Goal: Information Seeking & Learning: Learn about a topic

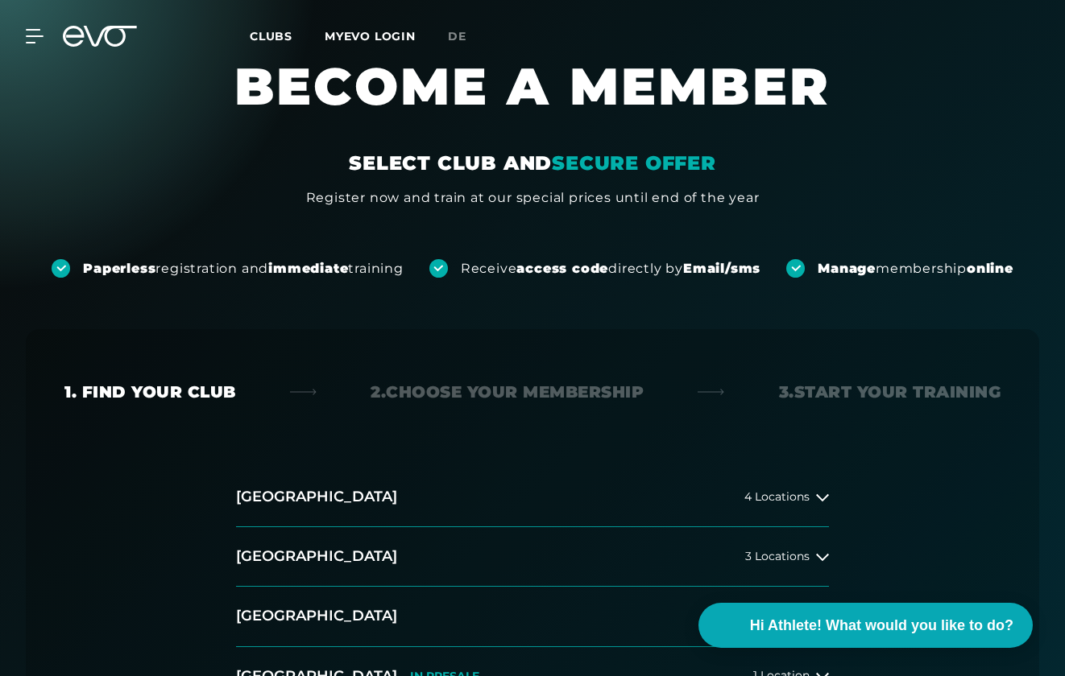
scroll to position [41, 0]
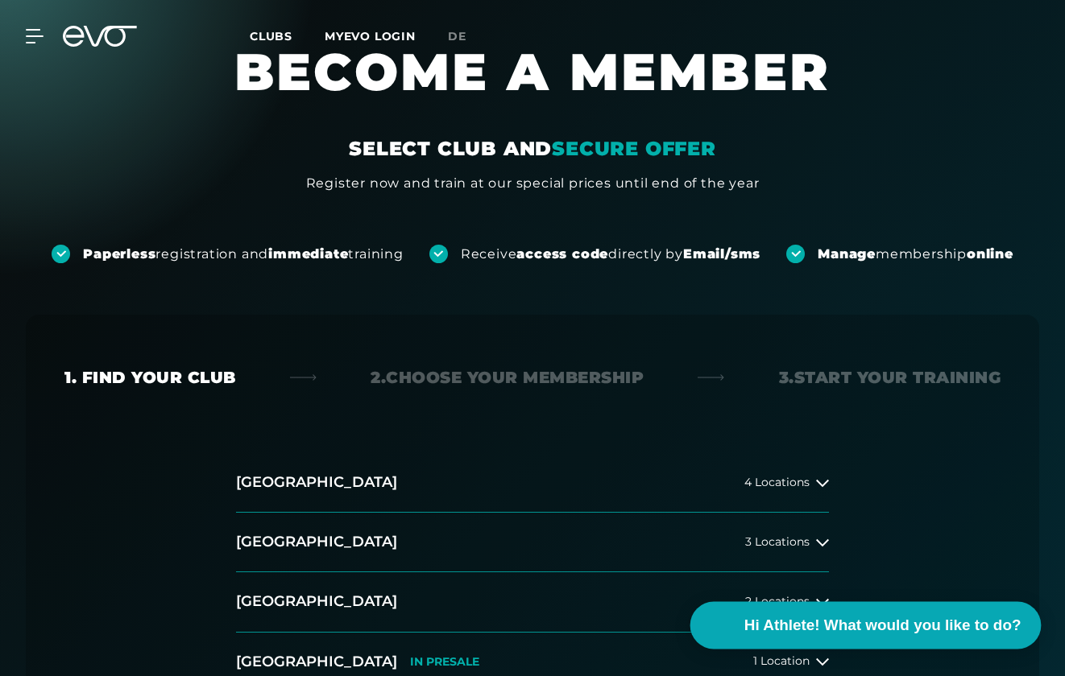
click at [811, 623] on span "Hi Athlete! What would you like to do?" at bounding box center [881, 625] width 277 height 23
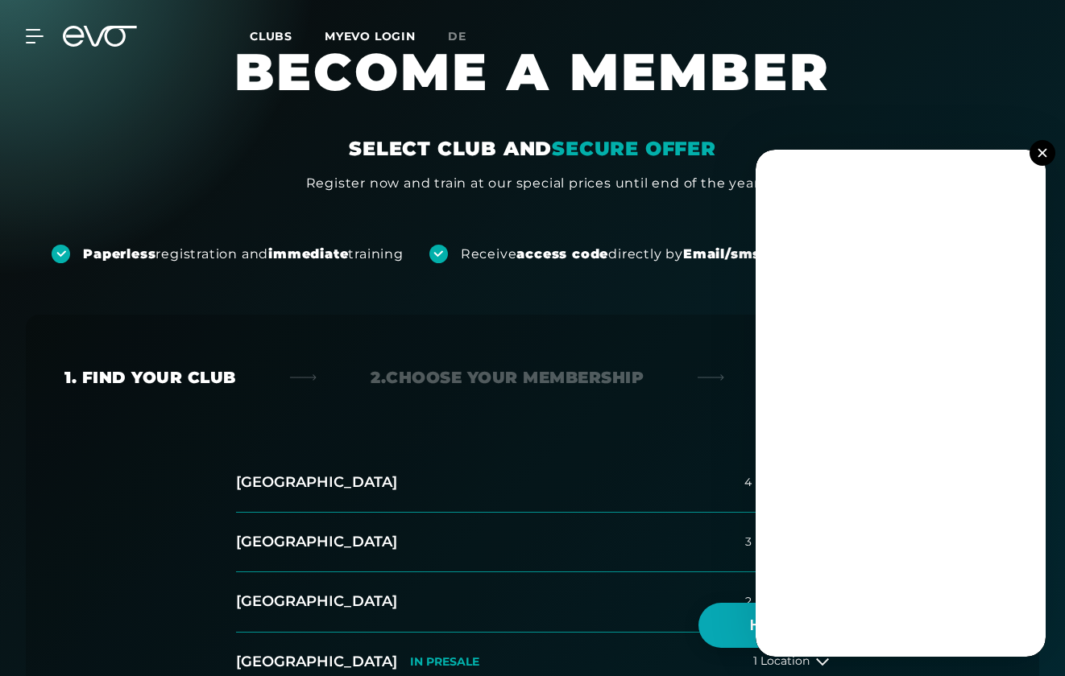
click at [1041, 155] on img at bounding box center [1041, 152] width 9 height 9
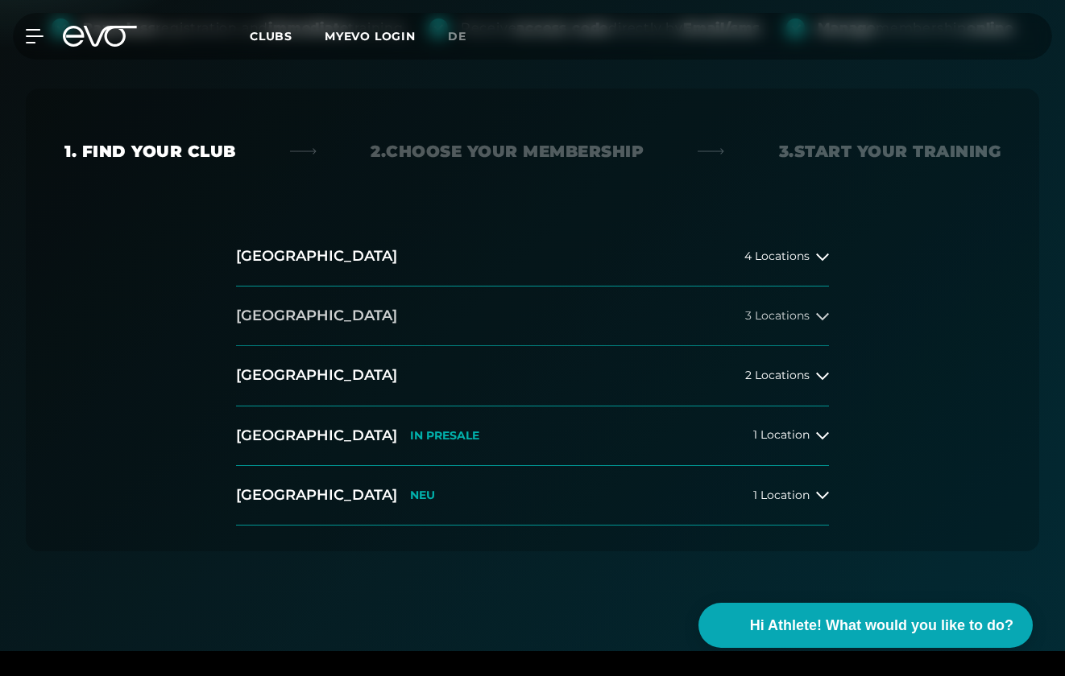
scroll to position [296, 0]
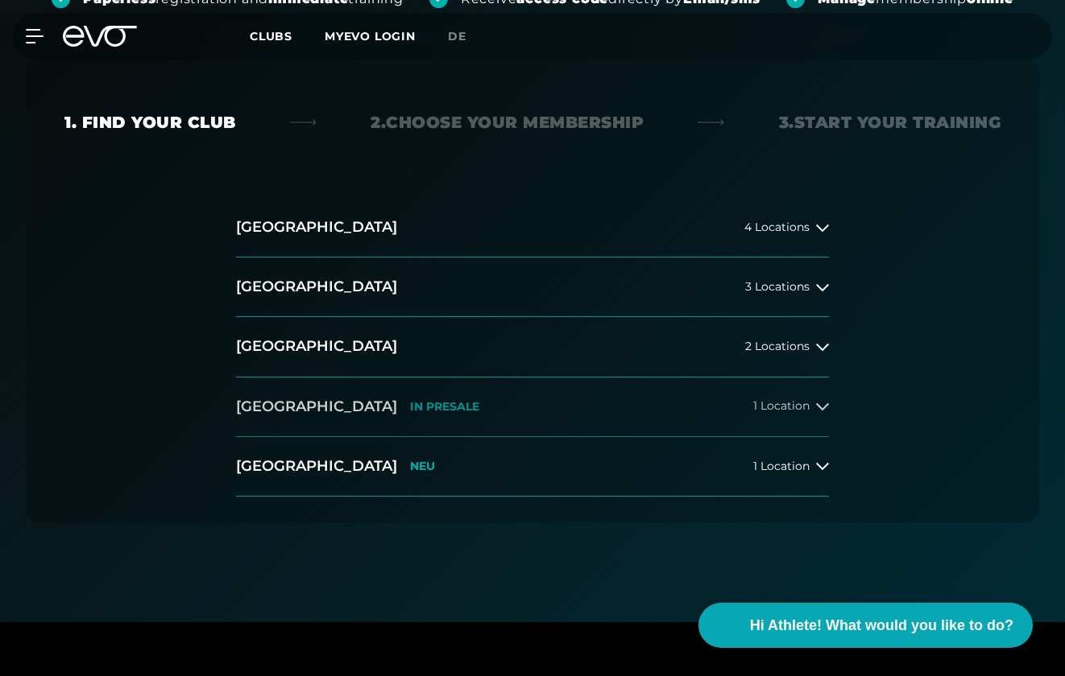
click at [410, 401] on p "IN PRESALE" at bounding box center [444, 407] width 69 height 14
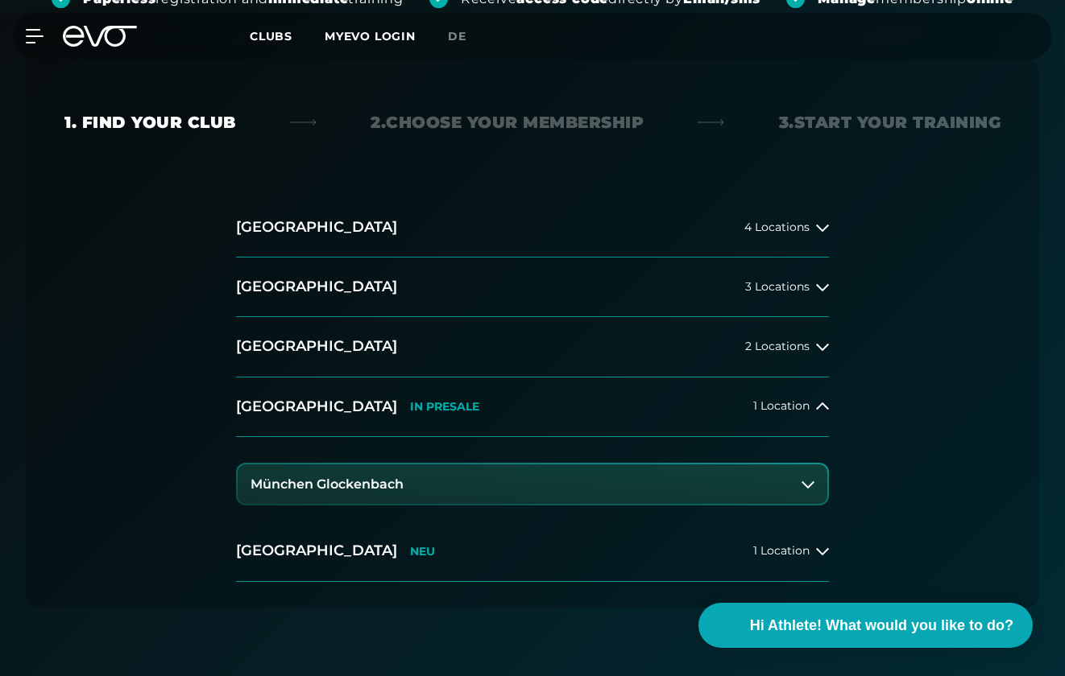
click at [362, 478] on h3 "München Glockenbach" at bounding box center [326, 485] width 153 height 14
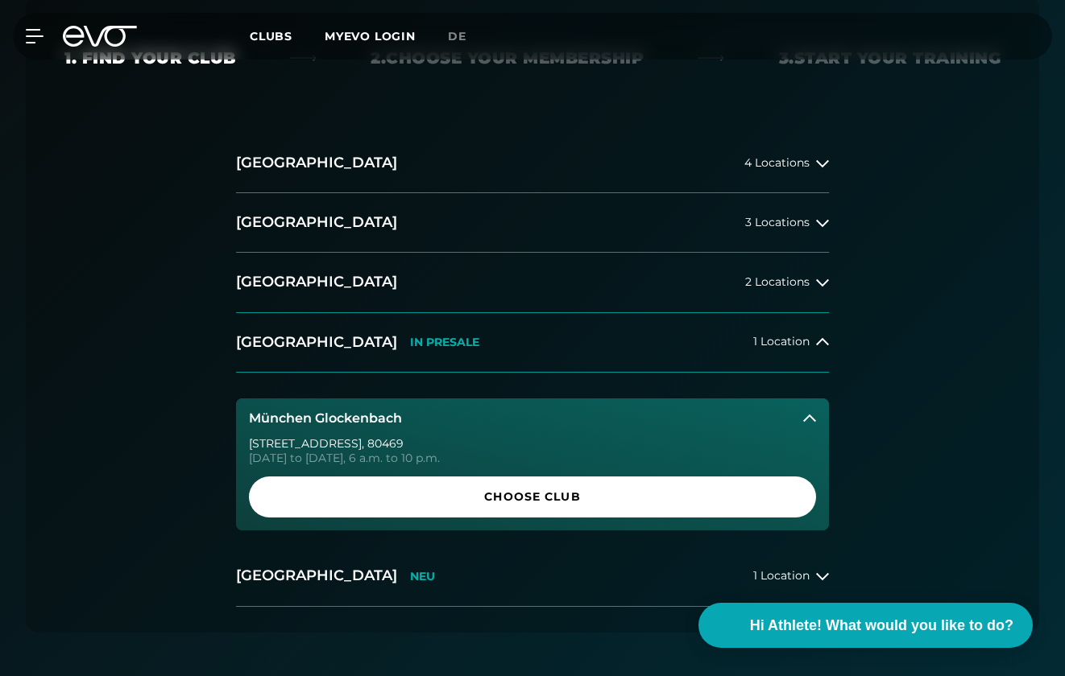
scroll to position [374, 0]
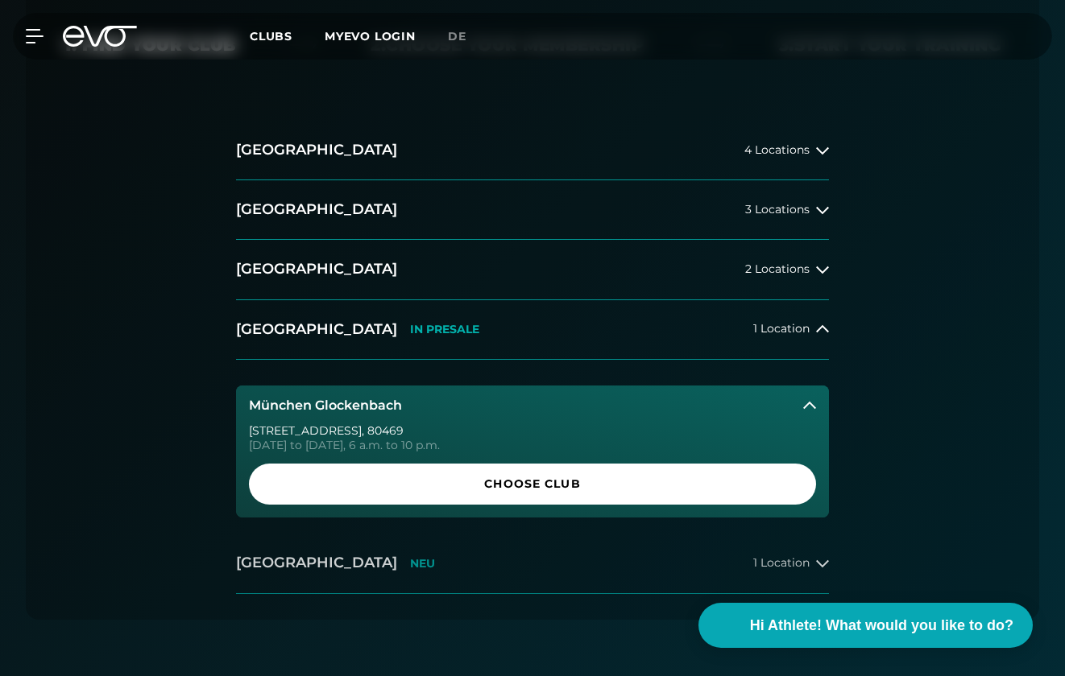
click at [305, 559] on h2 "[GEOGRAPHIC_DATA]" at bounding box center [316, 563] width 161 height 20
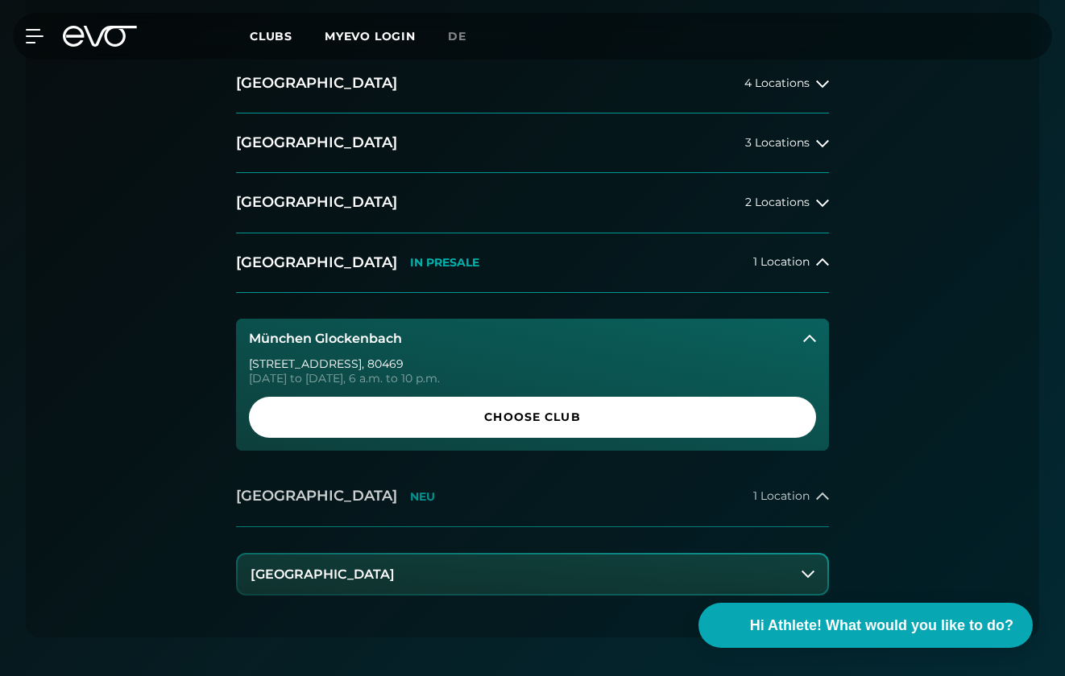
scroll to position [445, 0]
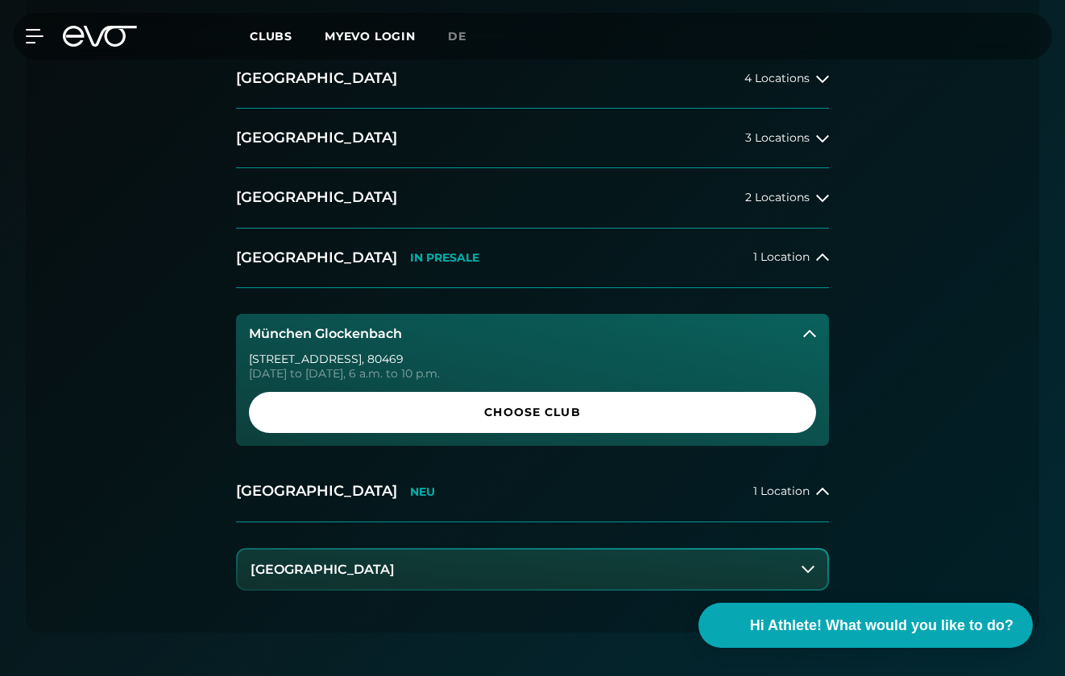
click at [325, 577] on button "[GEOGRAPHIC_DATA]" at bounding box center [533, 570] width 590 height 40
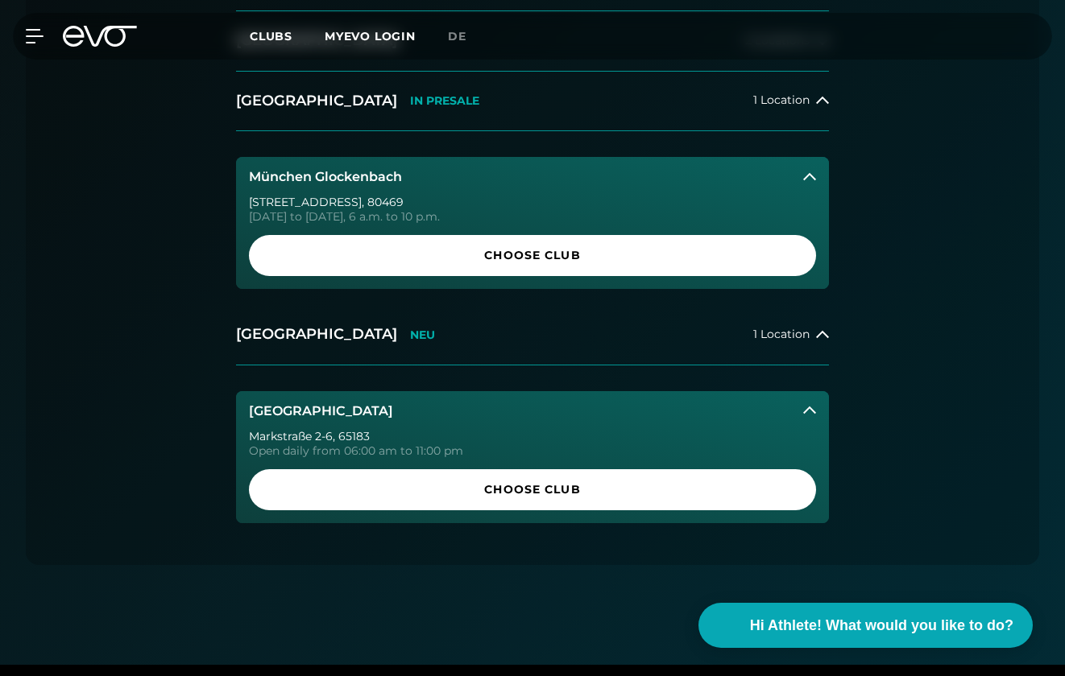
scroll to position [592, 0]
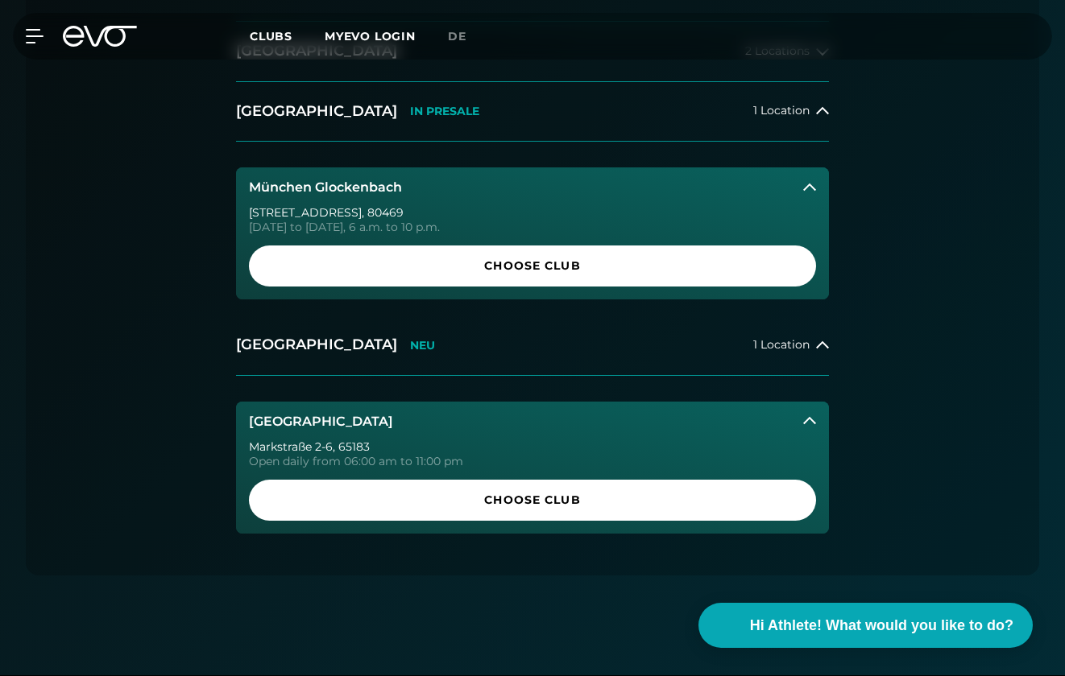
click at [342, 421] on button "[GEOGRAPHIC_DATA]" at bounding box center [532, 422] width 593 height 40
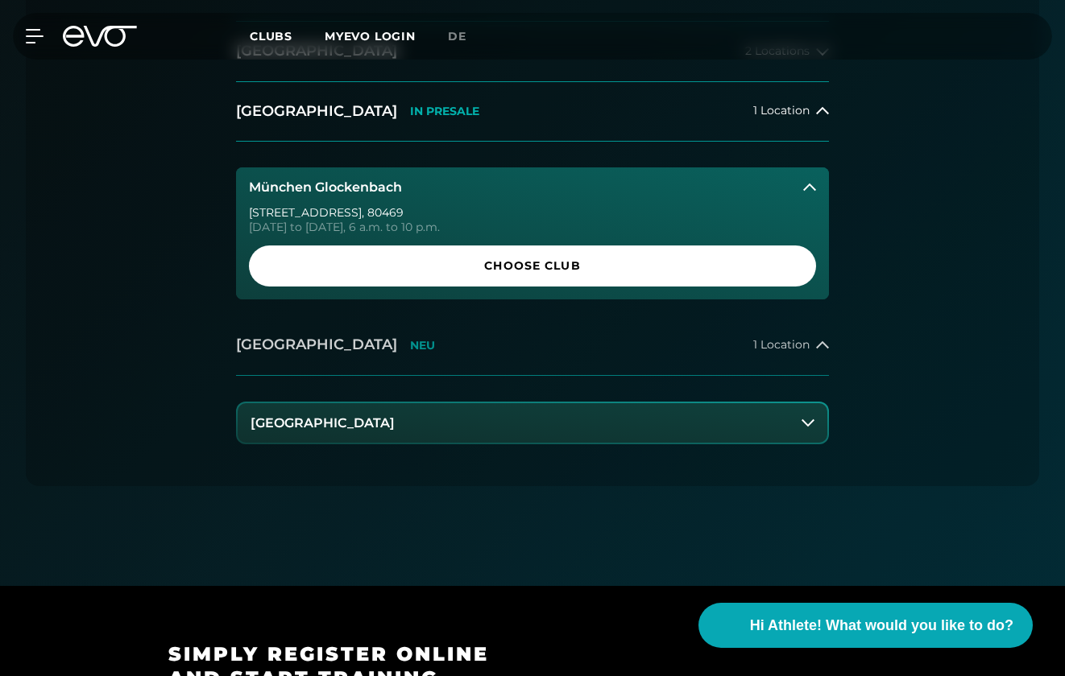
click at [321, 345] on div "Wiesbaden NEU" at bounding box center [335, 345] width 199 height 20
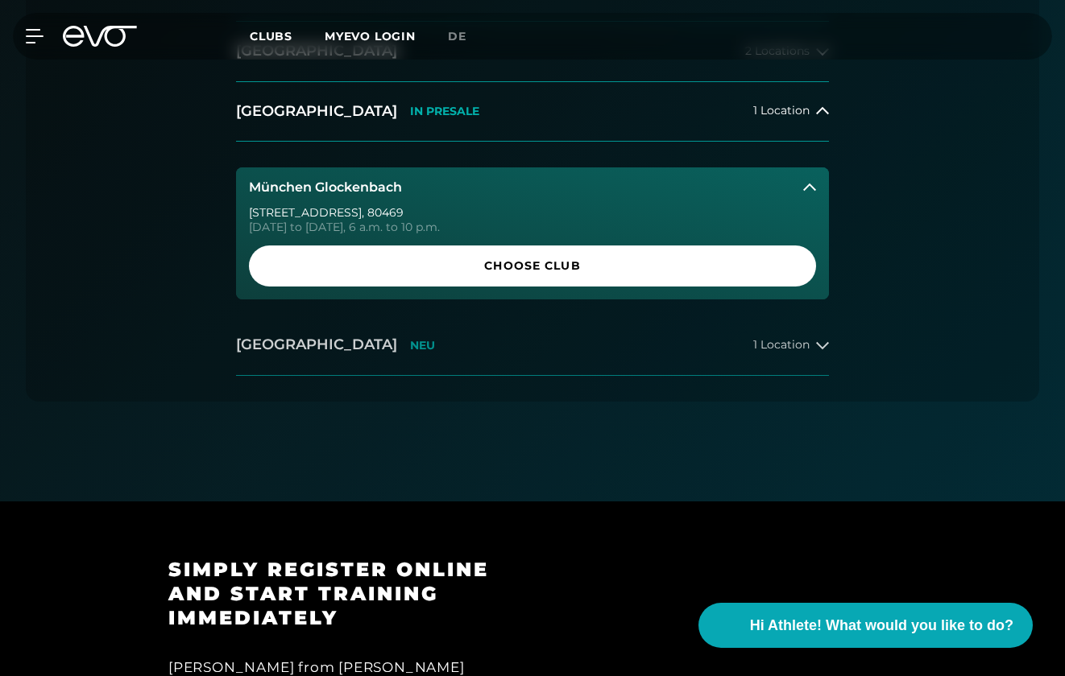
click at [321, 345] on div "Wiesbaden NEU" at bounding box center [335, 345] width 199 height 20
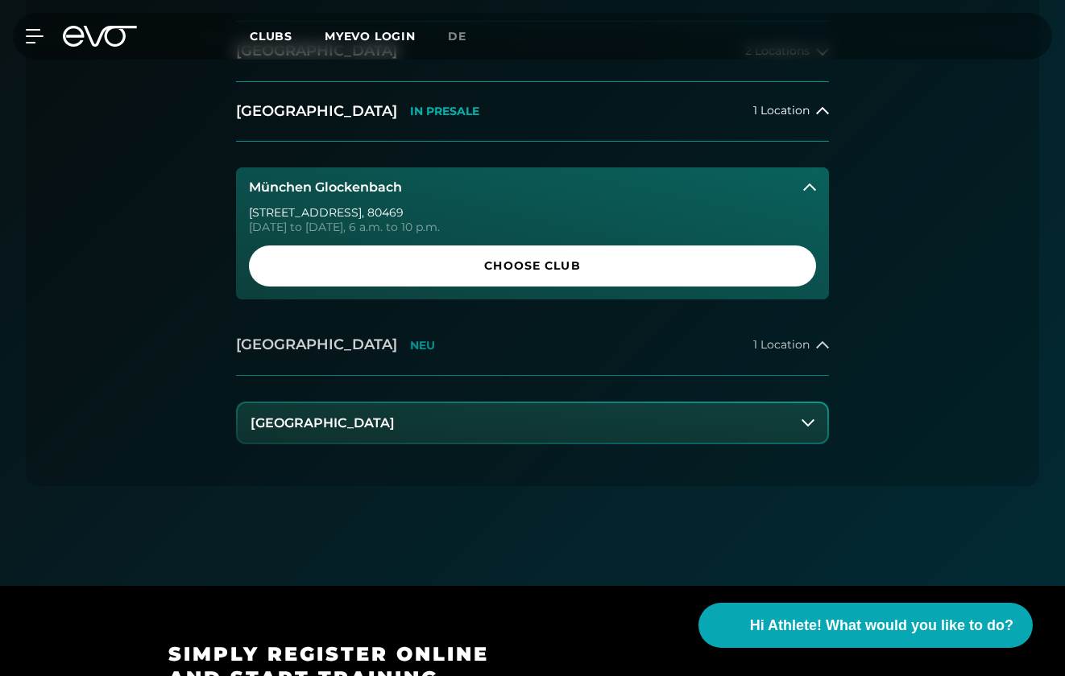
click at [321, 345] on div "Wiesbaden NEU" at bounding box center [335, 345] width 199 height 20
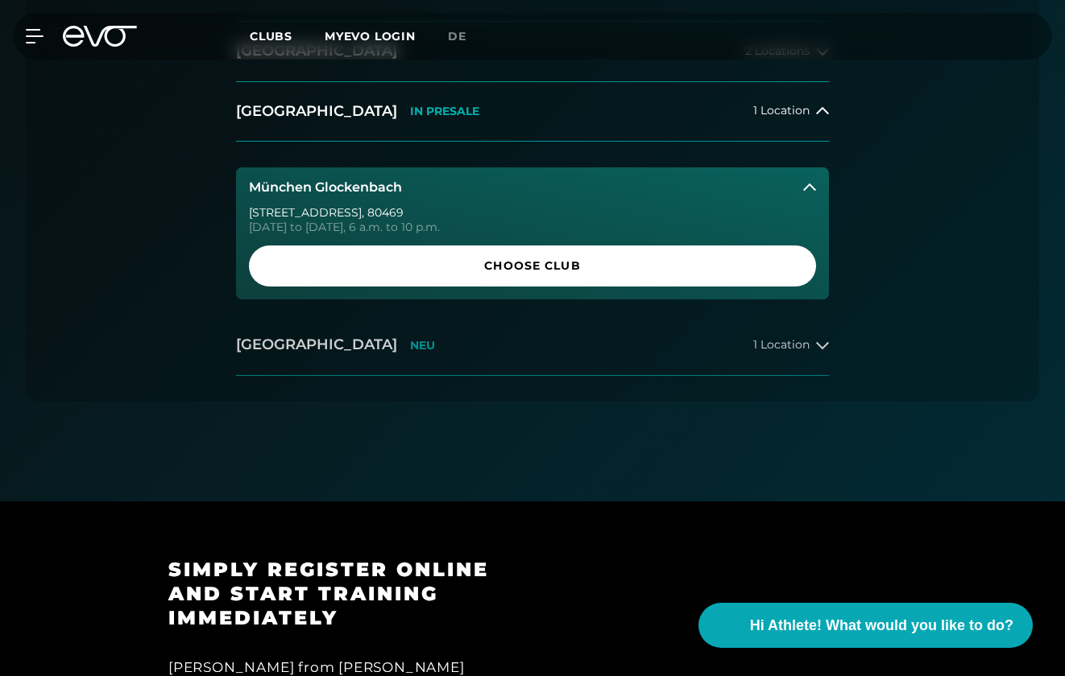
click at [321, 345] on div "Wiesbaden NEU" at bounding box center [335, 345] width 199 height 20
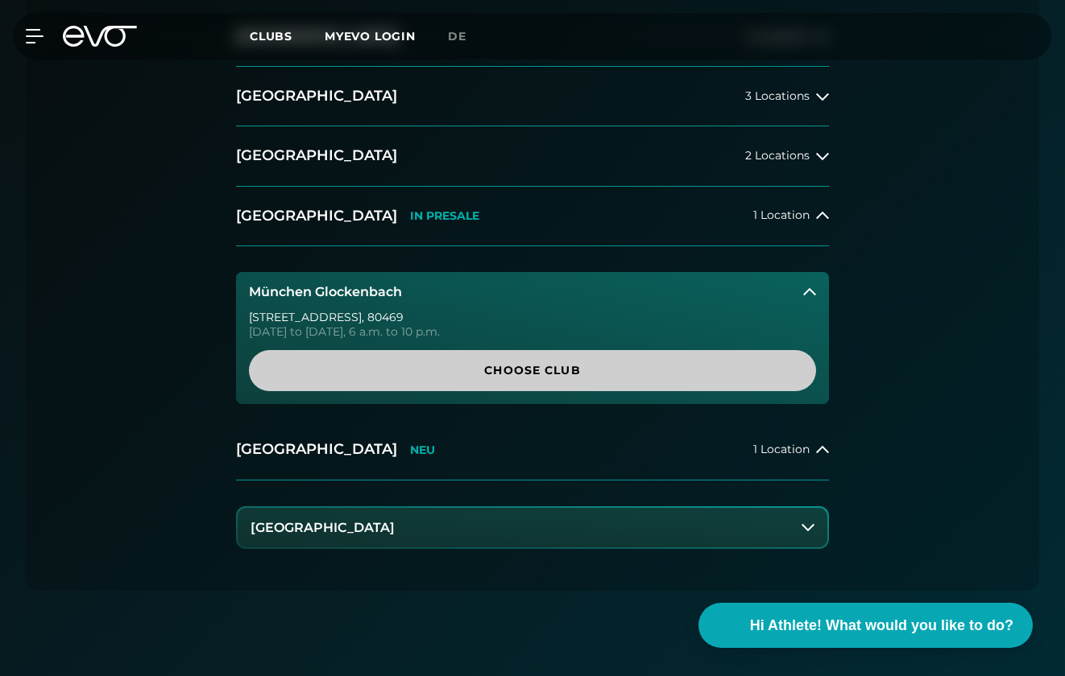
scroll to position [479, 0]
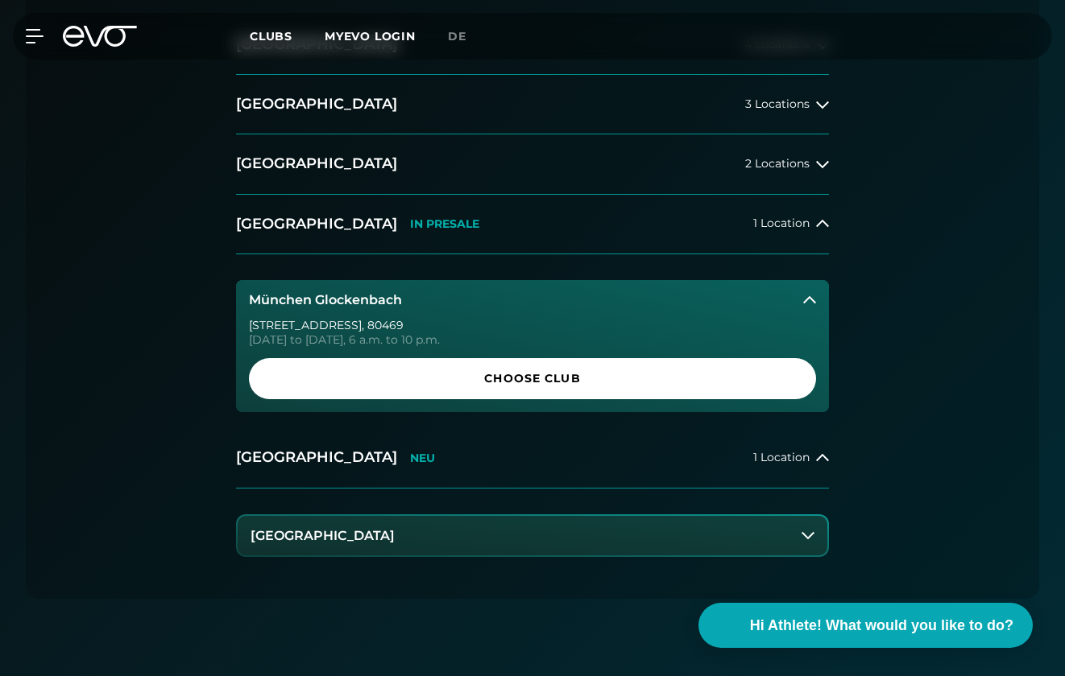
click at [370, 297] on h3 "München Glockenbach" at bounding box center [325, 300] width 153 height 14
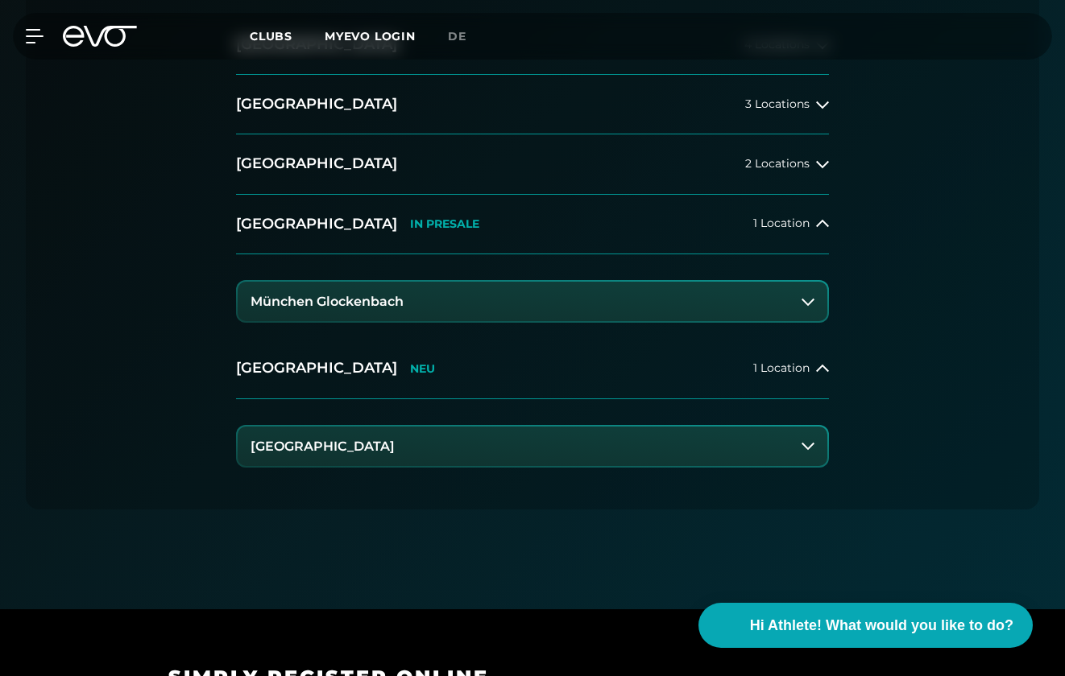
click at [370, 297] on h3 "München Glockenbach" at bounding box center [326, 302] width 153 height 14
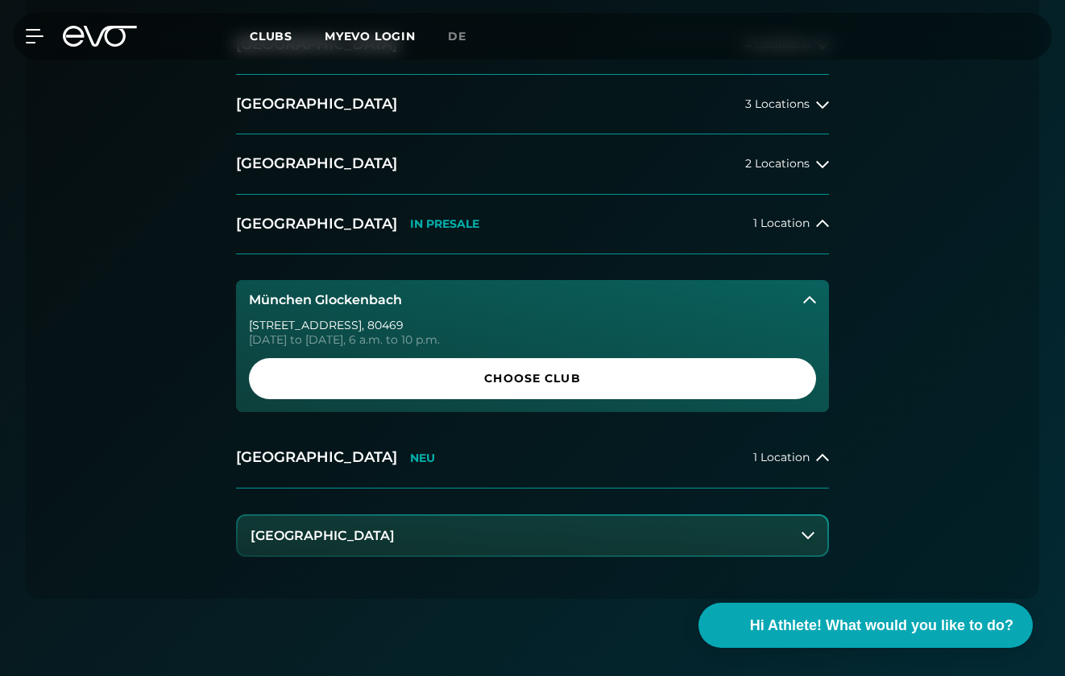
click at [394, 353] on div "Baaderstraße 80 , 80469 Monday to Friday, 6 a.m. to 10 p.m. Choose Club" at bounding box center [532, 366] width 593 height 93
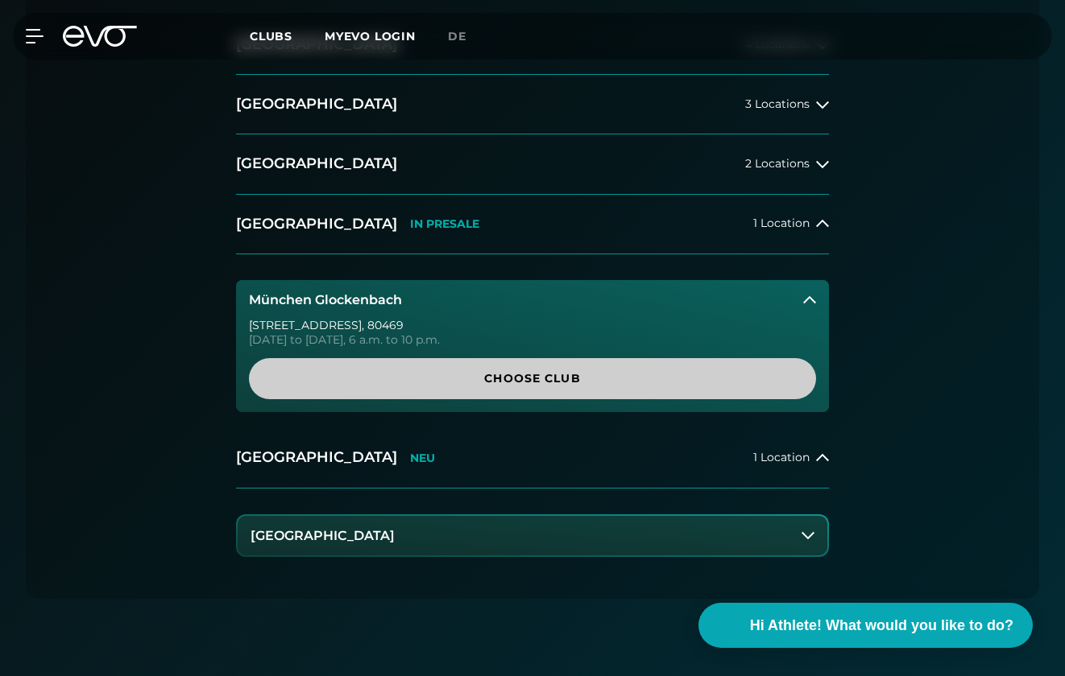
click at [392, 359] on span "Choose Club" at bounding box center [532, 378] width 567 height 41
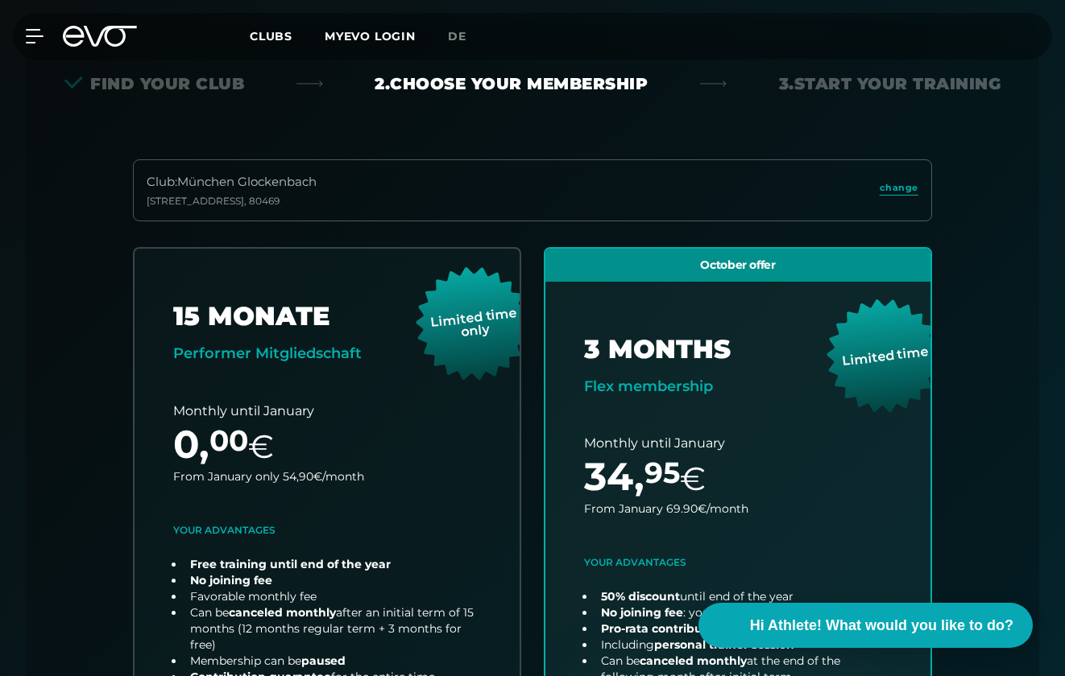
scroll to position [356, 0]
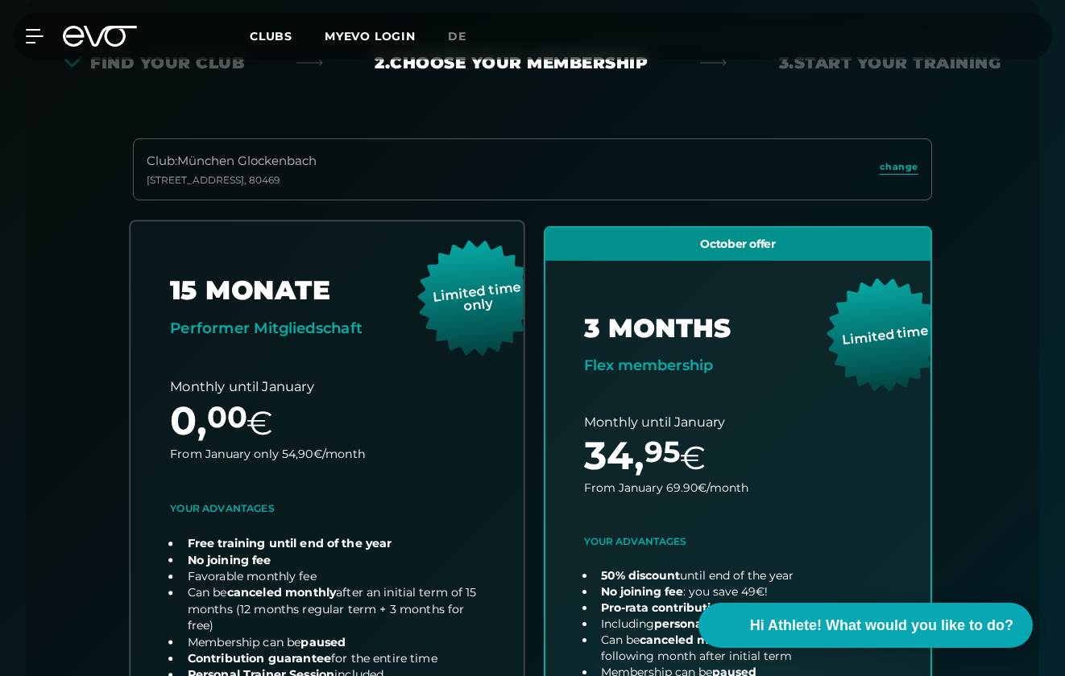
click at [392, 359] on link "choose plan" at bounding box center [326, 537] width 393 height 633
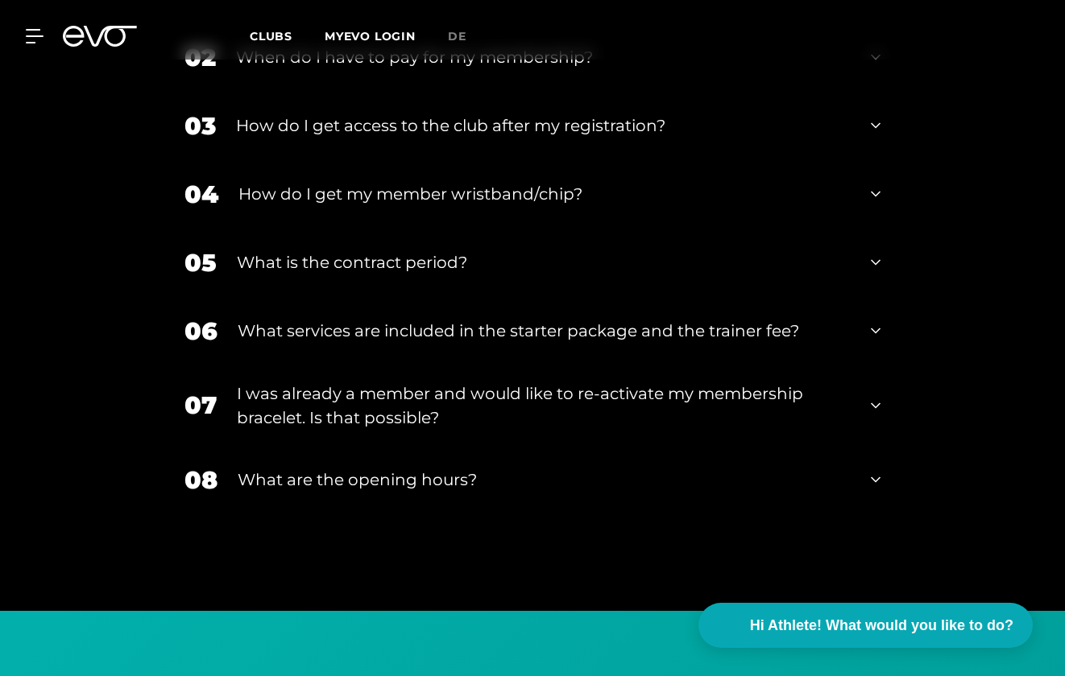
scroll to position [2782, 0]
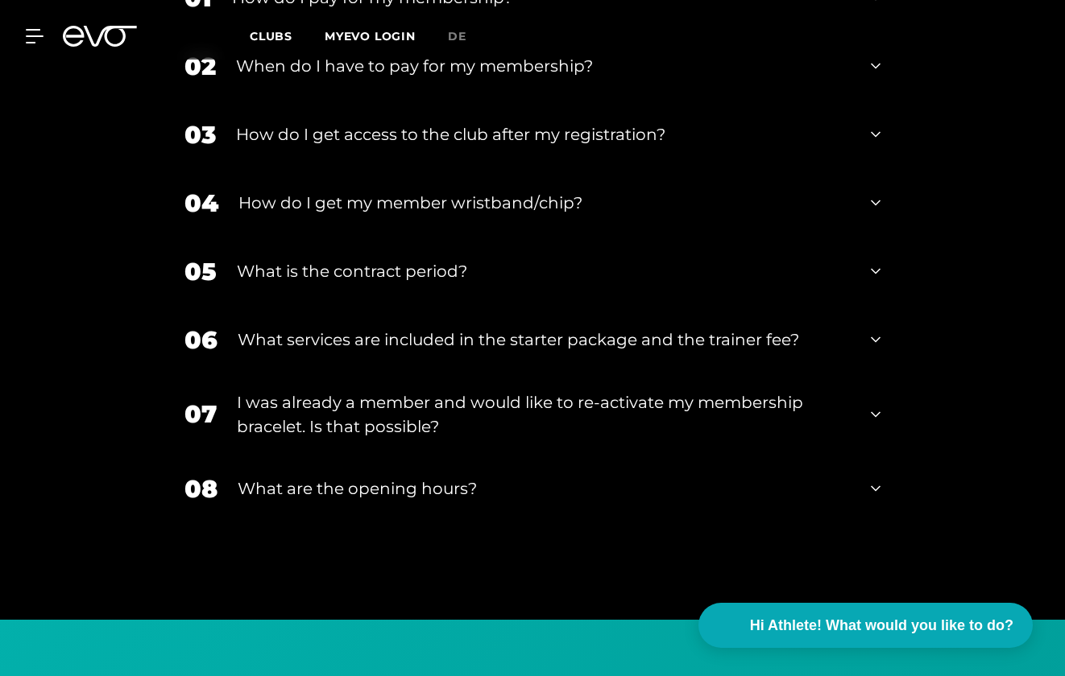
click at [882, 455] on div "08 What are the opening hours?" at bounding box center [532, 489] width 728 height 68
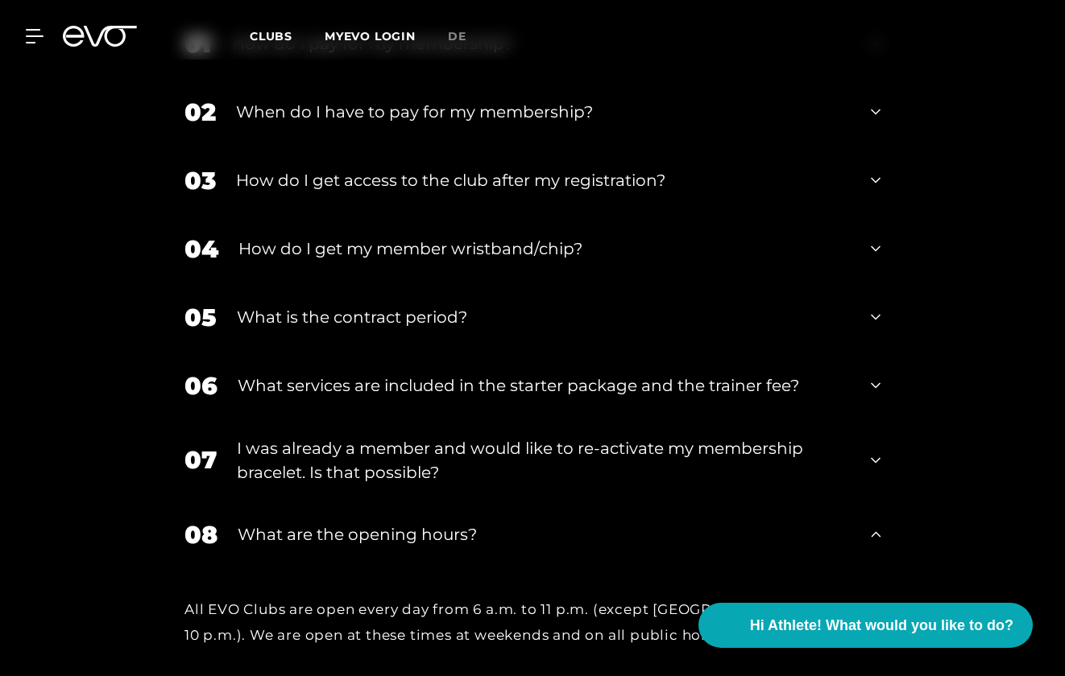
scroll to position [2717, 0]
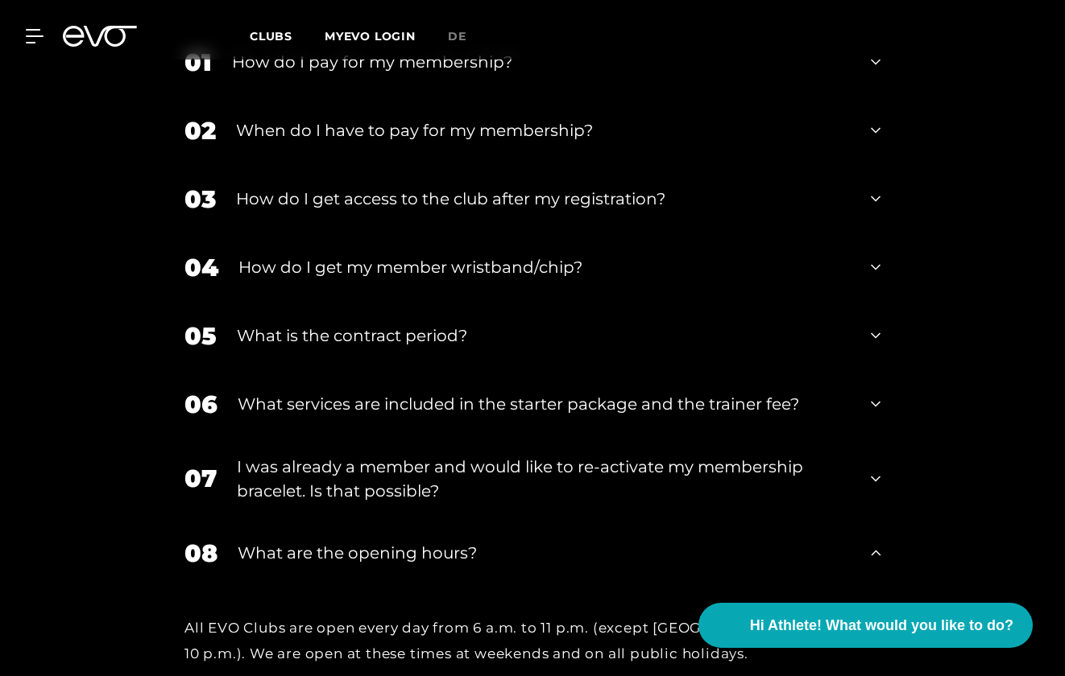
click at [874, 439] on div "07 I was already a member and would like to re-activate my membership bracelet.…" at bounding box center [532, 479] width 728 height 81
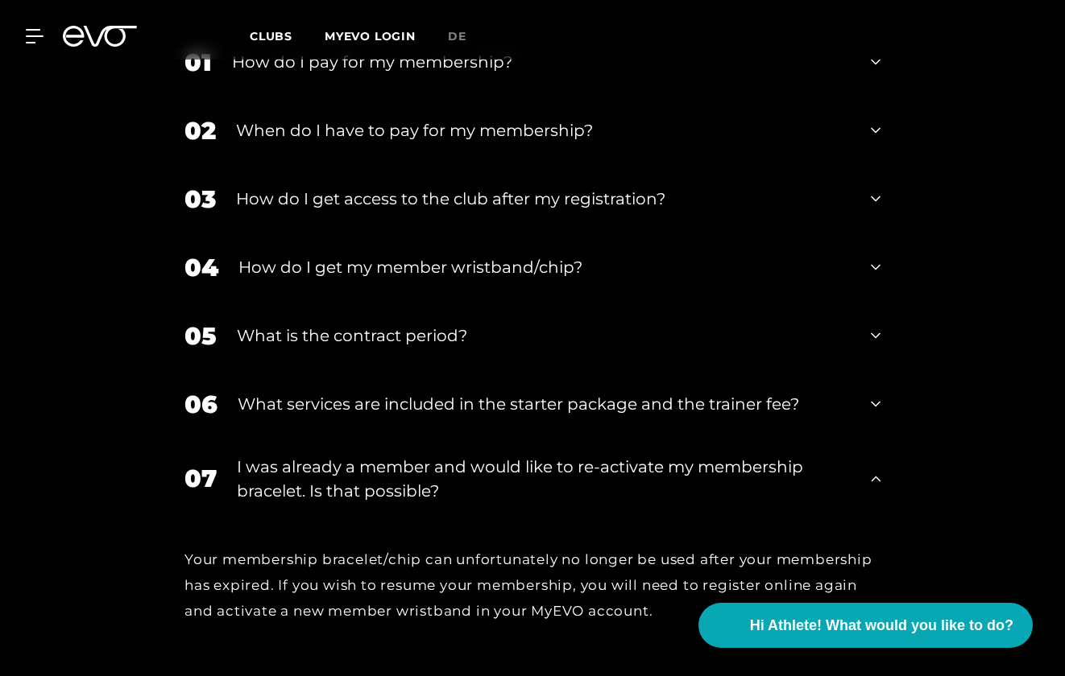
click at [869, 439] on div "07 I was already a member and would like to re-activate my membership bracelet.…" at bounding box center [532, 479] width 728 height 81
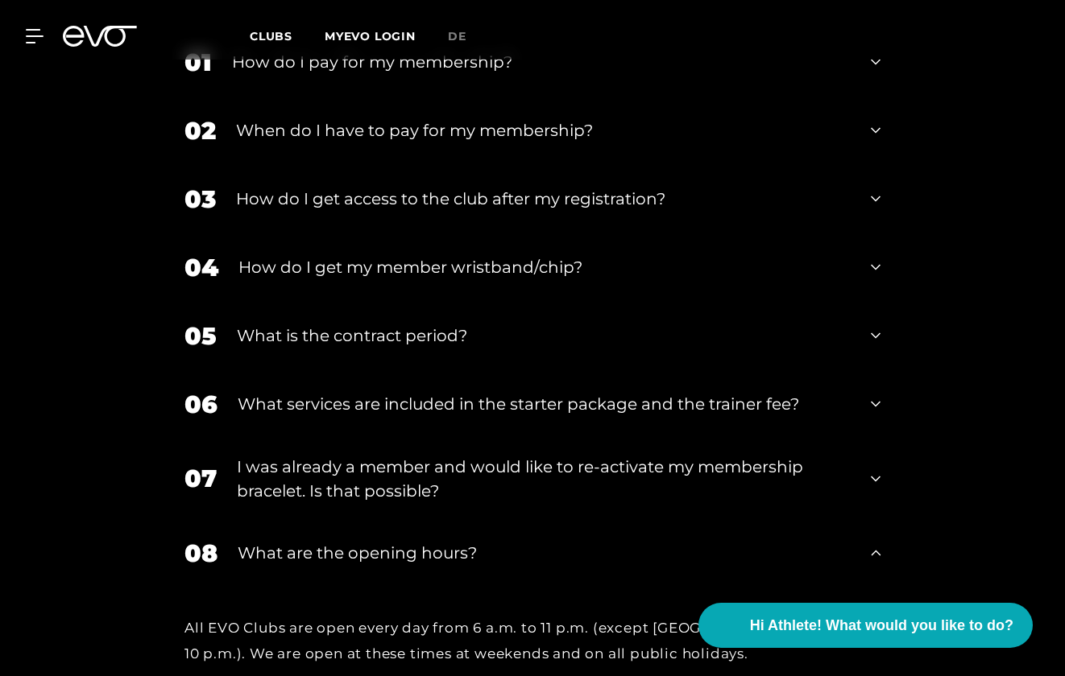
click at [869, 370] on div "06 What services are included in the starter package and the trainer fee?" at bounding box center [532, 404] width 728 height 68
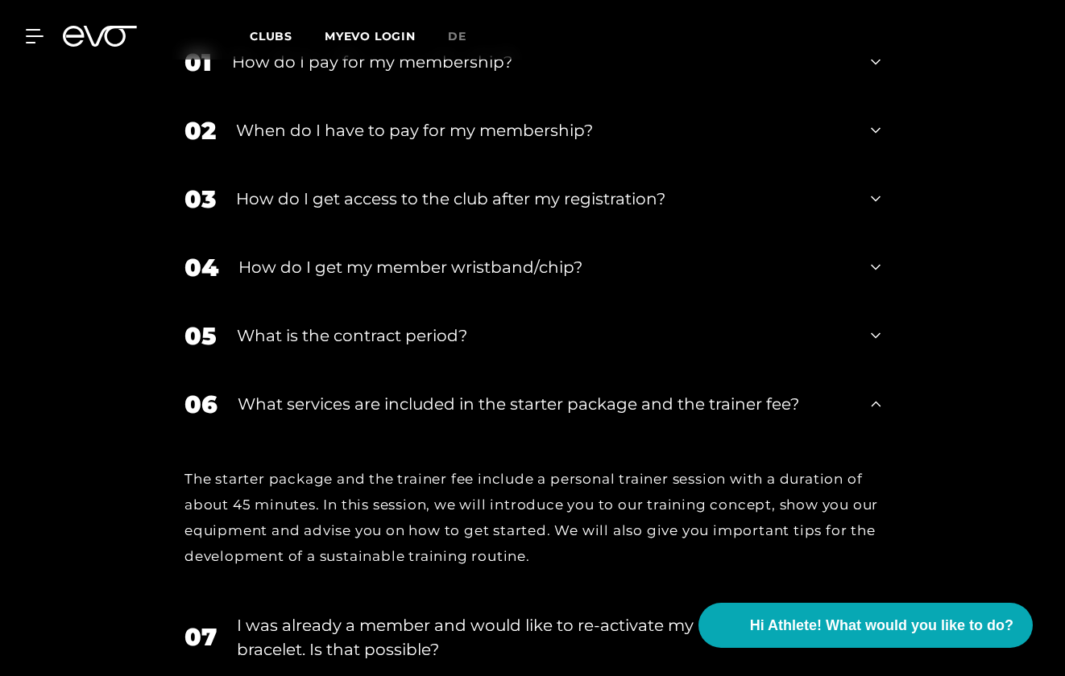
click at [869, 370] on div "06 What services are included in the starter package and the trainer fee?" at bounding box center [532, 404] width 728 height 68
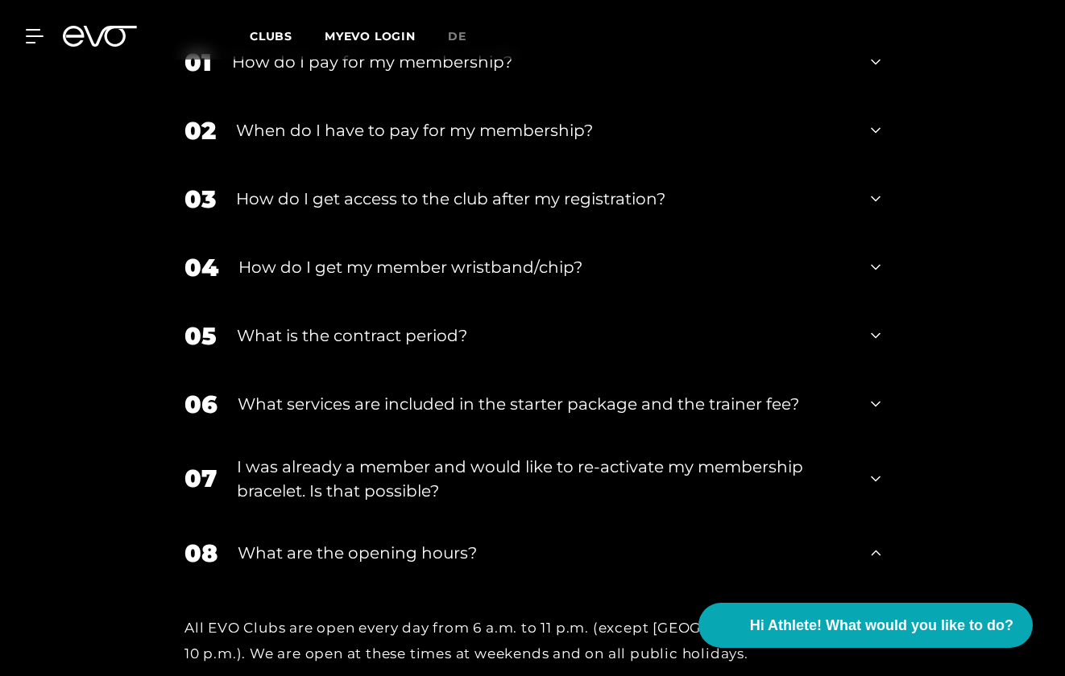
click at [871, 326] on icon at bounding box center [876, 335] width 10 height 19
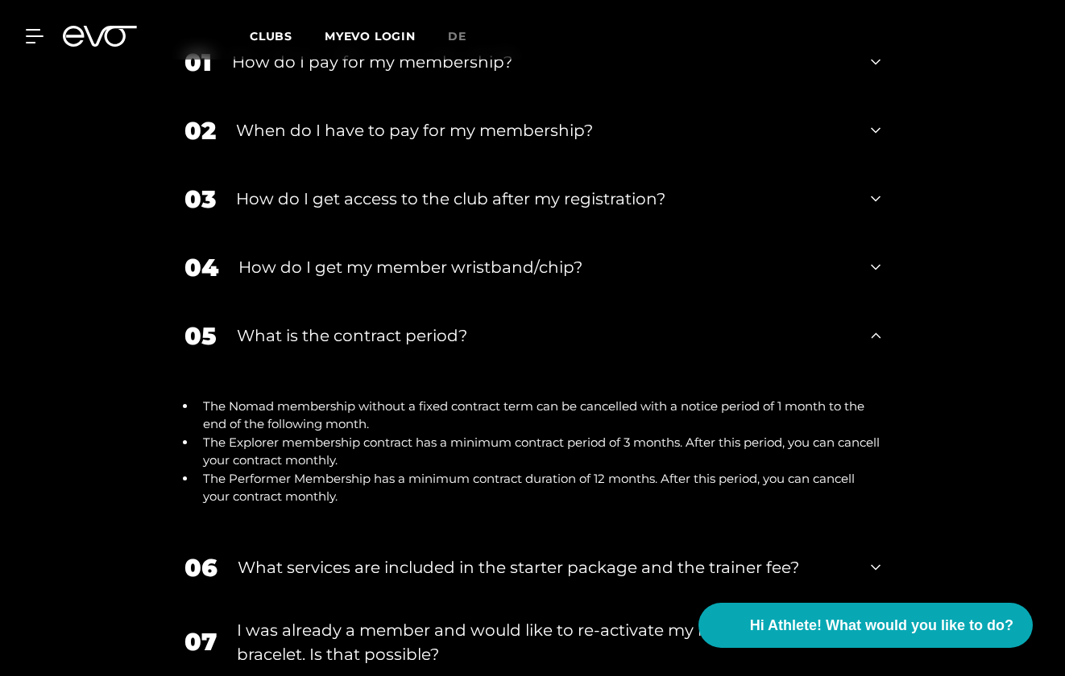
click at [871, 333] on icon at bounding box center [876, 336] width 10 height 6
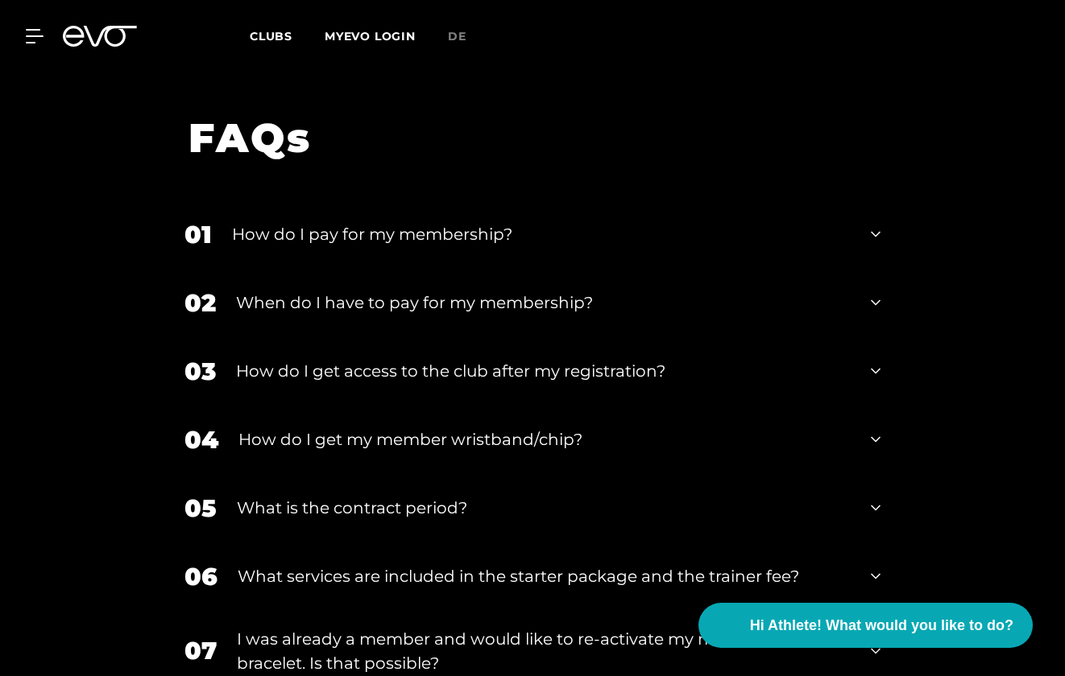
scroll to position [2544, 0]
click at [872, 431] on icon at bounding box center [876, 440] width 10 height 19
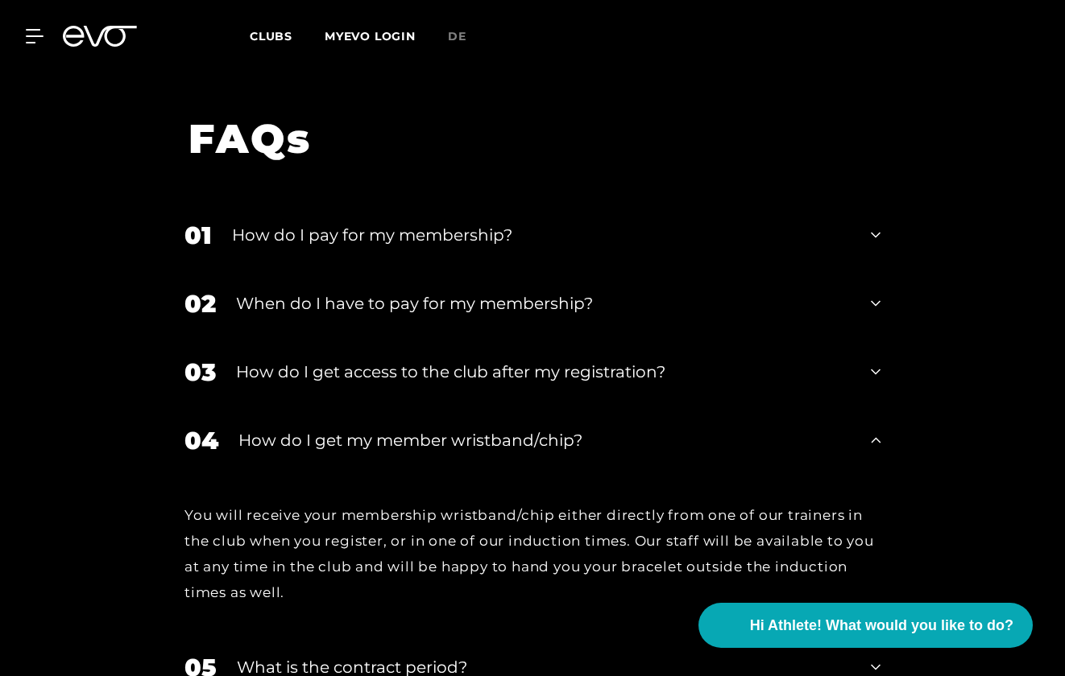
click at [872, 431] on icon at bounding box center [876, 440] width 10 height 19
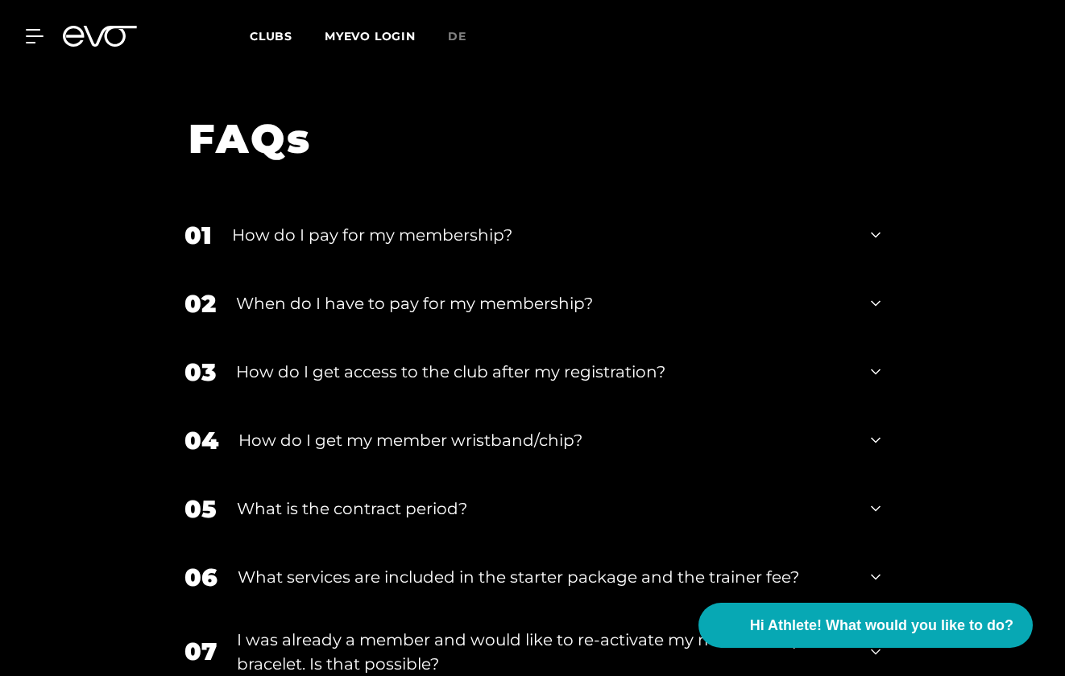
click at [875, 362] on icon at bounding box center [876, 371] width 10 height 19
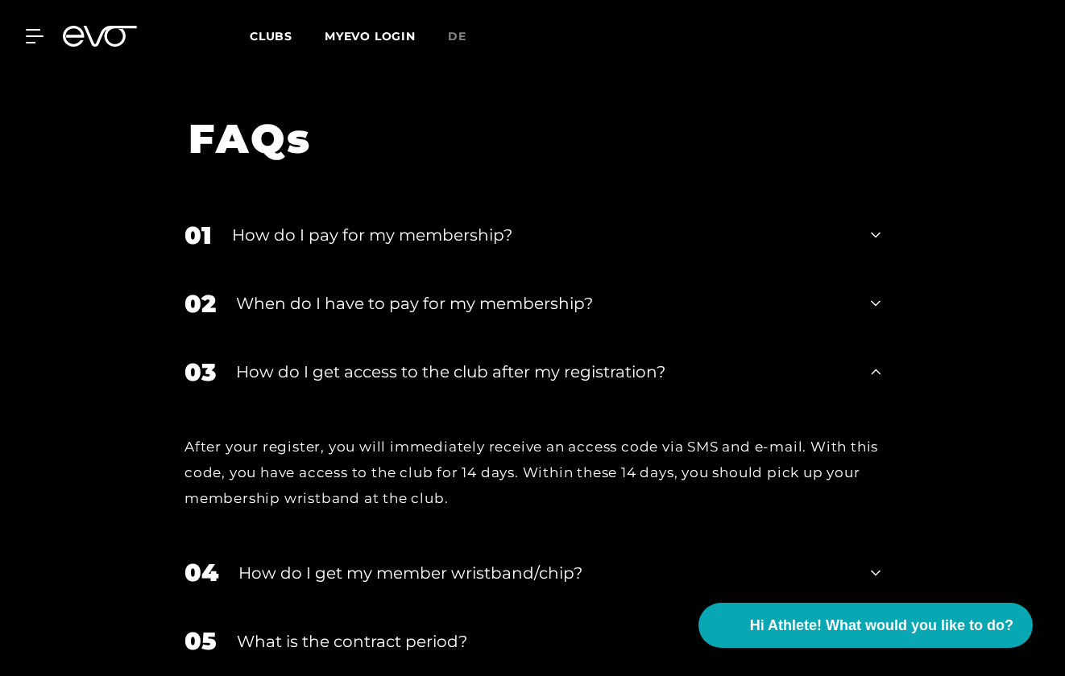
click at [875, 369] on icon at bounding box center [876, 372] width 10 height 6
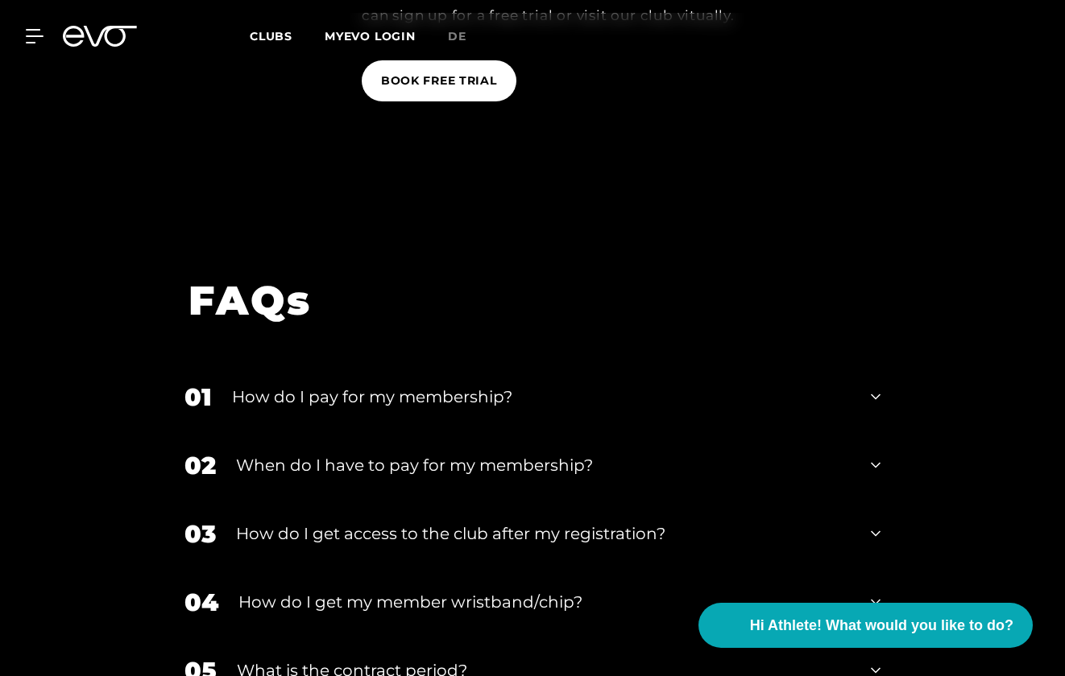
scroll to position [2336, 0]
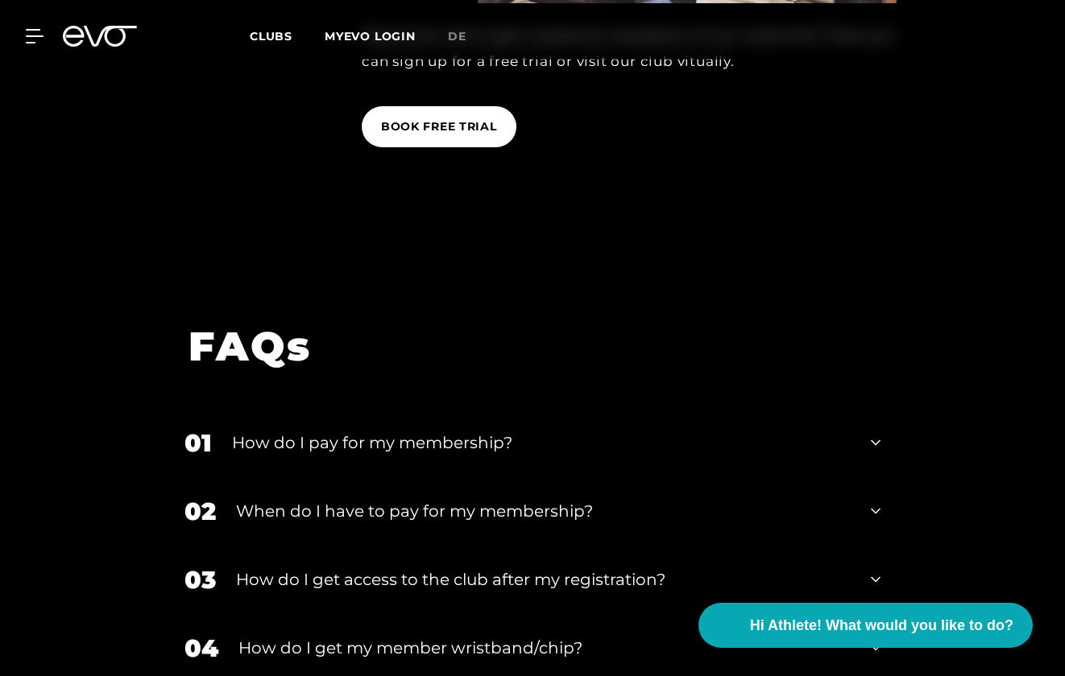
click at [892, 478] on div "02 When do I have to pay for my membership?" at bounding box center [532, 512] width 728 height 68
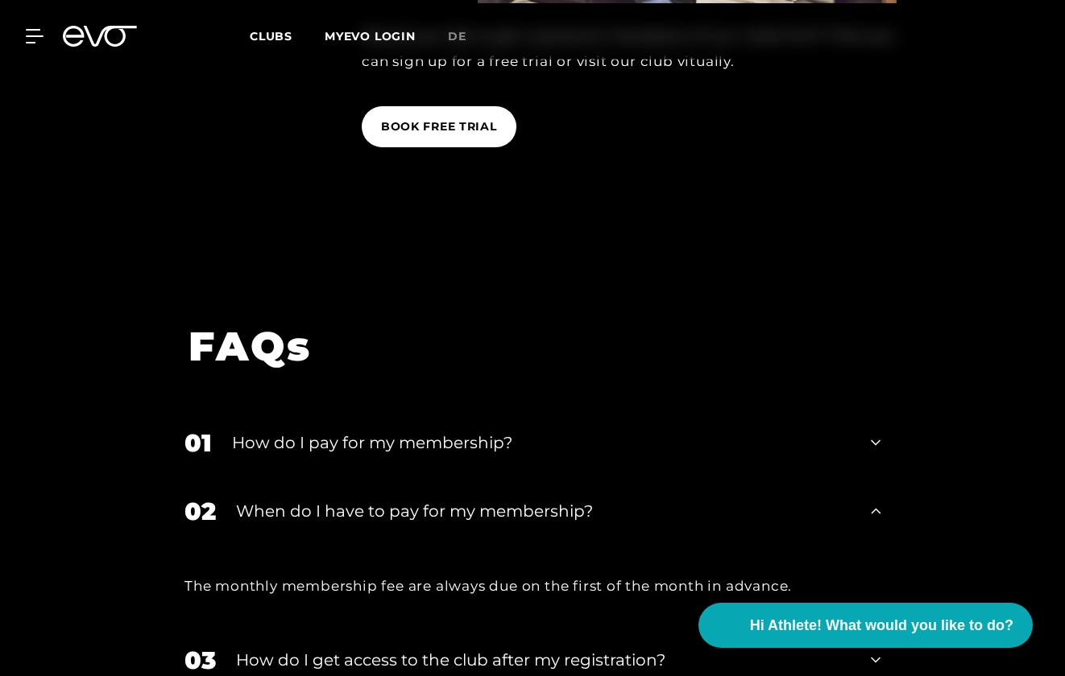
click at [883, 478] on div "02 When do I have to pay for my membership?" at bounding box center [532, 512] width 728 height 68
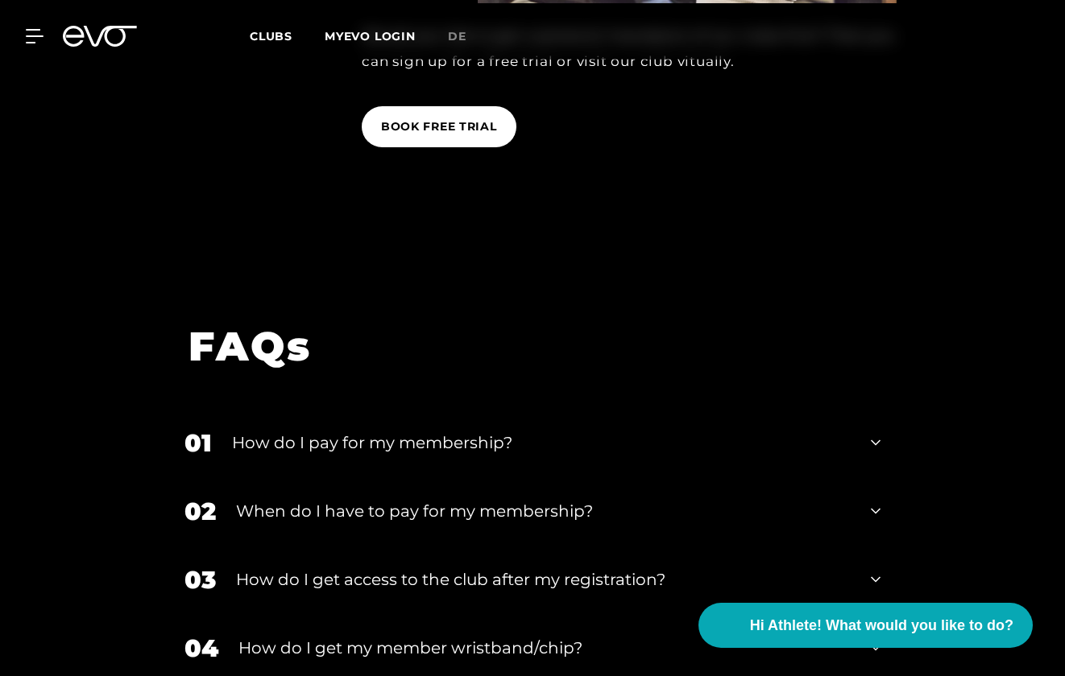
click at [883, 478] on div "02 When do I have to pay for my membership?" at bounding box center [532, 512] width 728 height 68
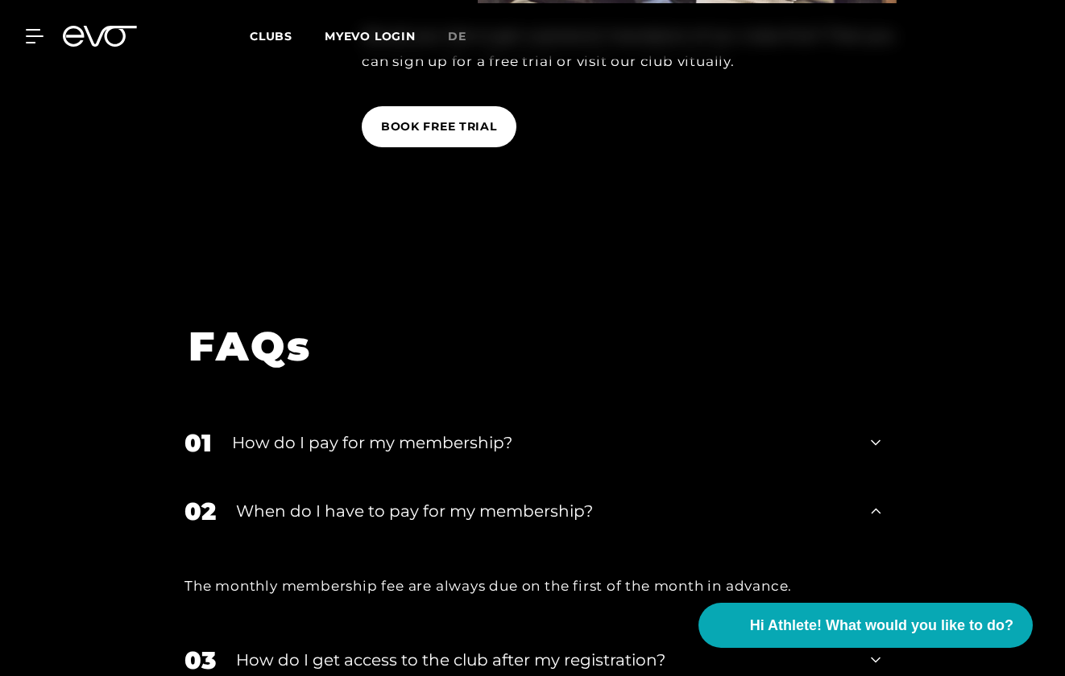
click at [883, 478] on div "02 When do I have to pay for my membership?" at bounding box center [532, 512] width 728 height 68
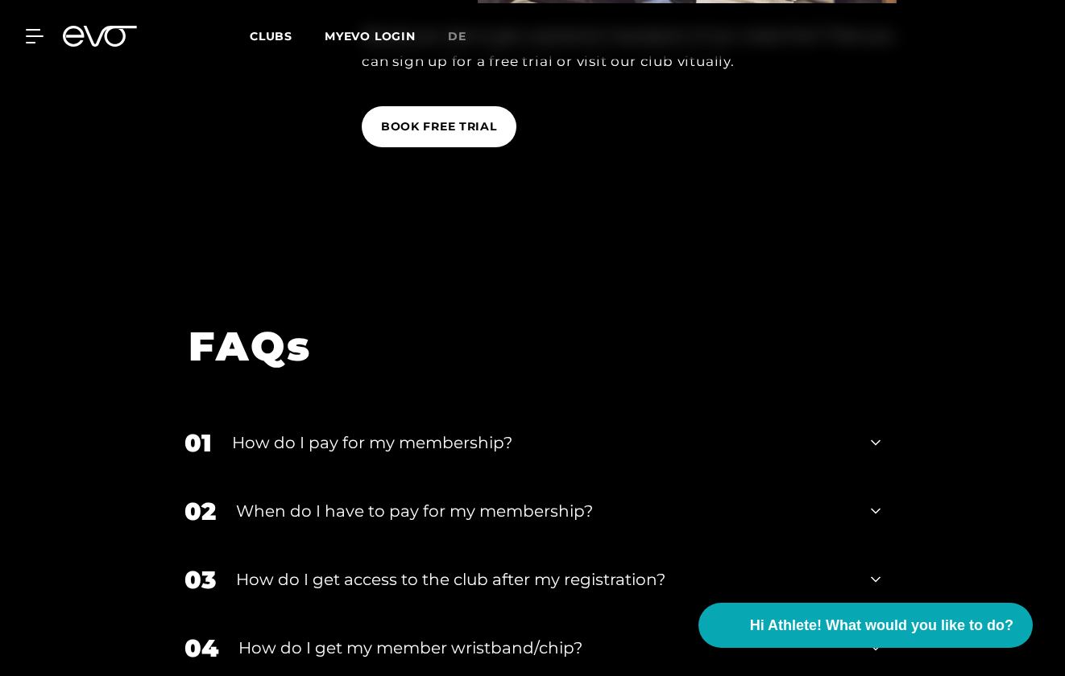
click at [878, 433] on icon at bounding box center [876, 442] width 10 height 19
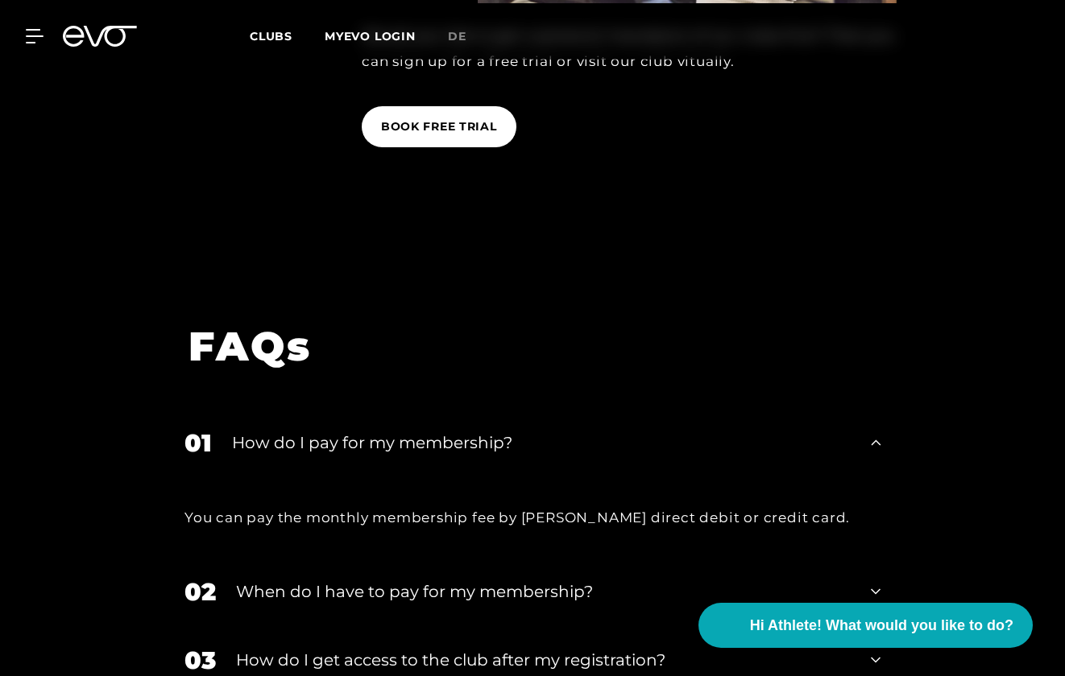
click at [878, 440] on icon at bounding box center [876, 443] width 10 height 6
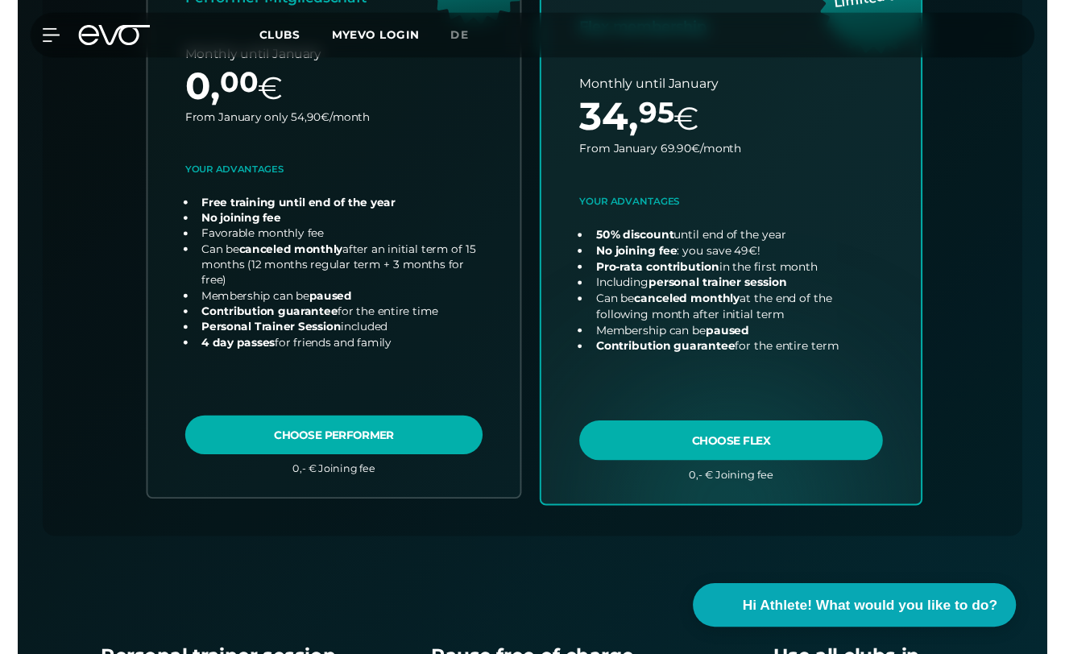
scroll to position [684, 0]
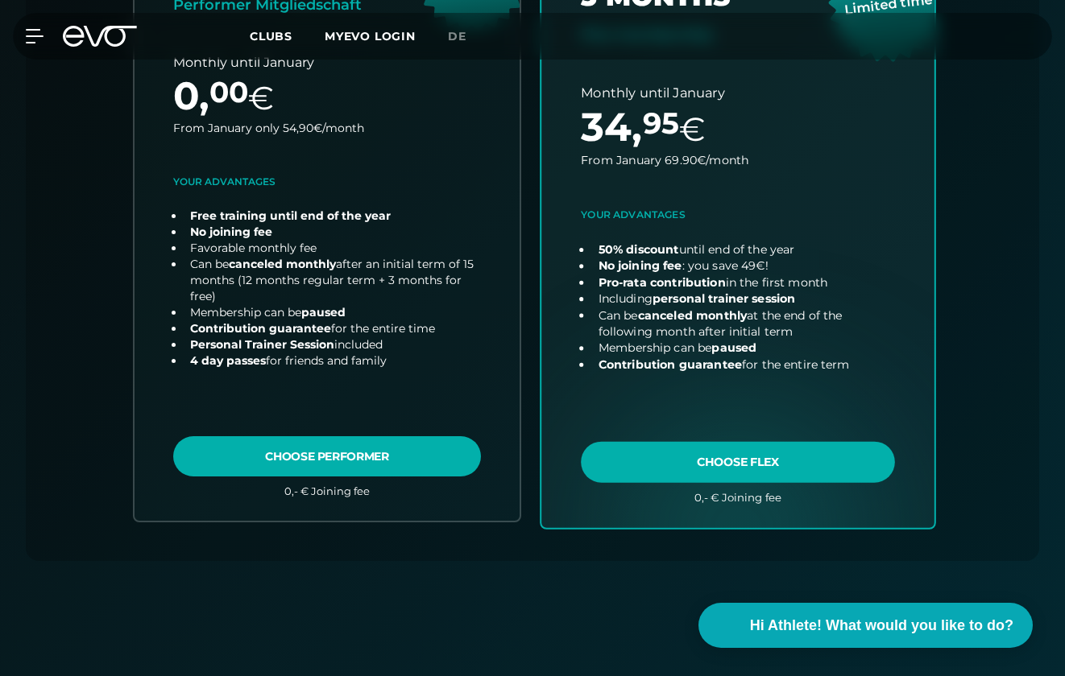
click at [802, 446] on link "choose plan" at bounding box center [737, 211] width 393 height 634
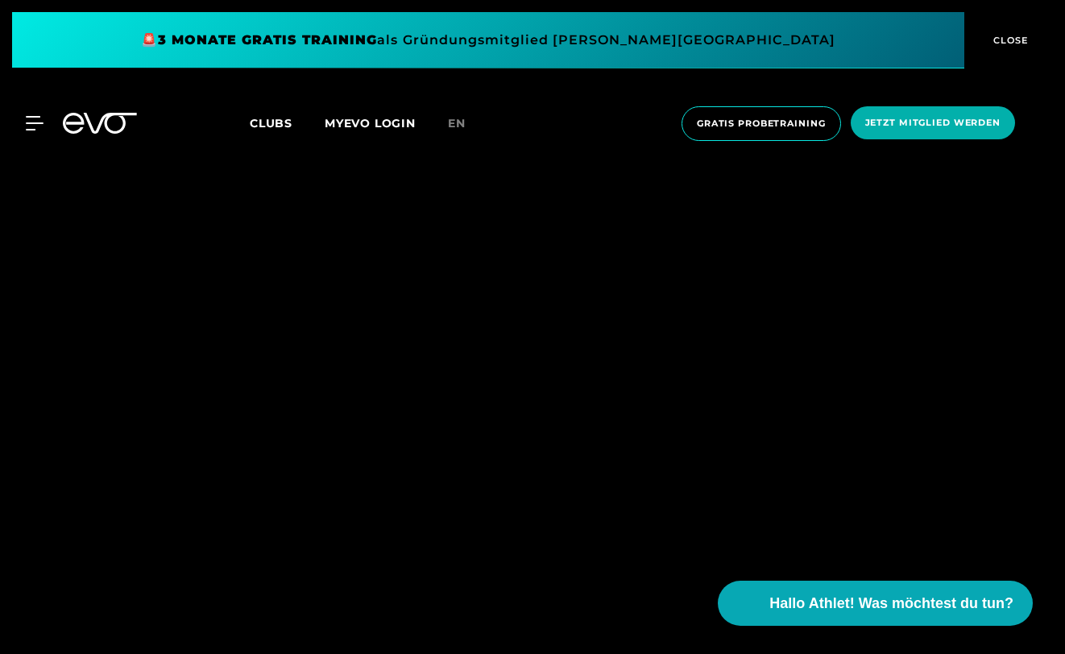
click at [463, 113] on div "MyEVO Login Über EVO Mitgliedschaften Probetraining TAGESPASS EVO Studios Düsse…" at bounding box center [532, 123] width 1058 height 60
click at [458, 125] on span "en" at bounding box center [457, 123] width 18 height 14
click at [263, 130] on span "Clubs" at bounding box center [271, 123] width 43 height 14
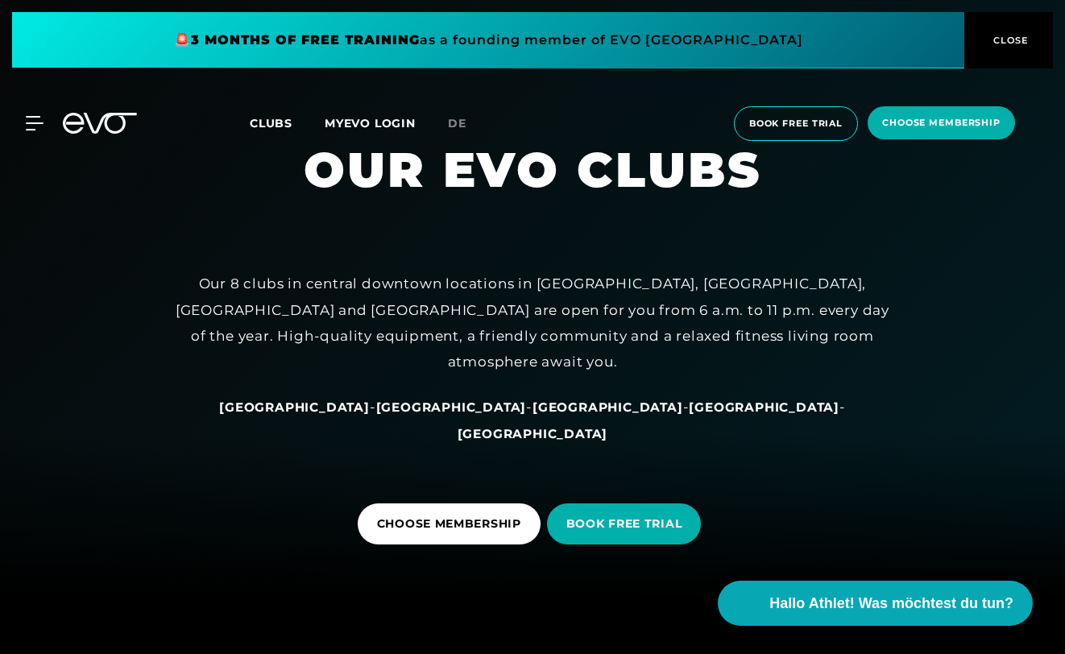
scroll to position [56, 0]
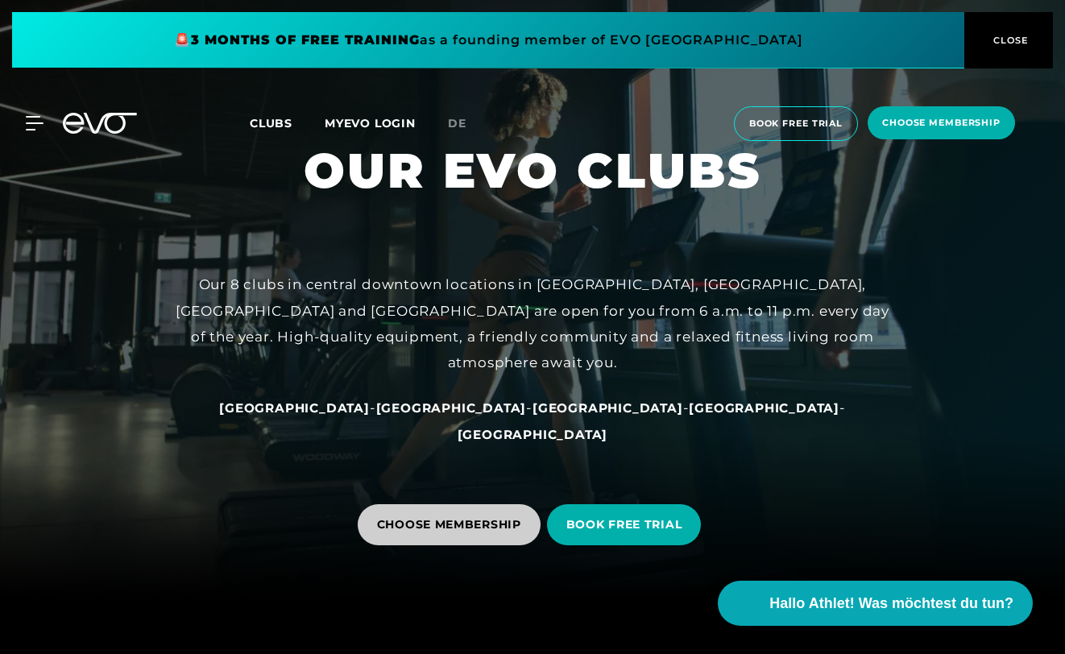
click at [451, 512] on span "CHOOSE MEMBERSHIP" at bounding box center [449, 524] width 183 height 41
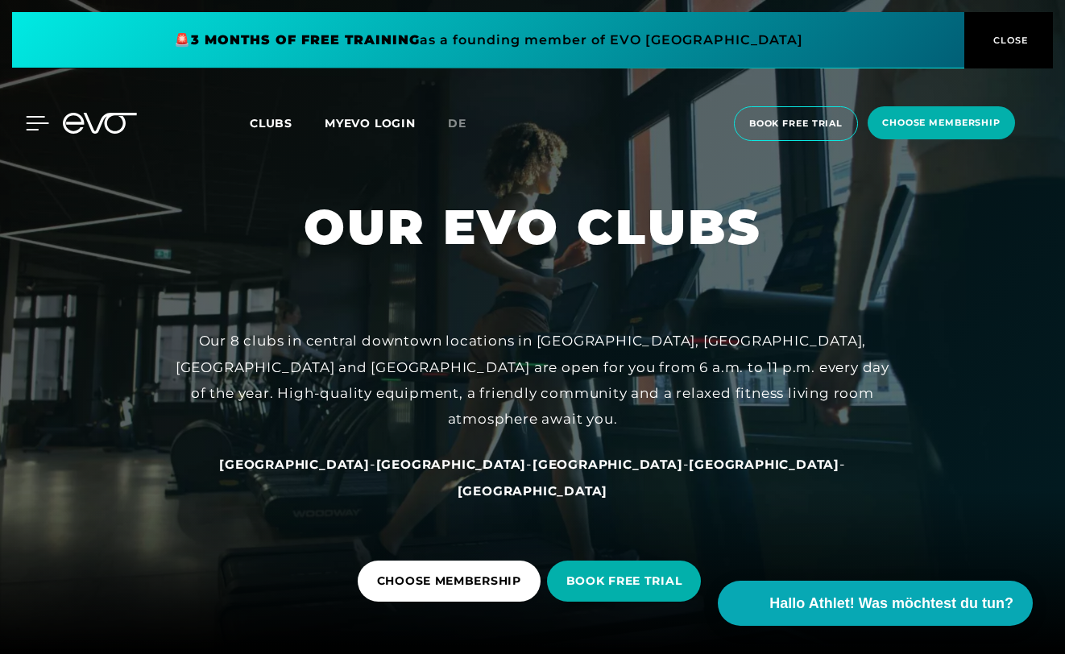
click at [38, 117] on icon at bounding box center [38, 123] width 23 height 13
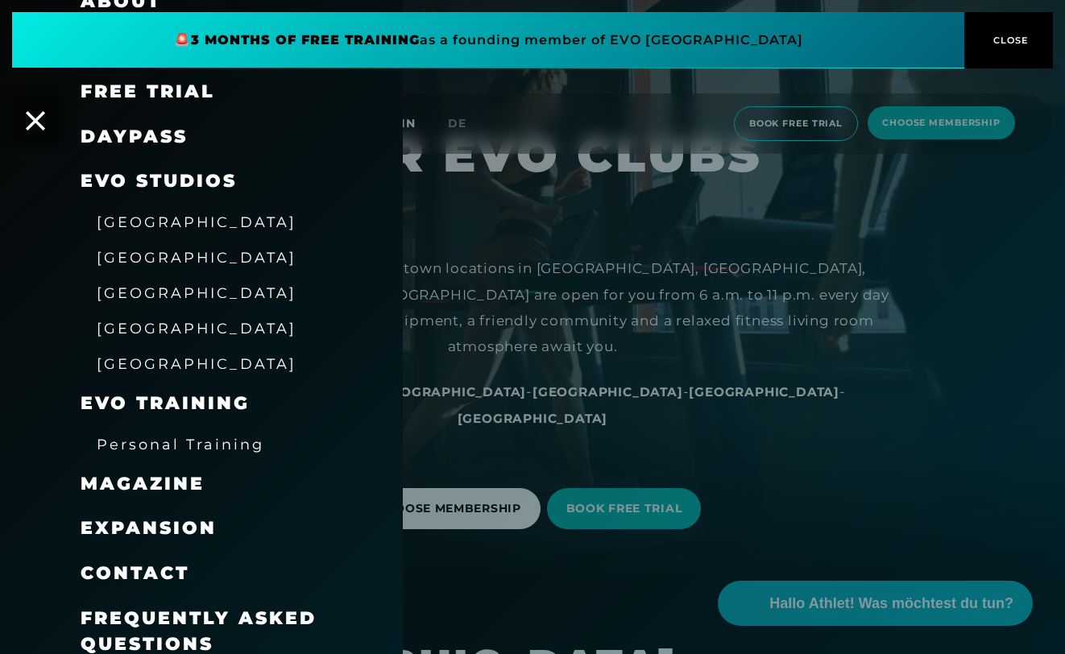
scroll to position [77, 0]
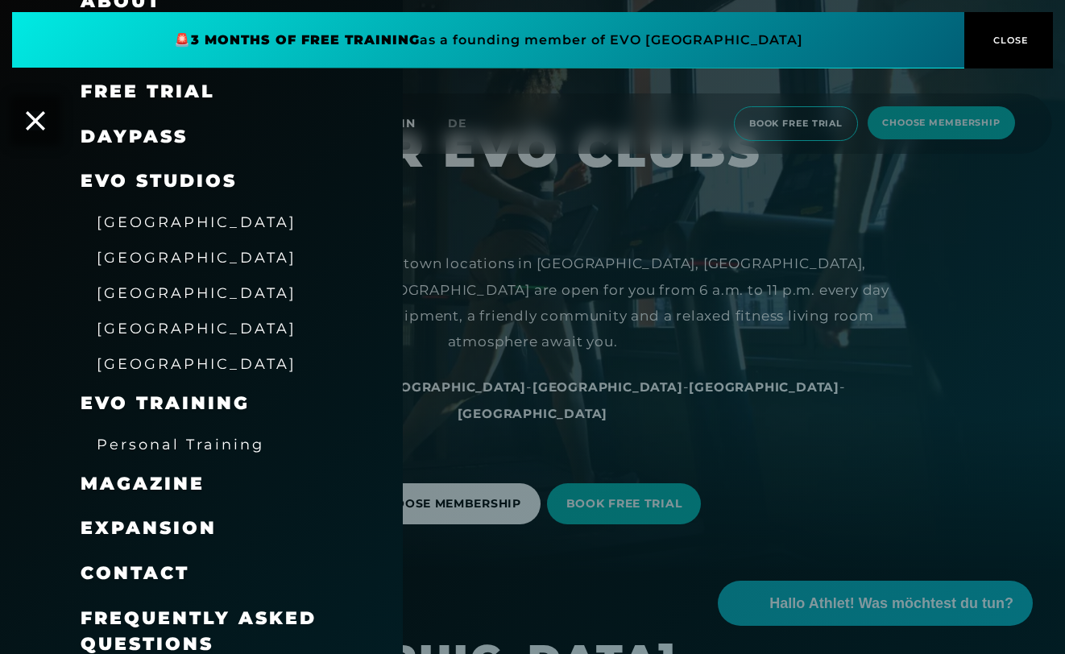
click at [156, 607] on span "Frequently asked questions" at bounding box center [199, 631] width 236 height 48
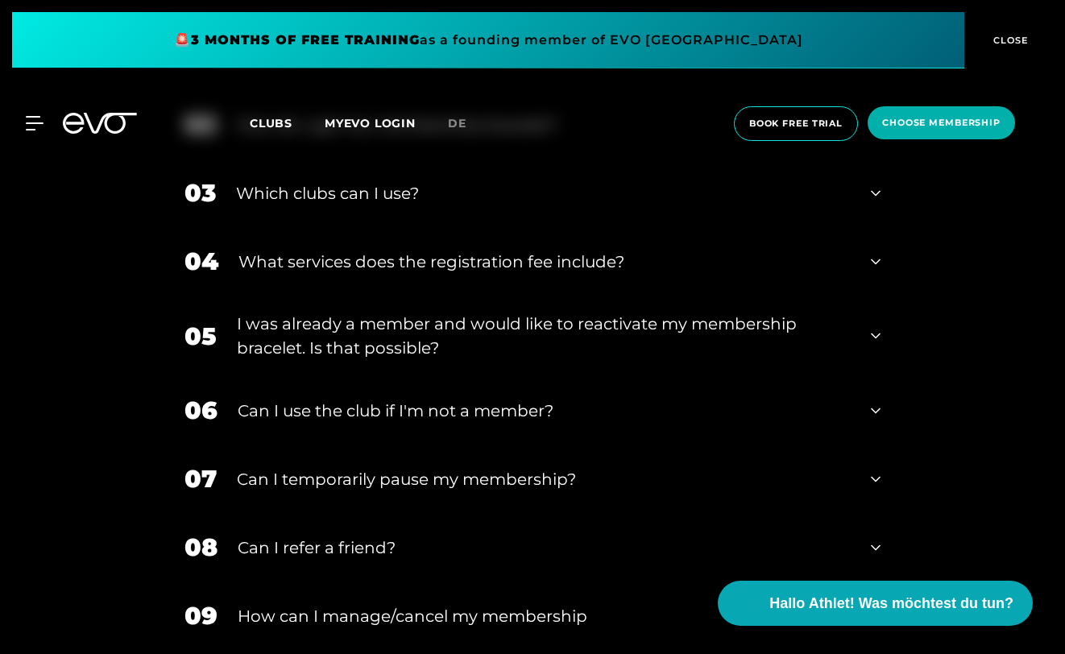
scroll to position [774, 0]
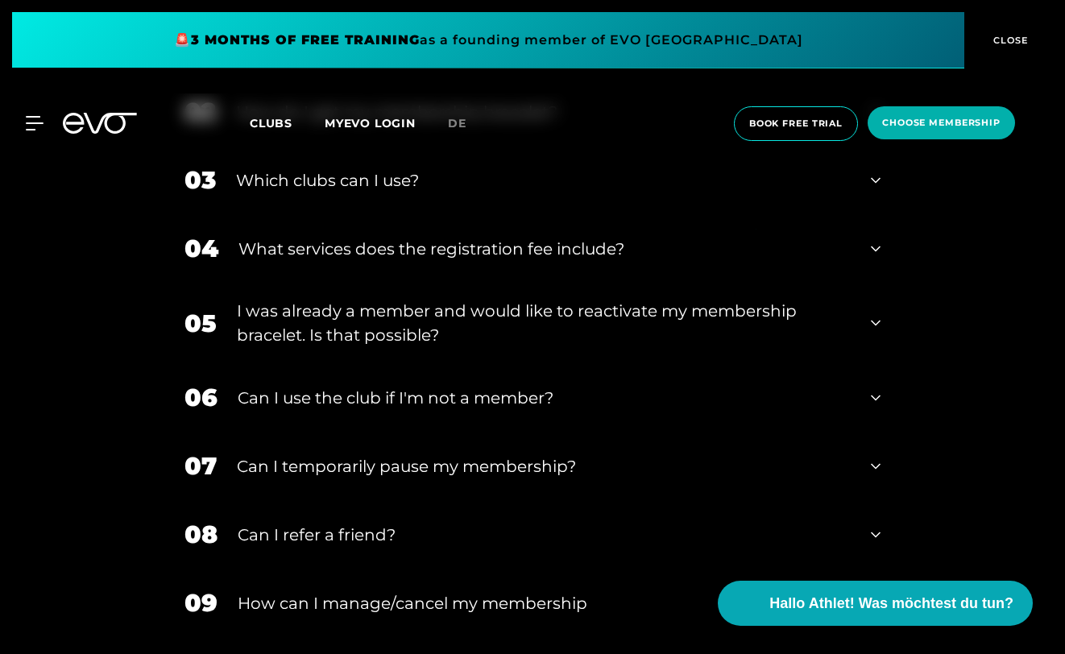
click at [871, 394] on icon at bounding box center [876, 397] width 10 height 19
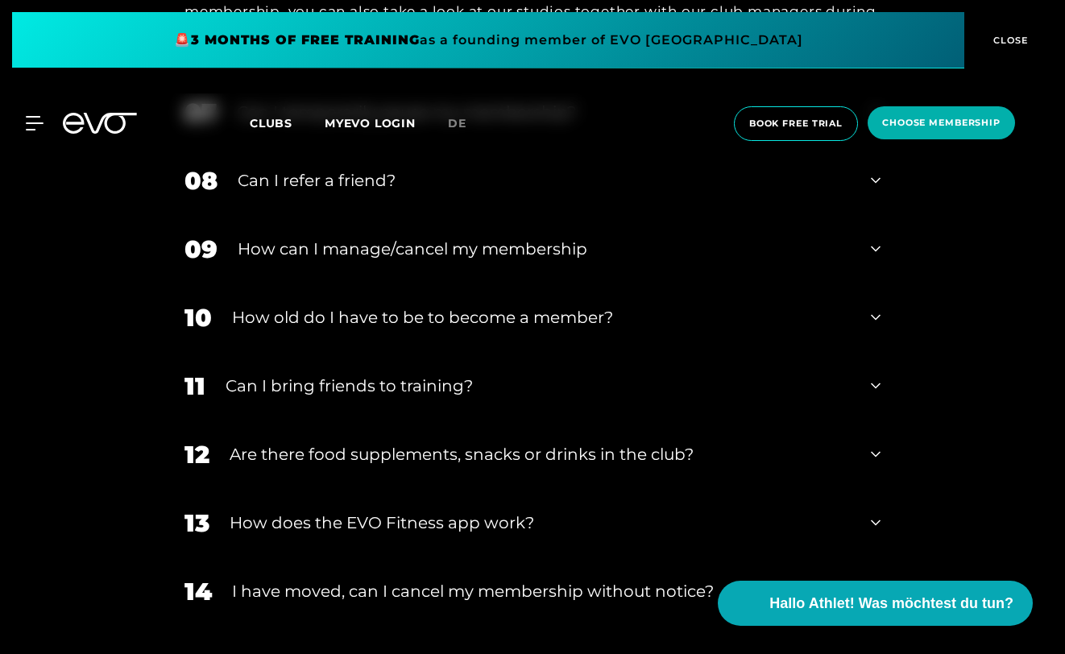
scroll to position [1265, 0]
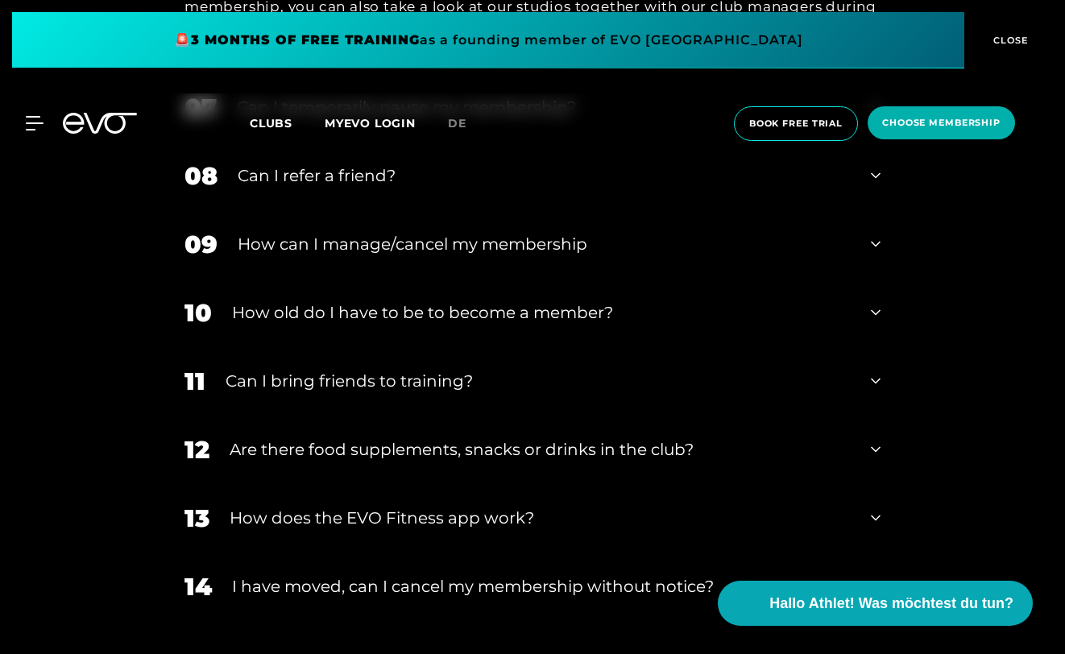
click at [875, 245] on icon at bounding box center [876, 245] width 10 height 6
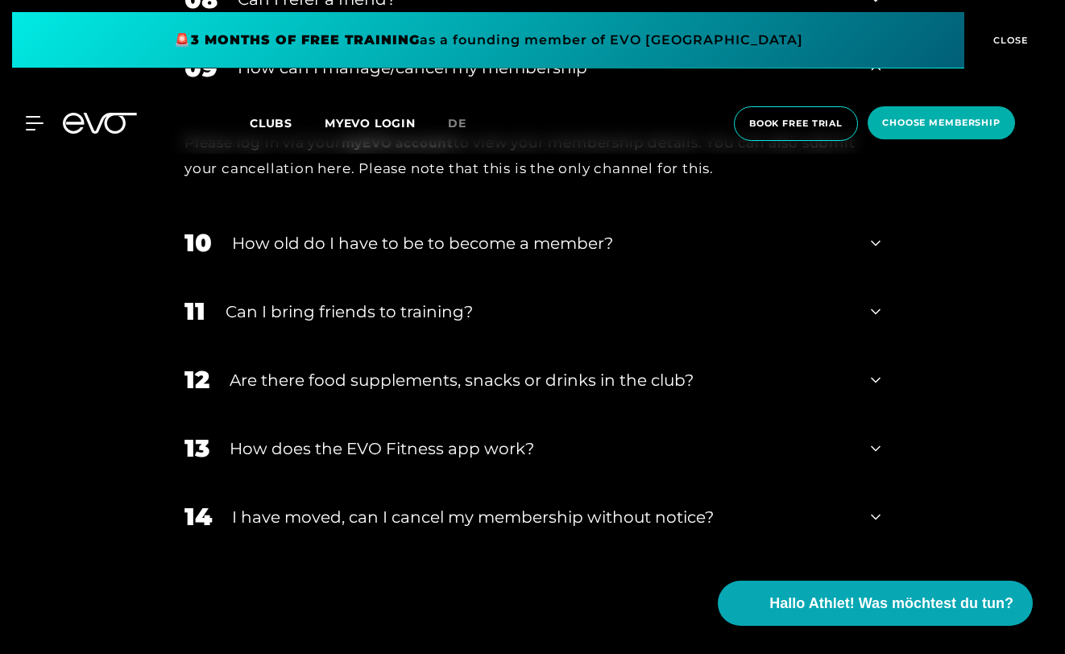
scroll to position [1438, 0]
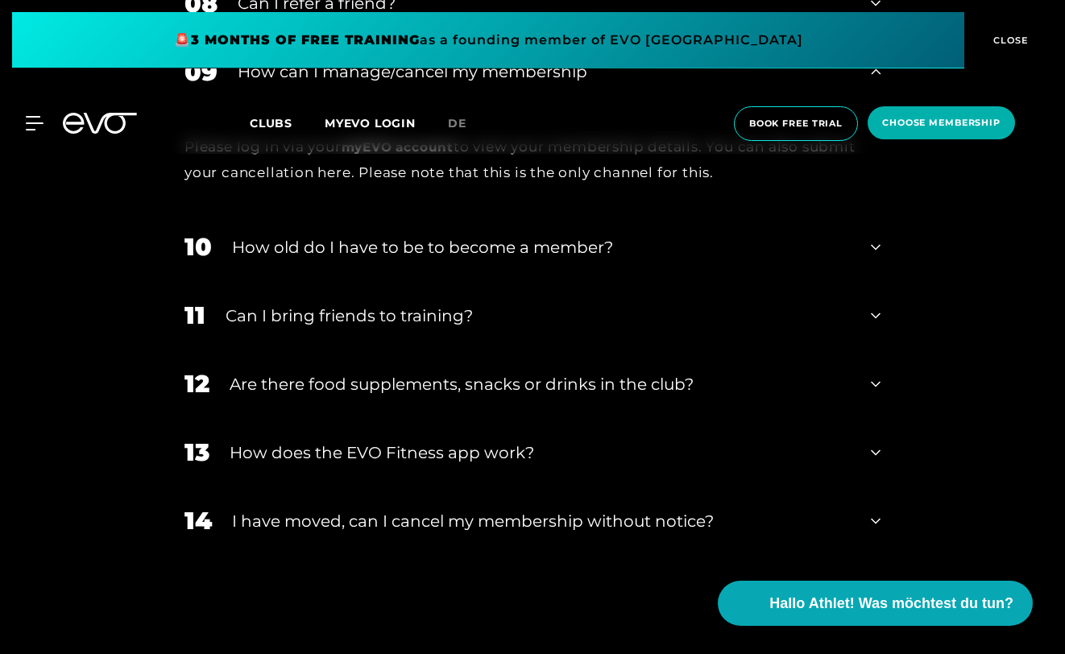
click at [868, 312] on div "11 Can I bring friends to training?" at bounding box center [532, 315] width 728 height 68
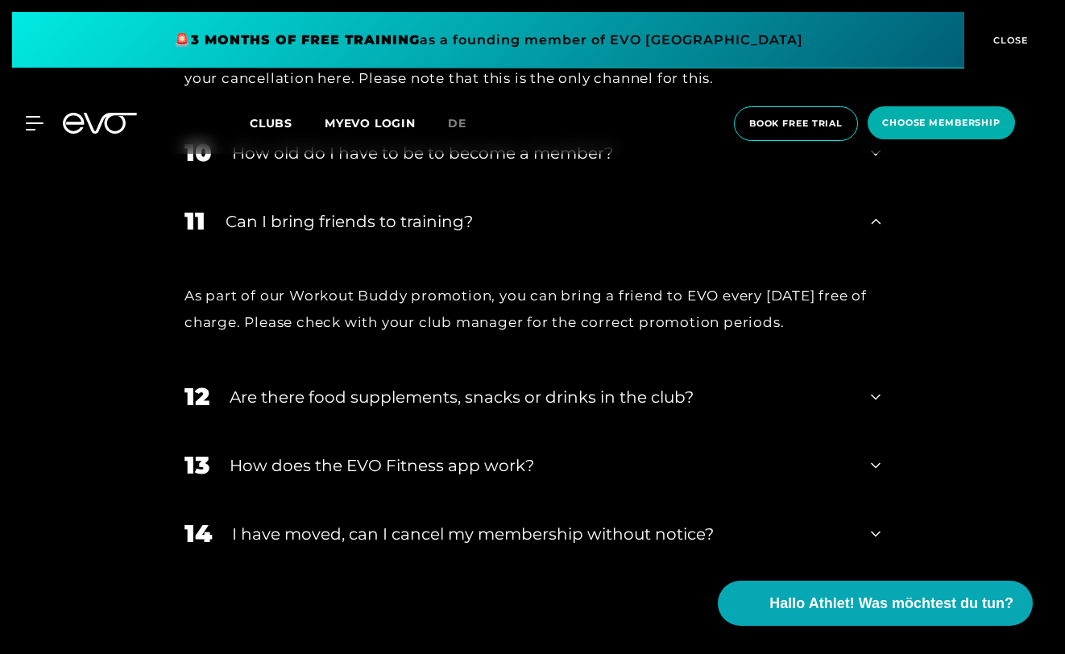
scroll to position [1537, 0]
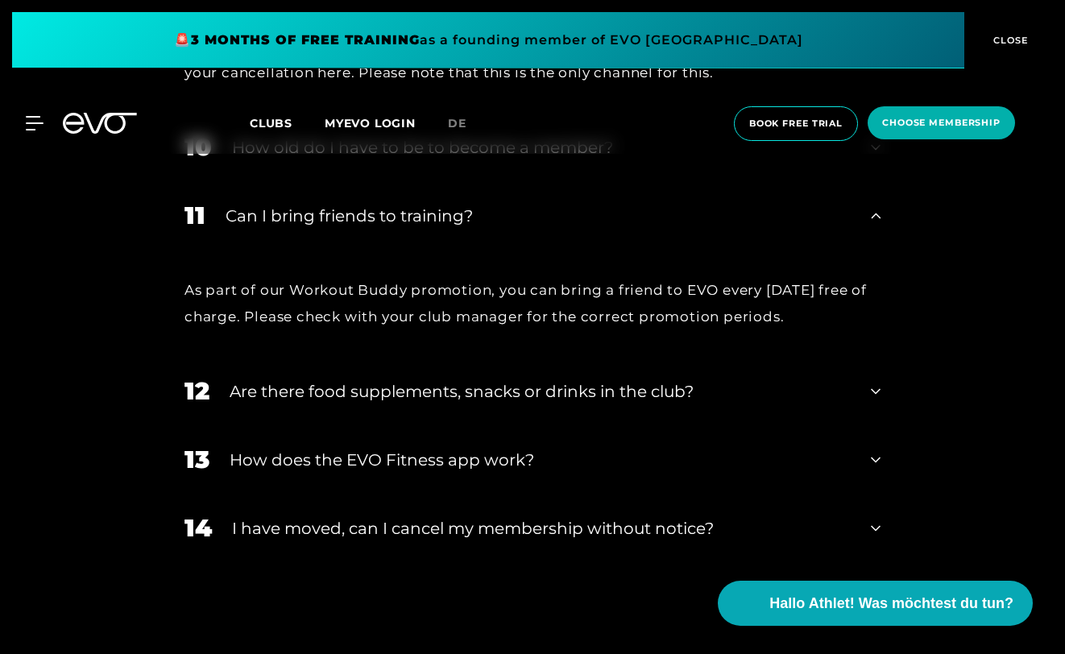
click at [872, 383] on icon at bounding box center [876, 391] width 10 height 19
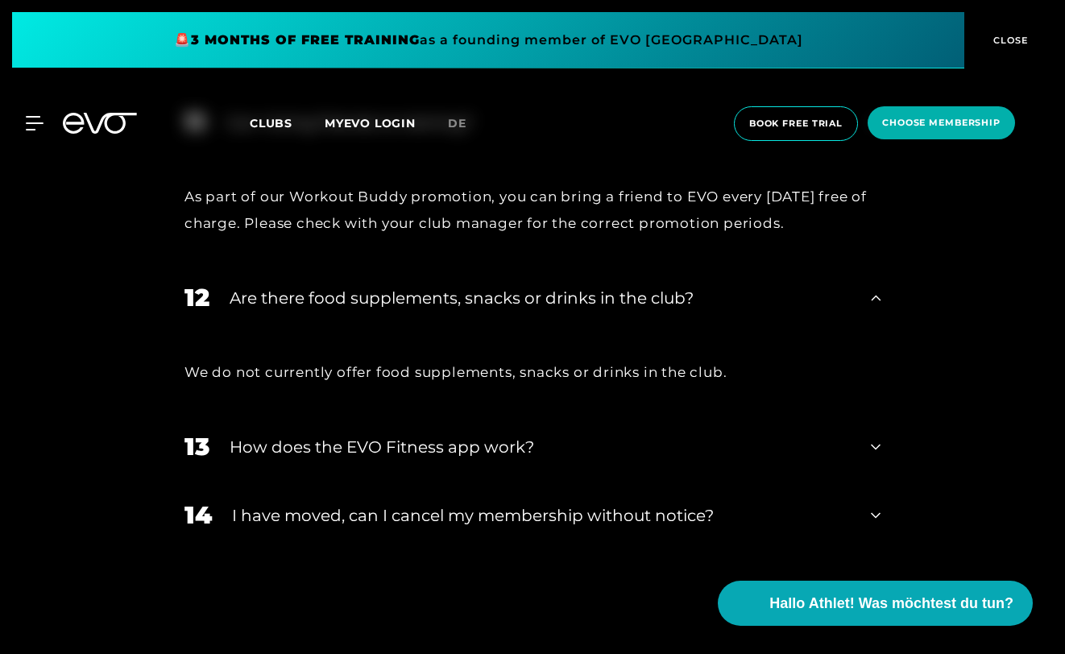
scroll to position [1636, 0]
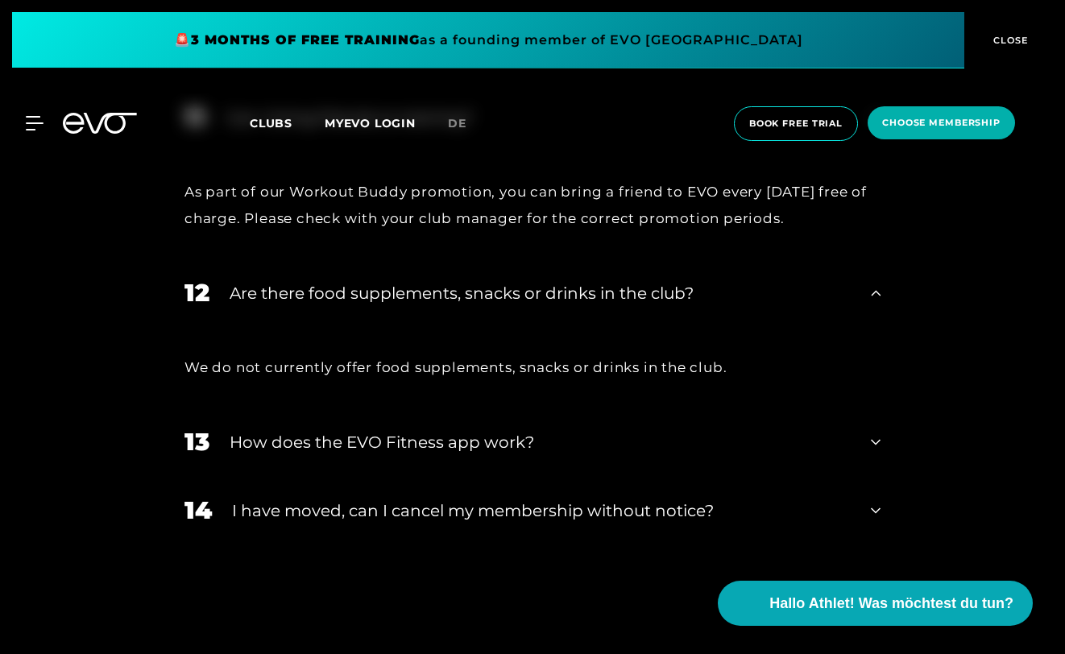
click at [874, 441] on icon at bounding box center [876, 443] width 10 height 6
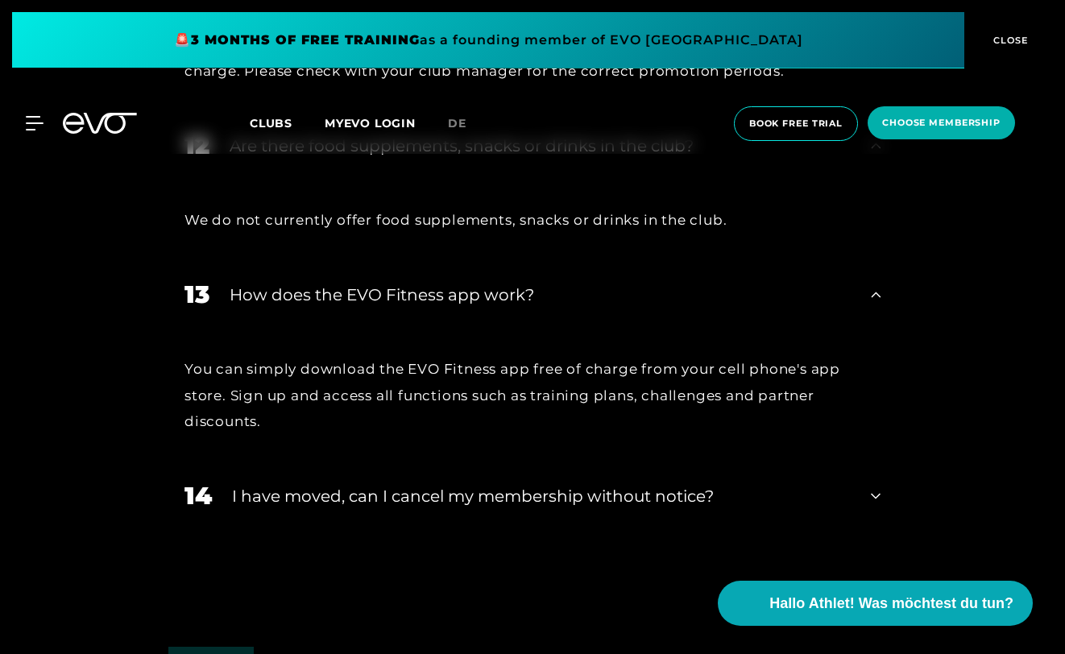
scroll to position [1790, 0]
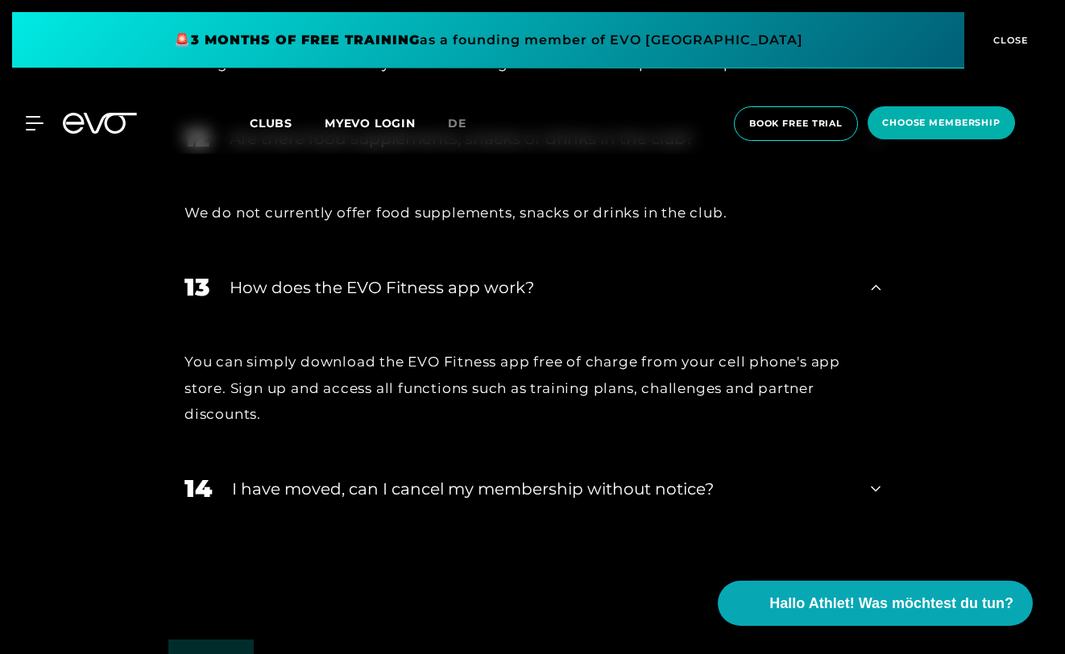
click at [878, 490] on icon at bounding box center [876, 488] width 10 height 19
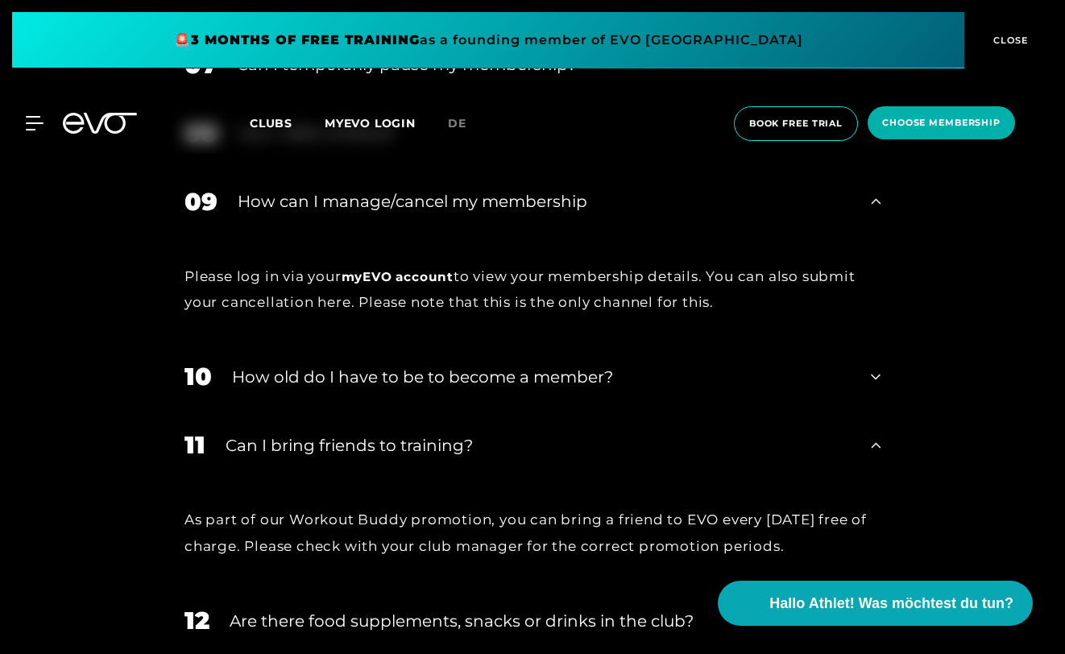
scroll to position [1306, 0]
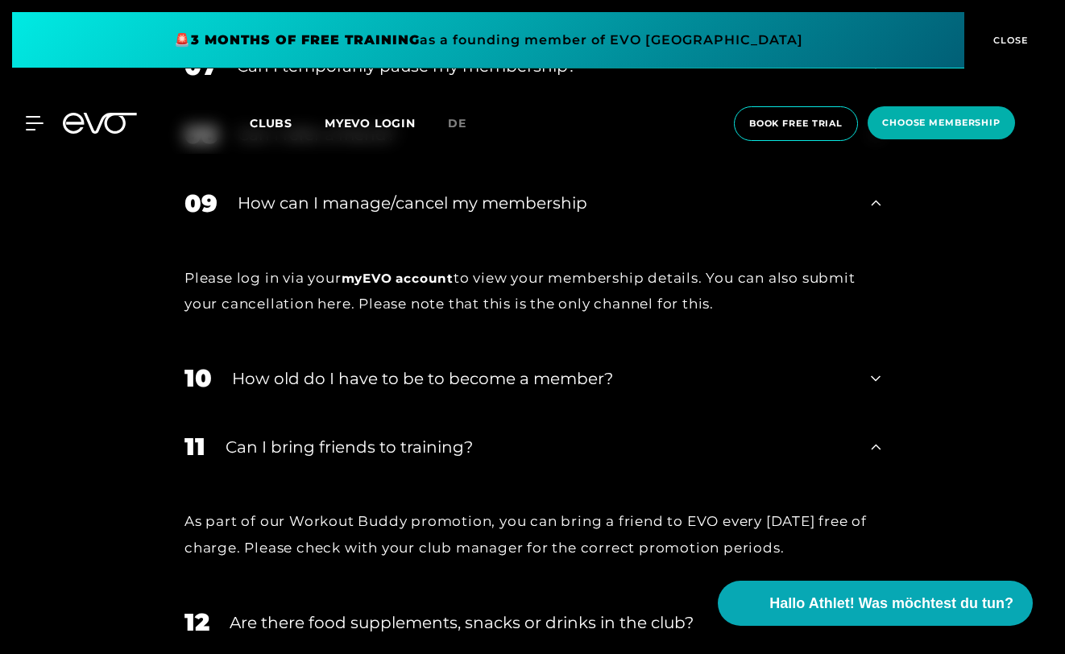
click at [875, 377] on icon at bounding box center [876, 378] width 10 height 19
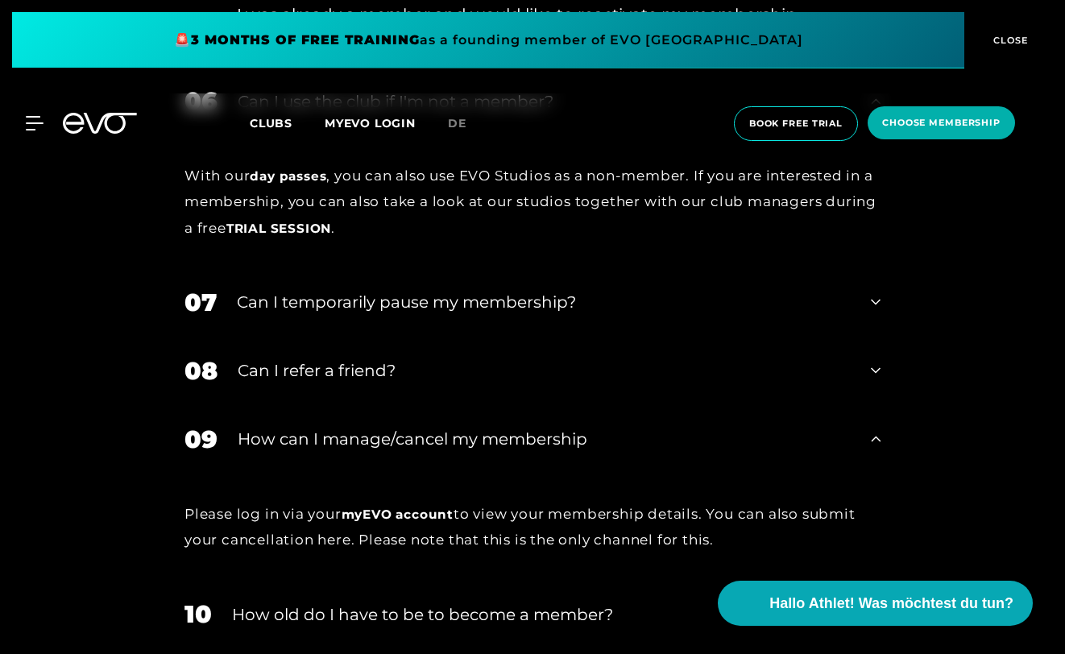
scroll to position [1029, 0]
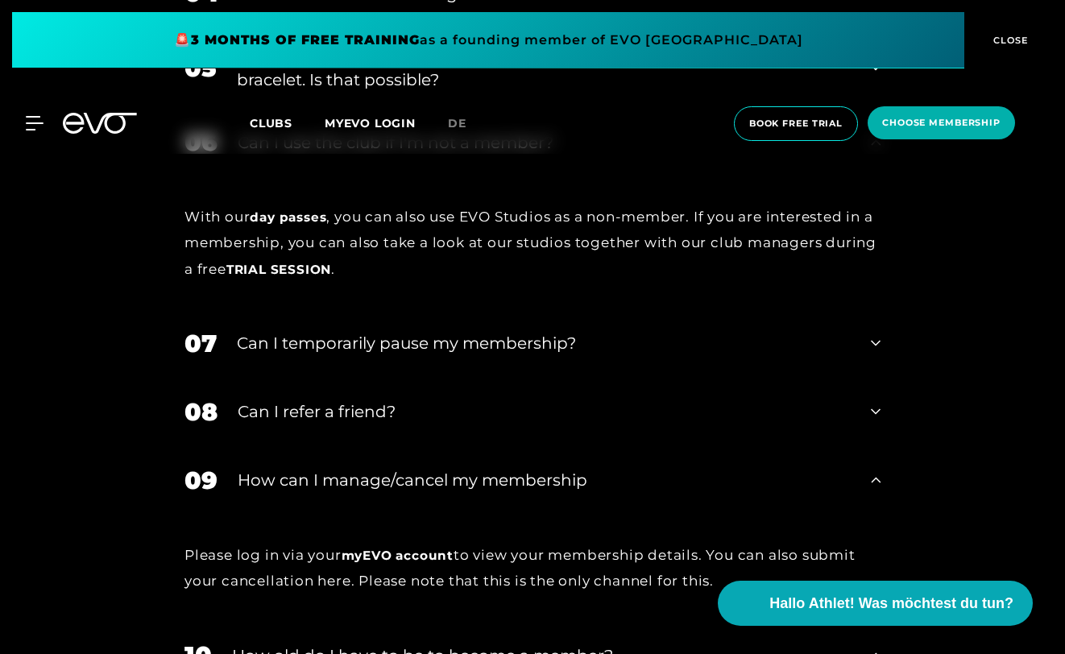
click at [878, 407] on icon at bounding box center [876, 411] width 10 height 19
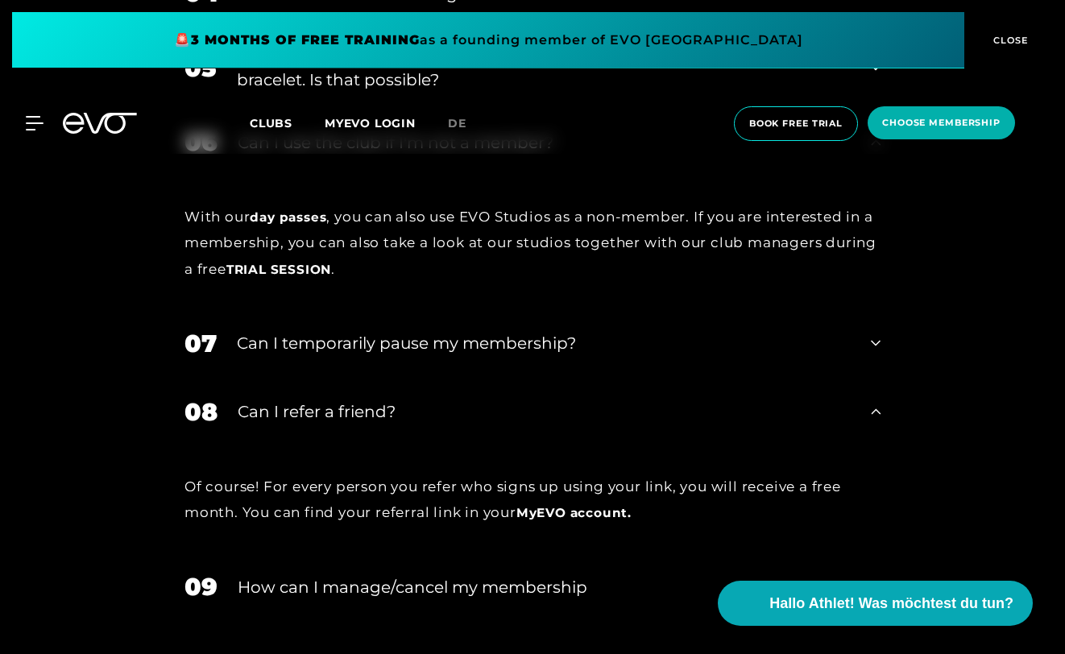
click at [871, 345] on icon at bounding box center [876, 342] width 10 height 19
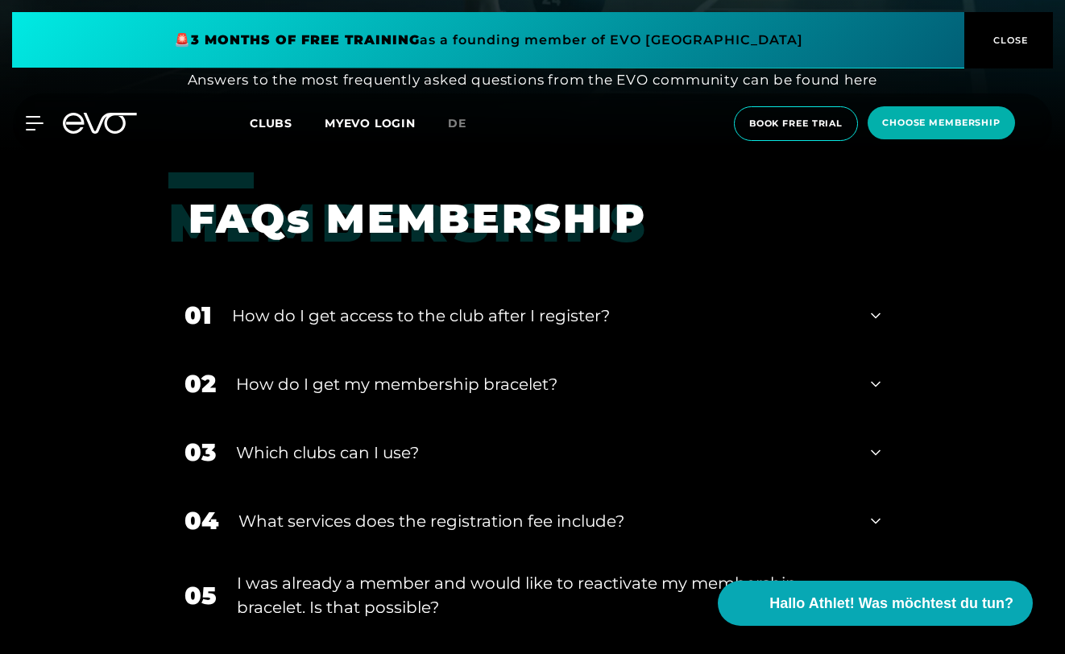
scroll to position [500, 0]
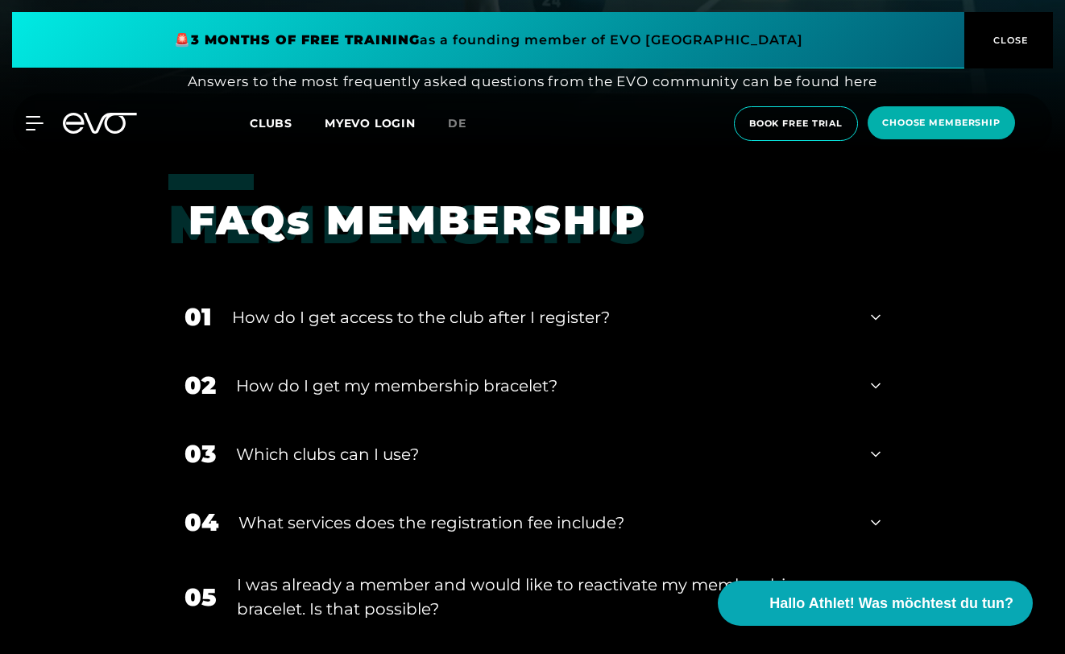
click at [879, 314] on icon at bounding box center [876, 317] width 10 height 19
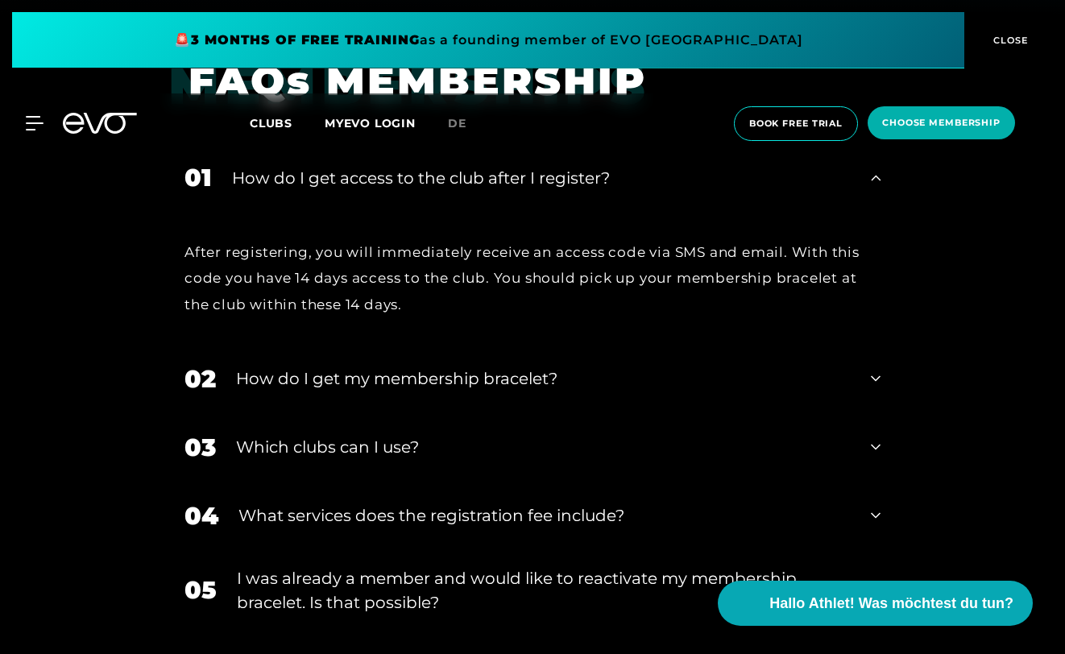
scroll to position [640, 0]
click at [871, 379] on icon at bounding box center [876, 377] width 10 height 19
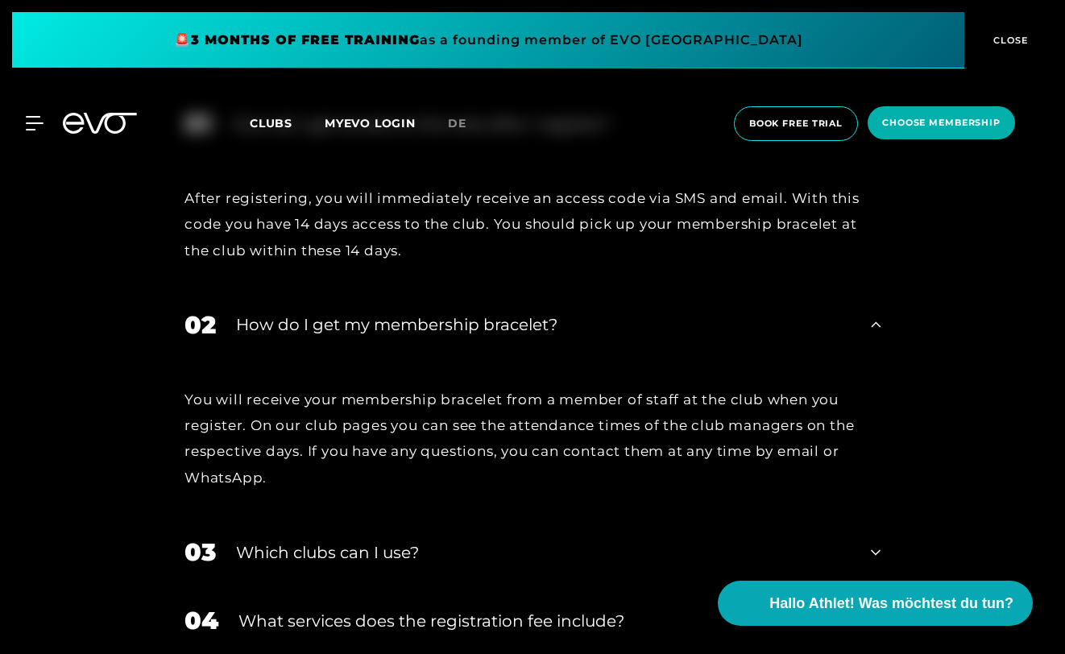
scroll to position [679, 0]
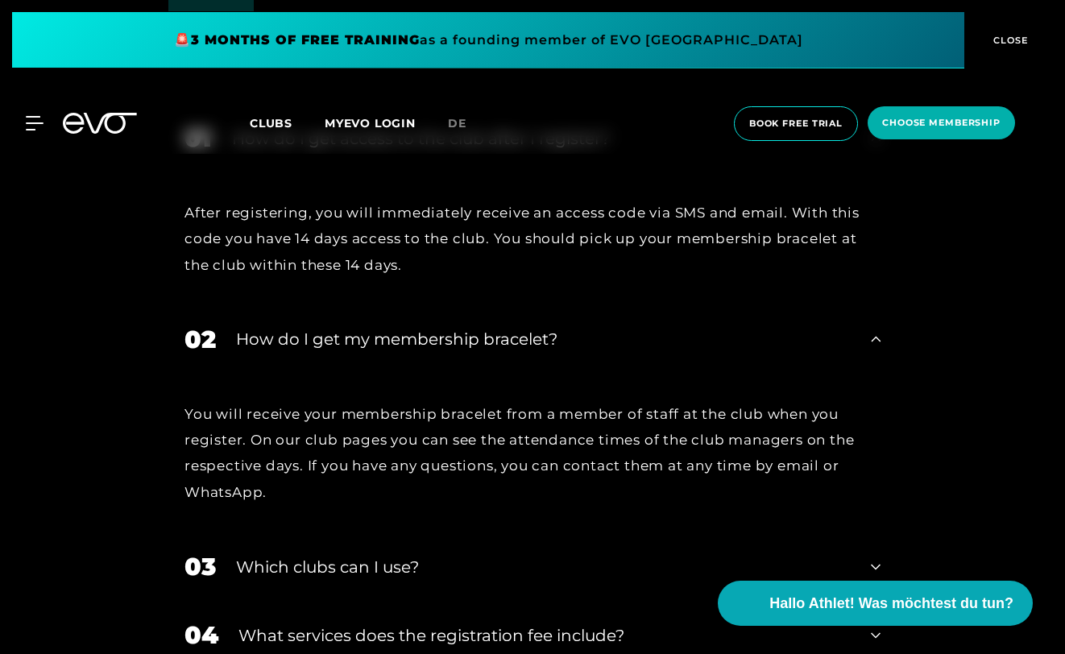
click at [271, 120] on span "Clubs" at bounding box center [271, 123] width 43 height 14
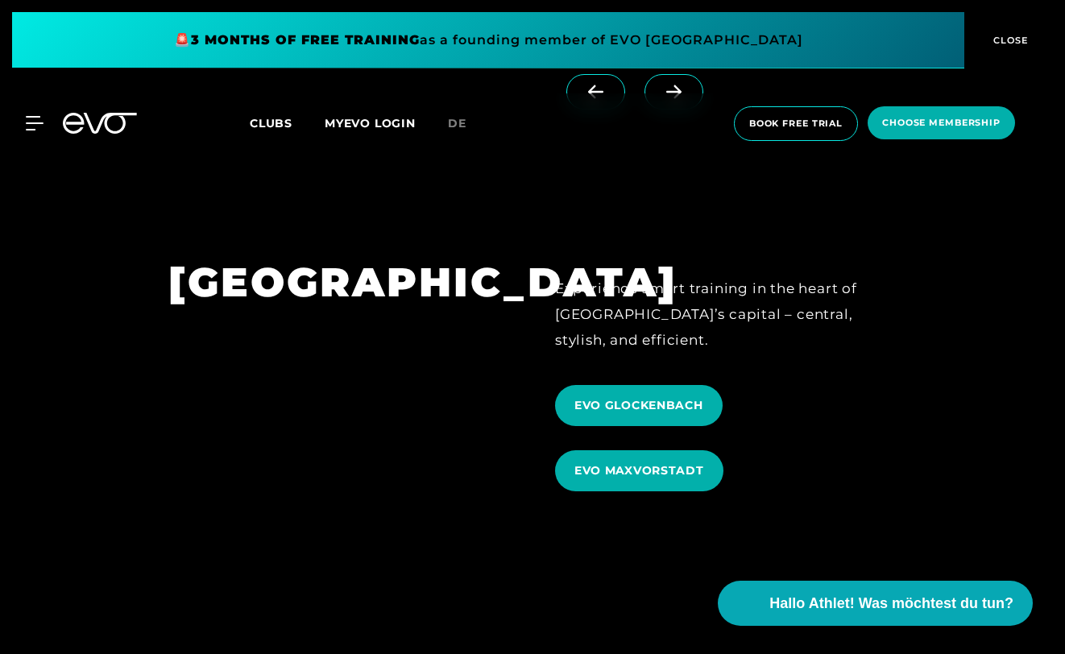
scroll to position [4696, 0]
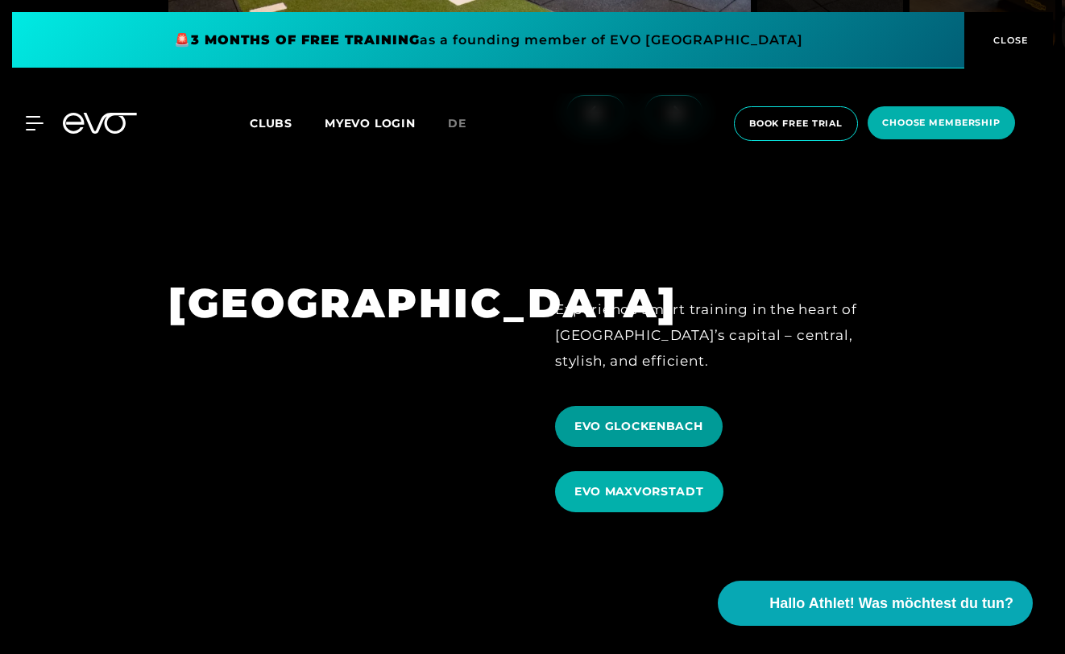
click at [650, 418] on span "EVO GLOCKENBACH" at bounding box center [638, 426] width 129 height 17
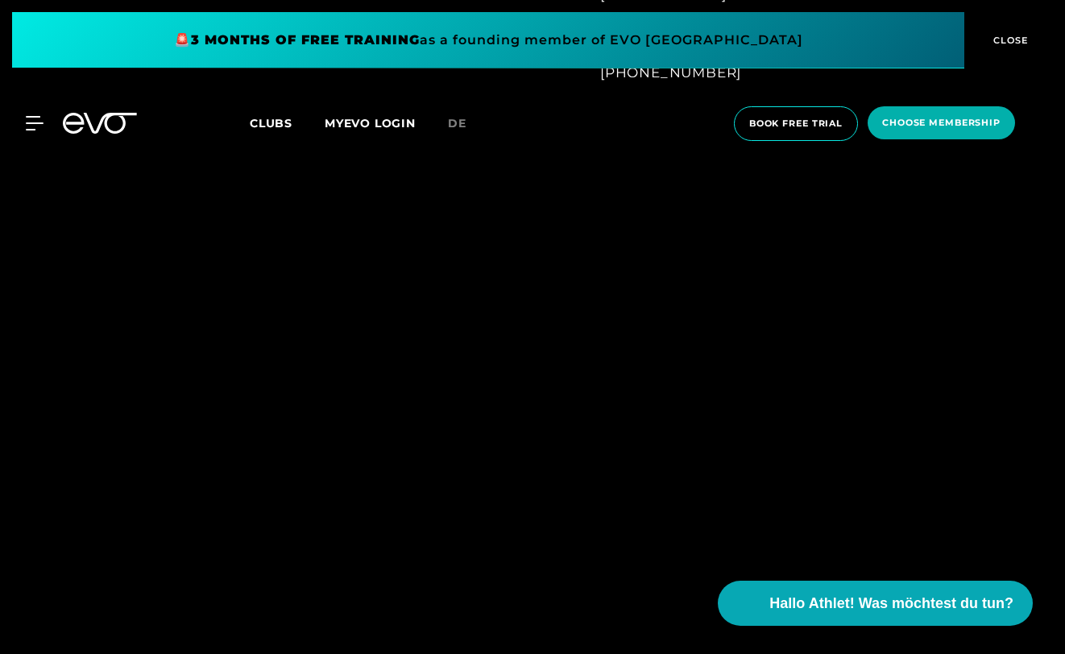
scroll to position [1178, 0]
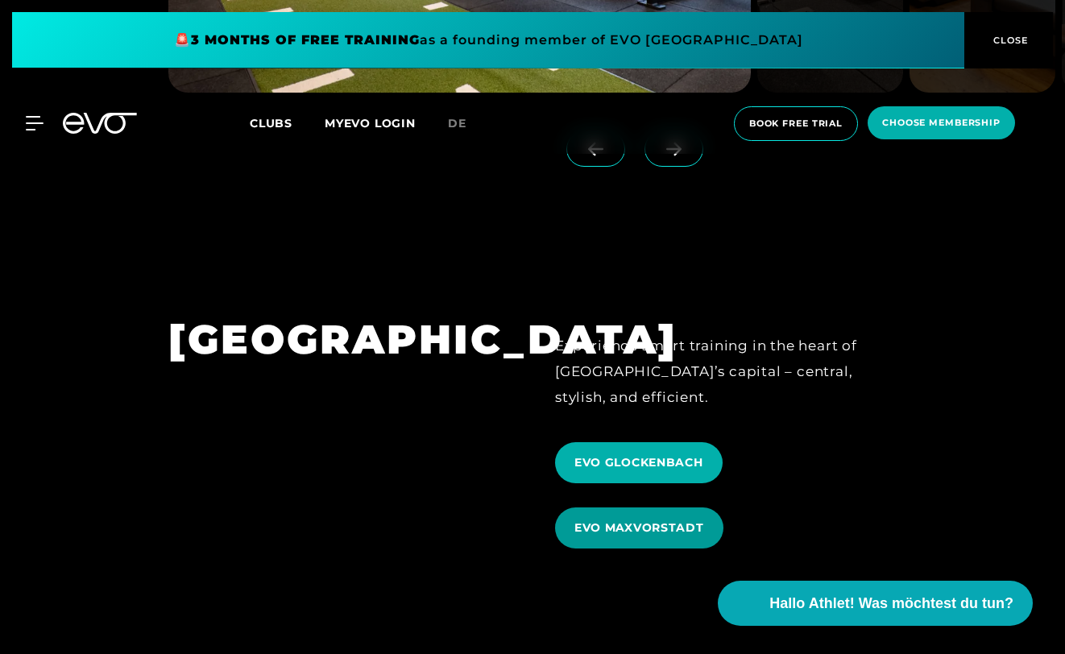
scroll to position [4656, 0]
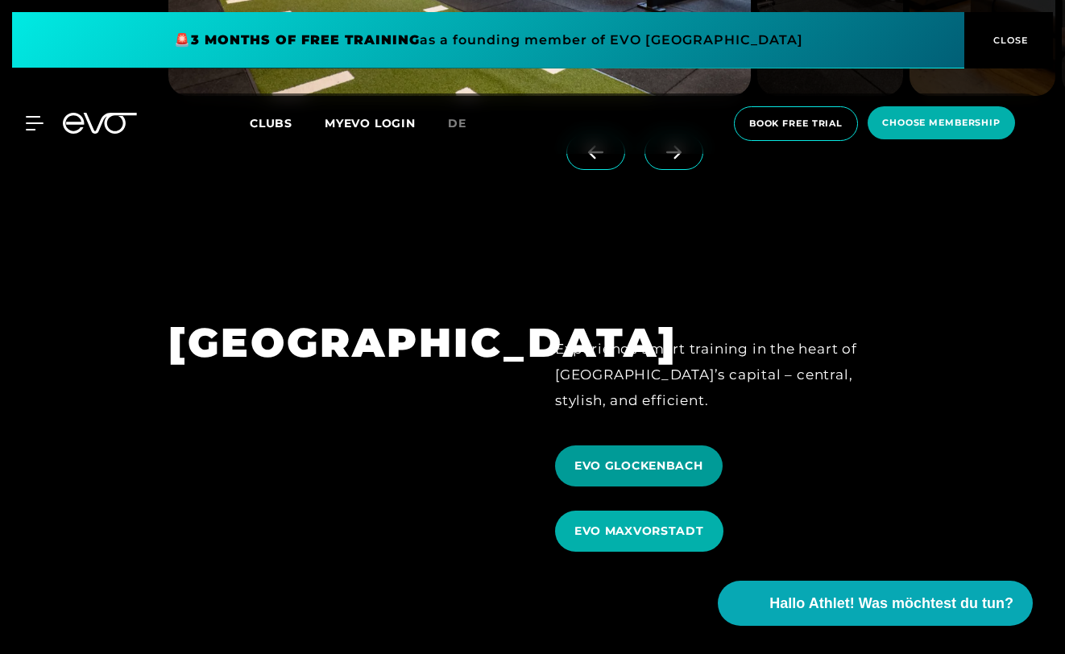
click at [671, 445] on span "EVO GLOCKENBACH" at bounding box center [639, 465] width 168 height 41
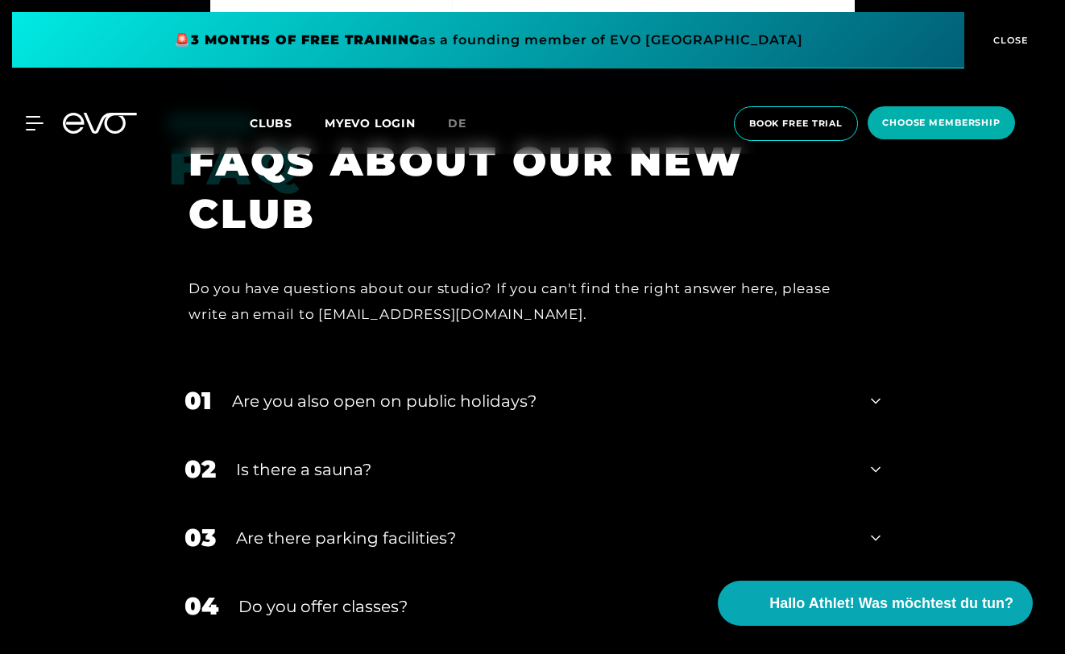
scroll to position [4606, 0]
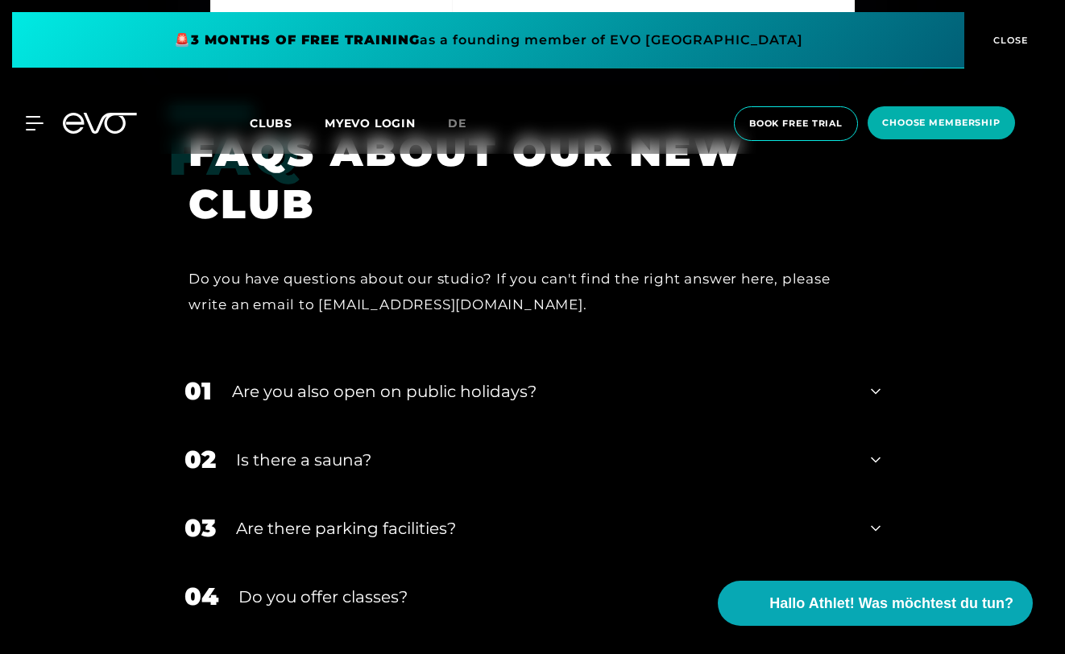
click at [875, 382] on icon at bounding box center [876, 391] width 10 height 19
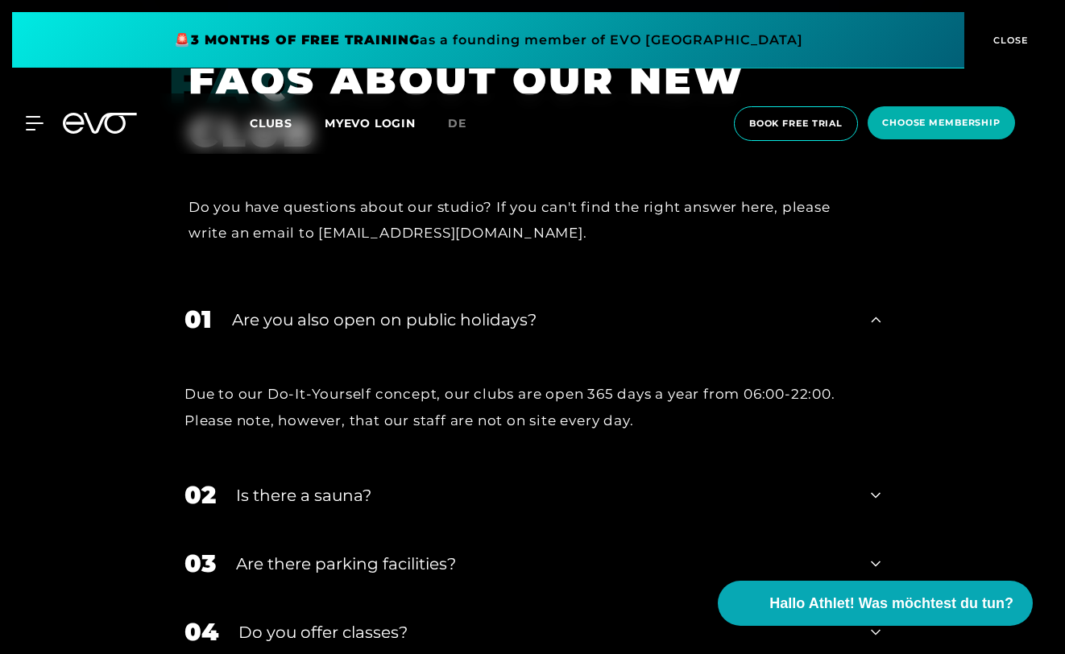
scroll to position [4679, 0]
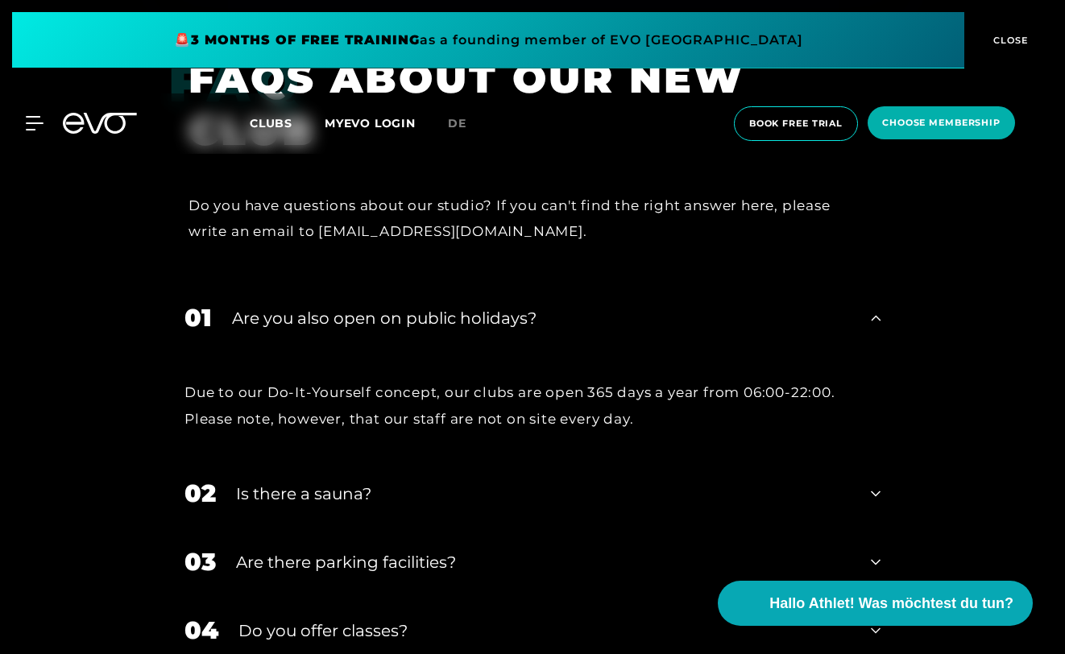
click at [878, 484] on icon at bounding box center [876, 493] width 10 height 19
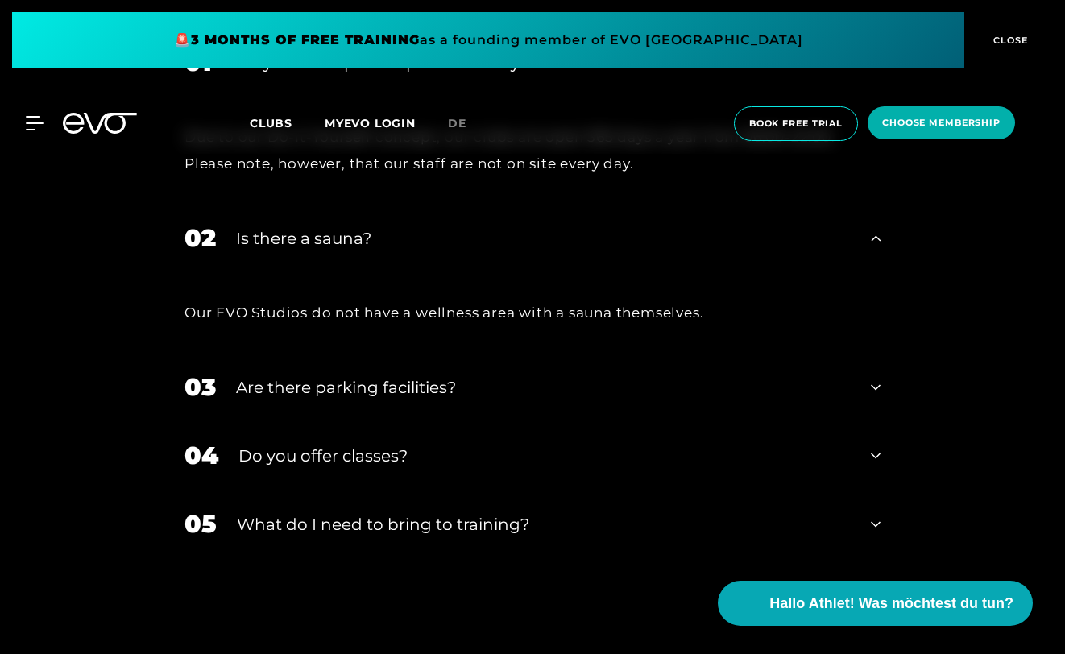
scroll to position [4946, 0]
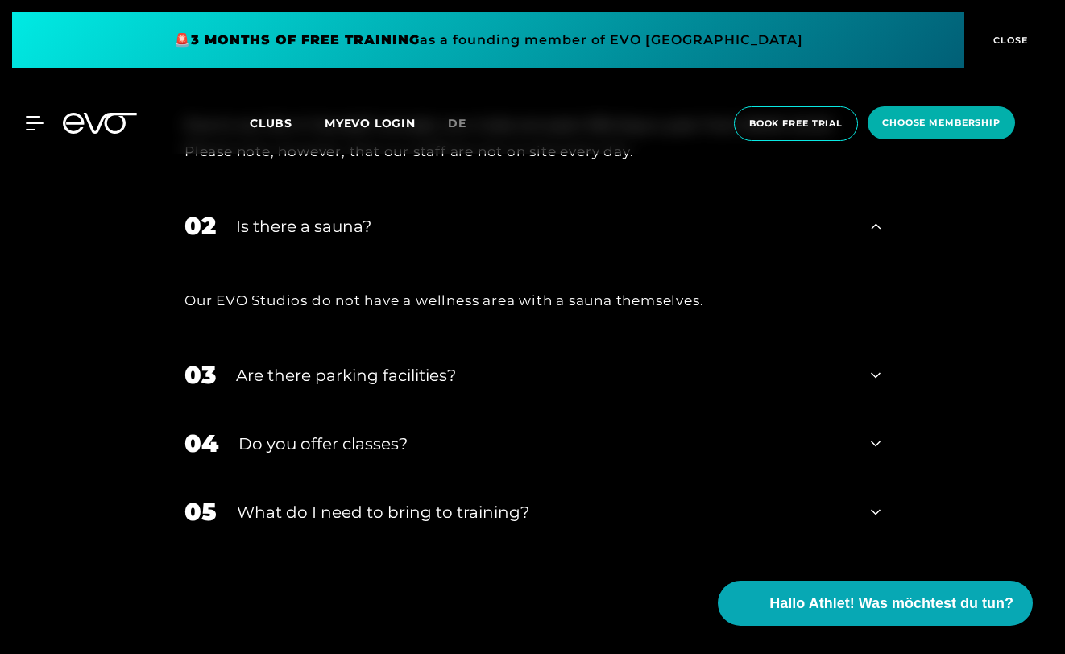
click at [875, 366] on icon at bounding box center [876, 375] width 10 height 19
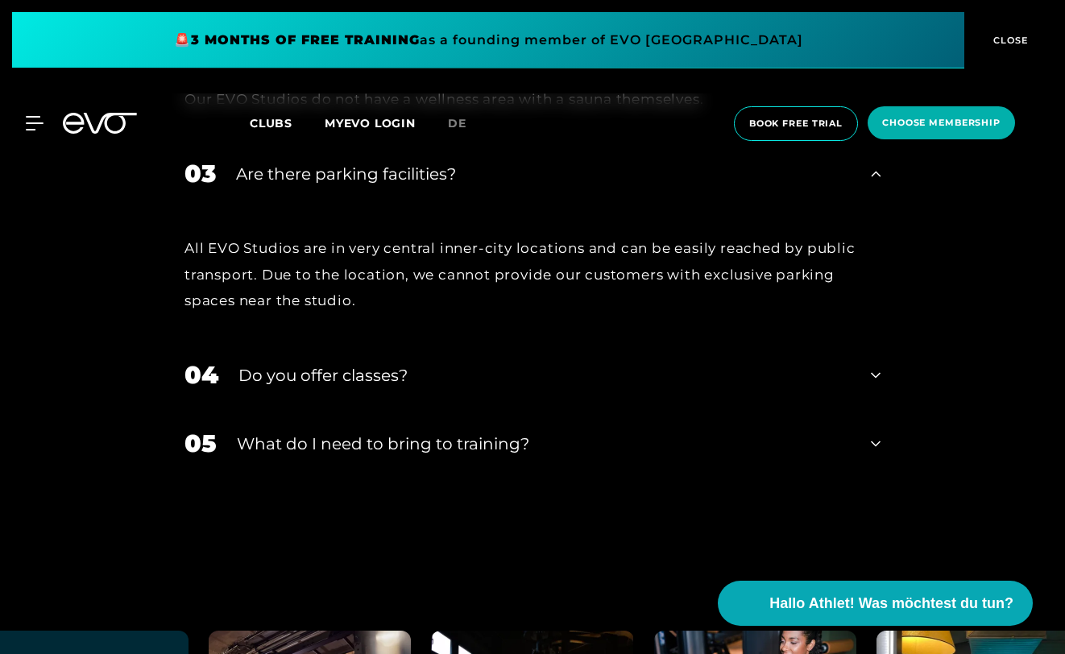
scroll to position [5132, 0]
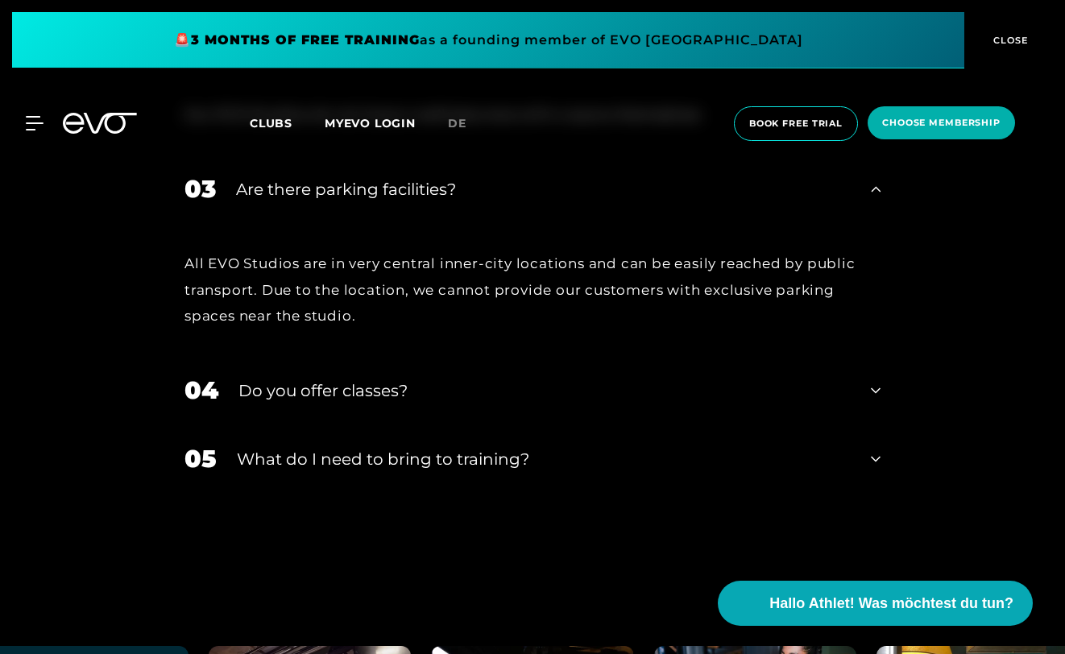
click at [871, 381] on icon at bounding box center [876, 390] width 10 height 19
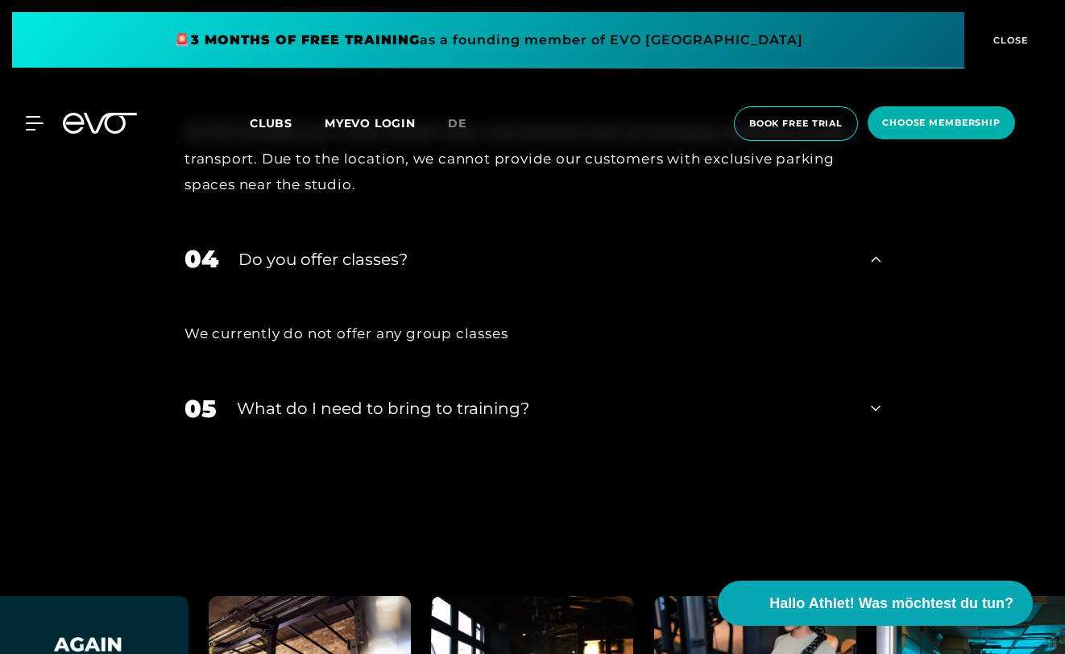
scroll to position [5273, 0]
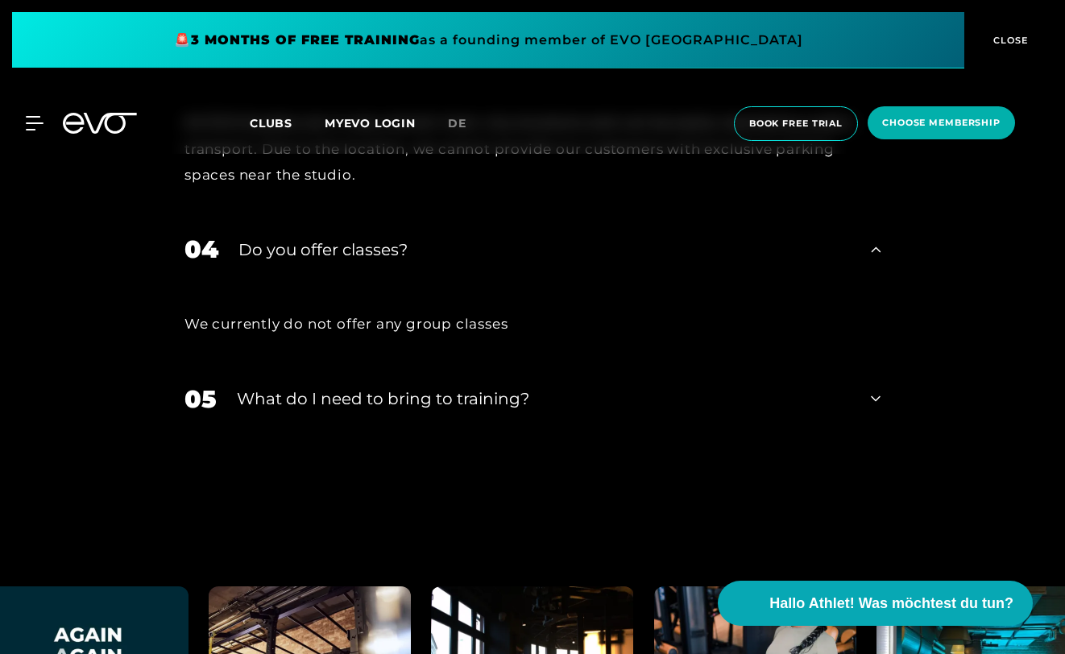
click at [871, 389] on icon at bounding box center [876, 398] width 10 height 19
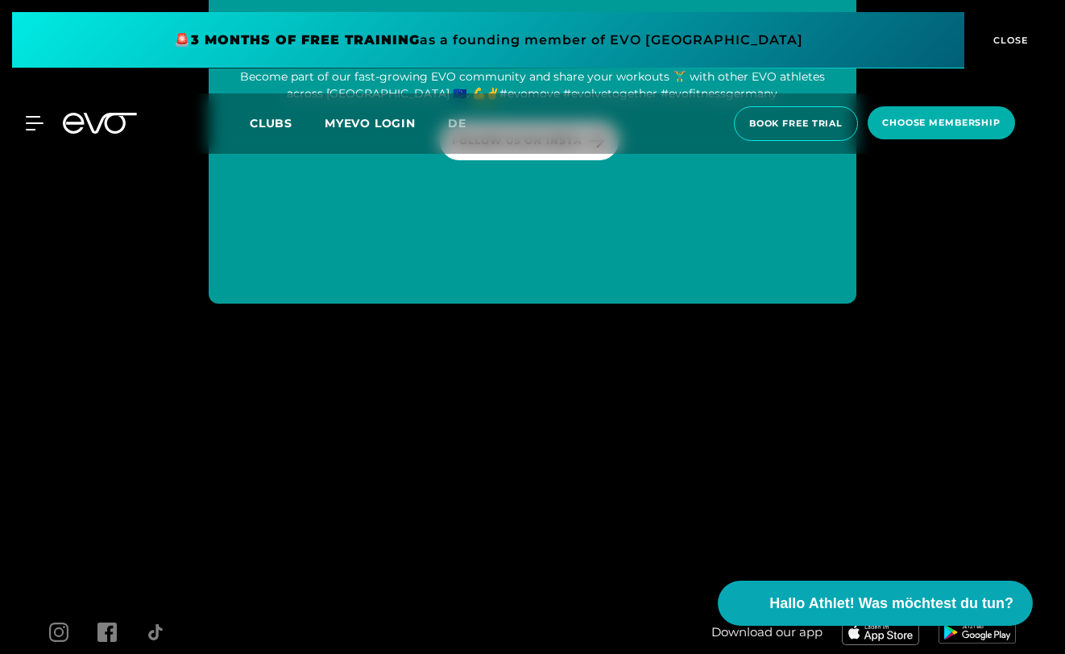
scroll to position [6311, 0]
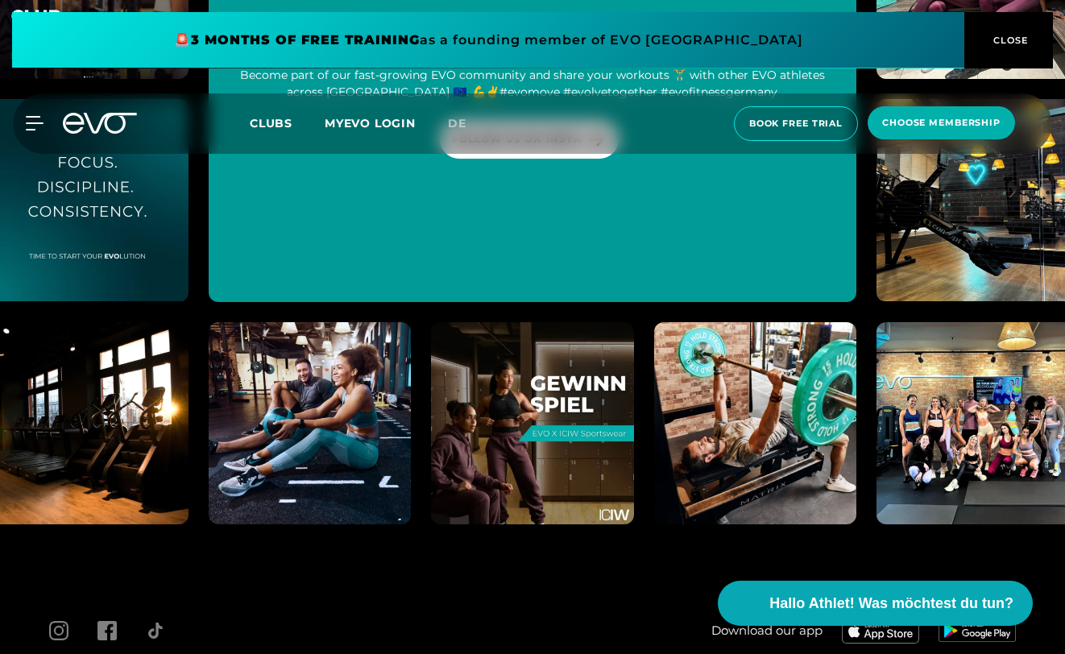
click at [532, 335] on img at bounding box center [532, 423] width 222 height 222
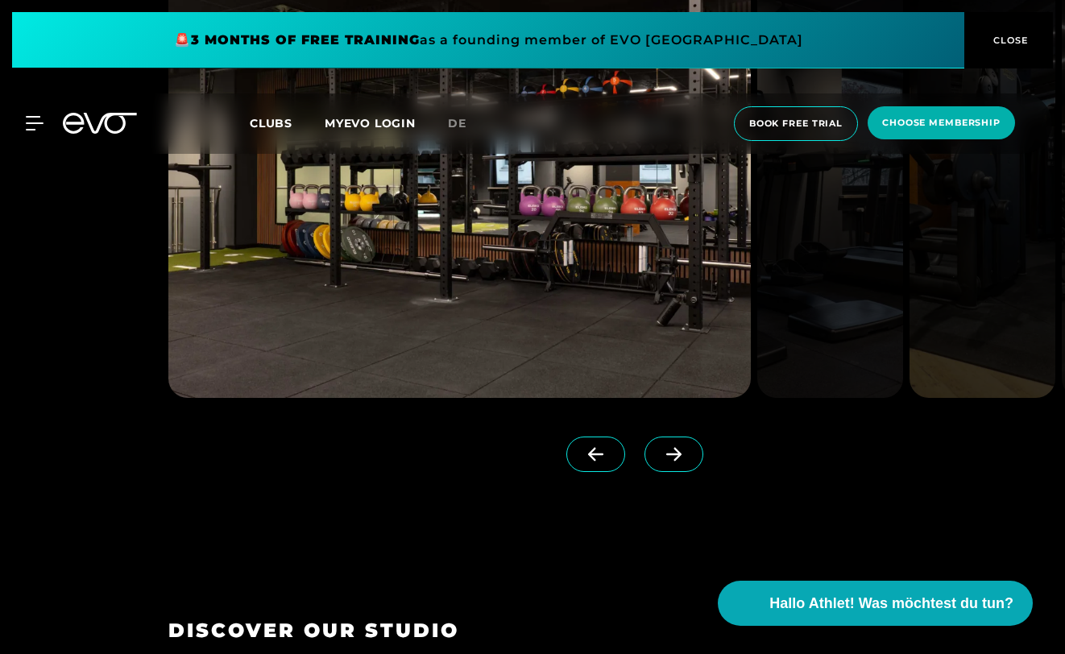
scroll to position [1855, 0]
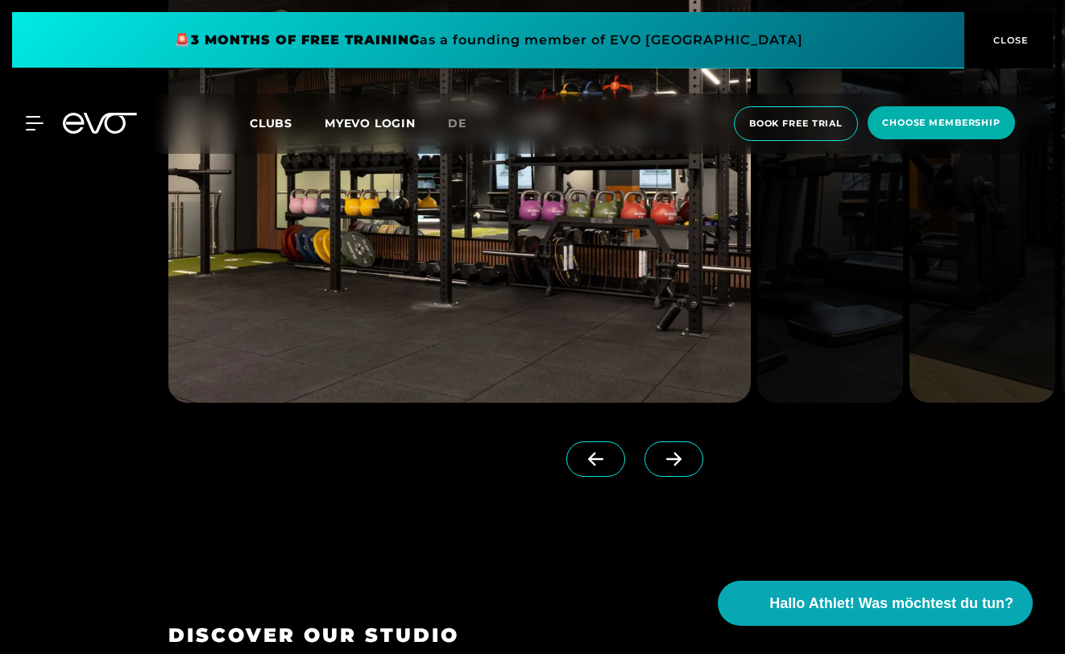
click at [649, 452] on span at bounding box center [673, 458] width 59 height 35
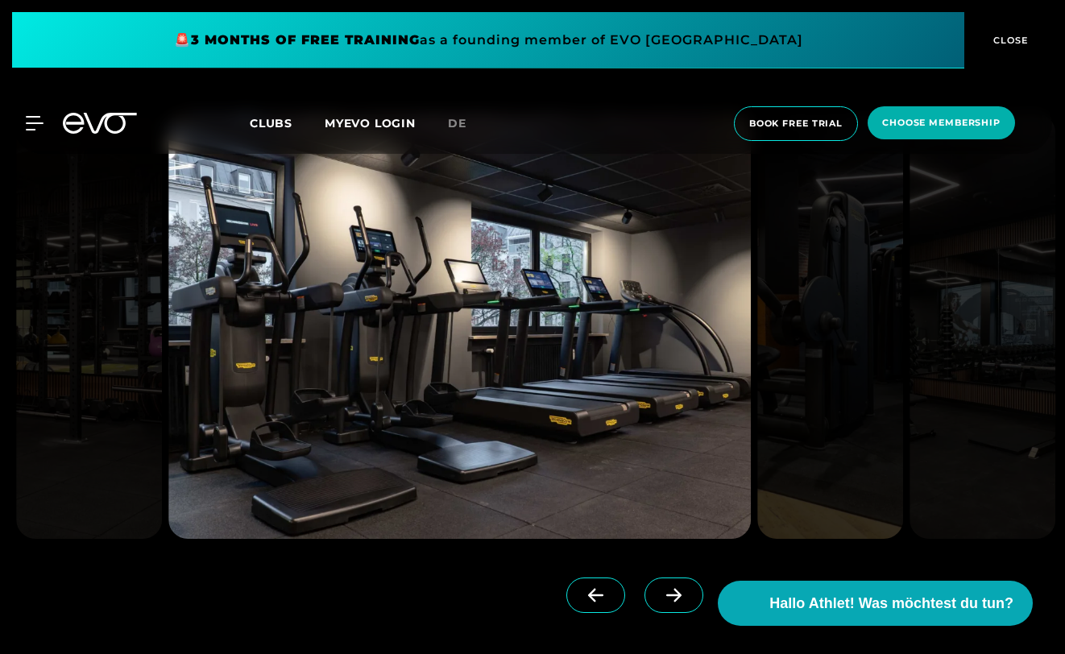
scroll to position [1715, 0]
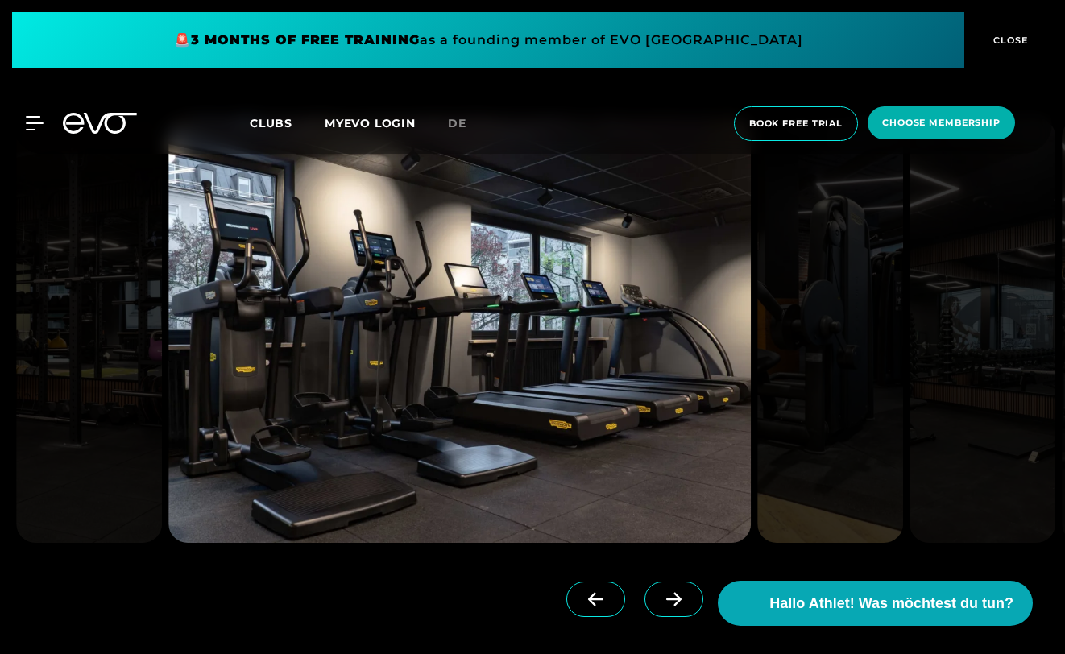
click at [676, 594] on icon at bounding box center [673, 600] width 15 height 14
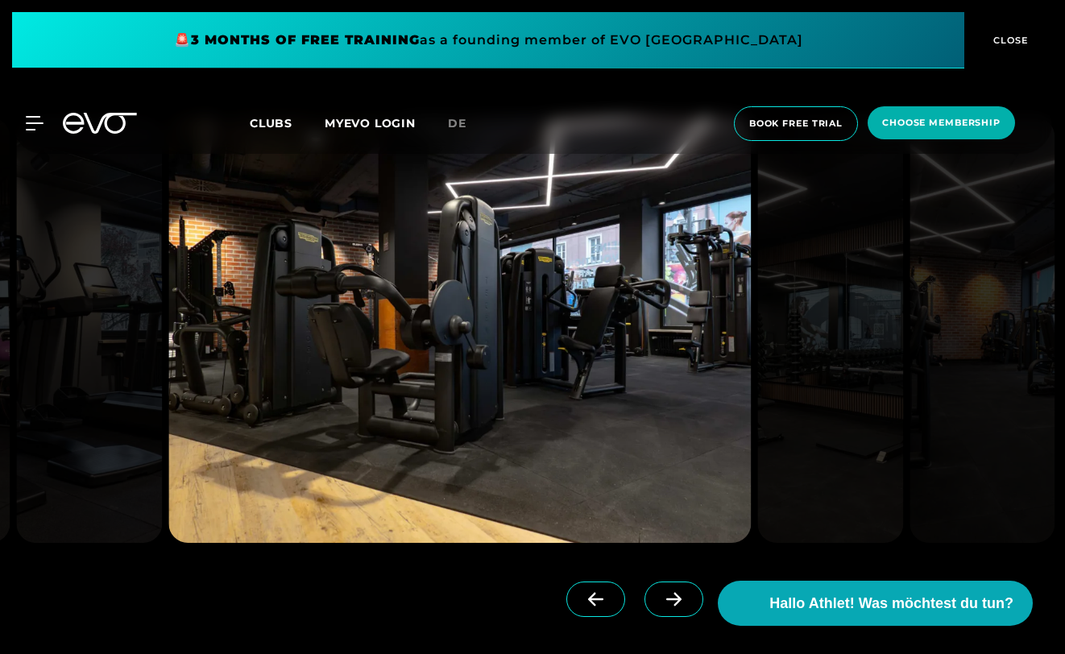
click at [676, 594] on icon at bounding box center [673, 600] width 15 height 14
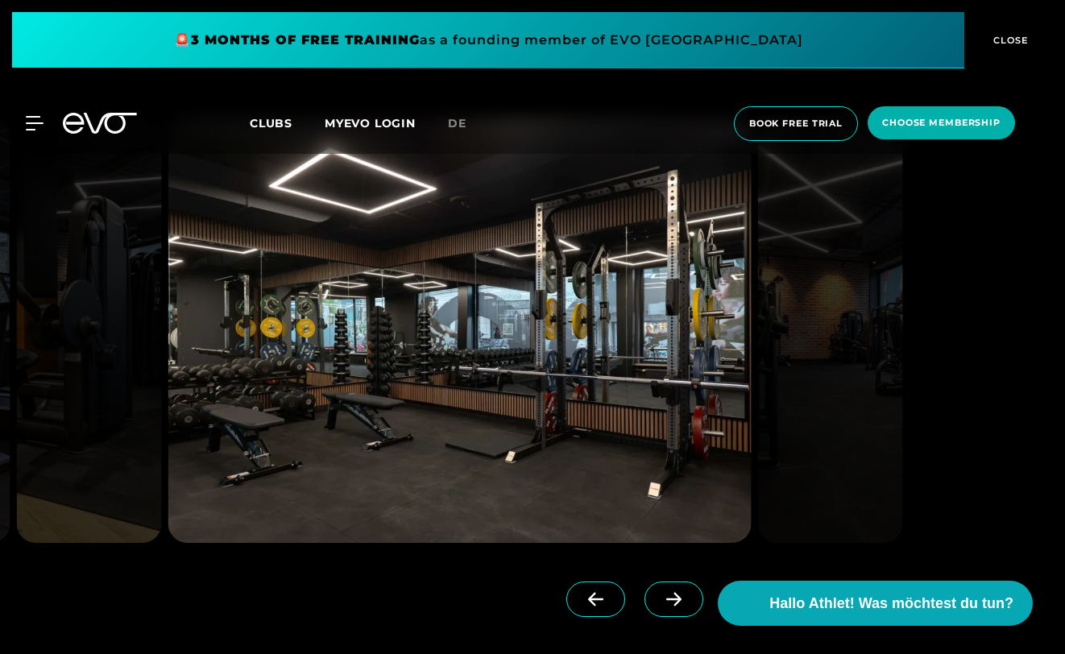
click at [676, 594] on icon at bounding box center [673, 600] width 15 height 14
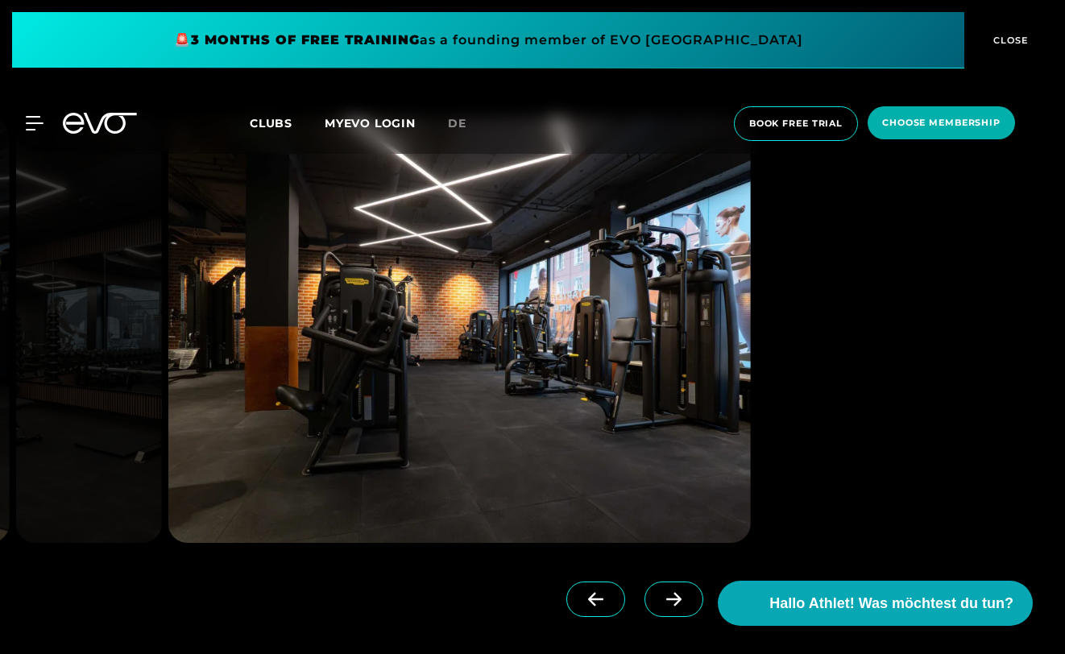
click at [676, 594] on icon at bounding box center [673, 600] width 15 height 14
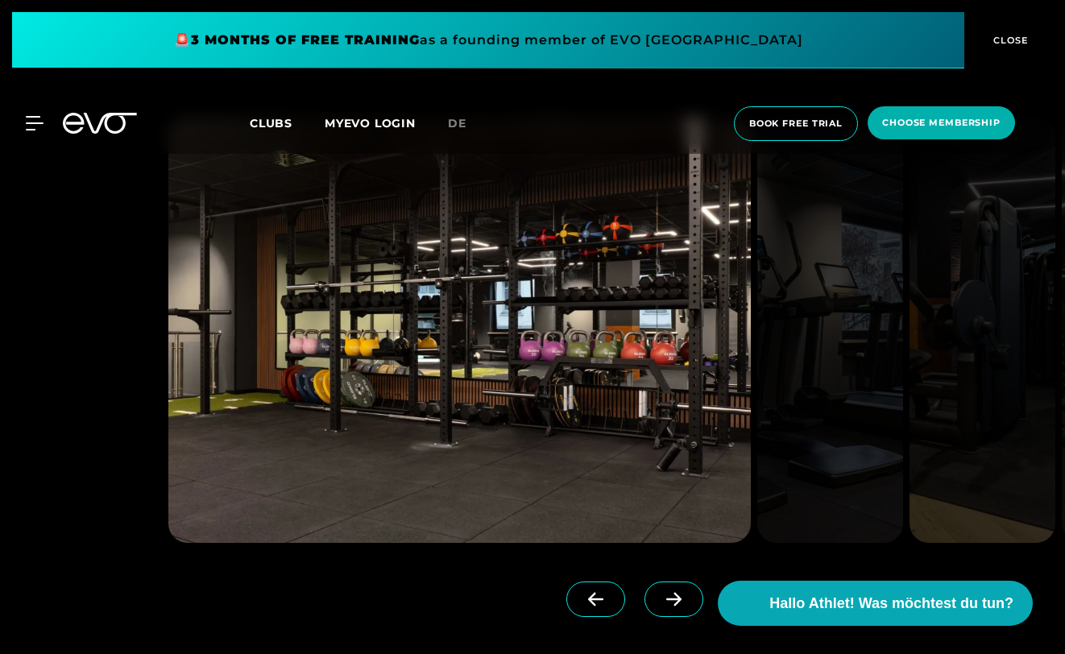
click at [676, 594] on icon at bounding box center [673, 600] width 15 height 14
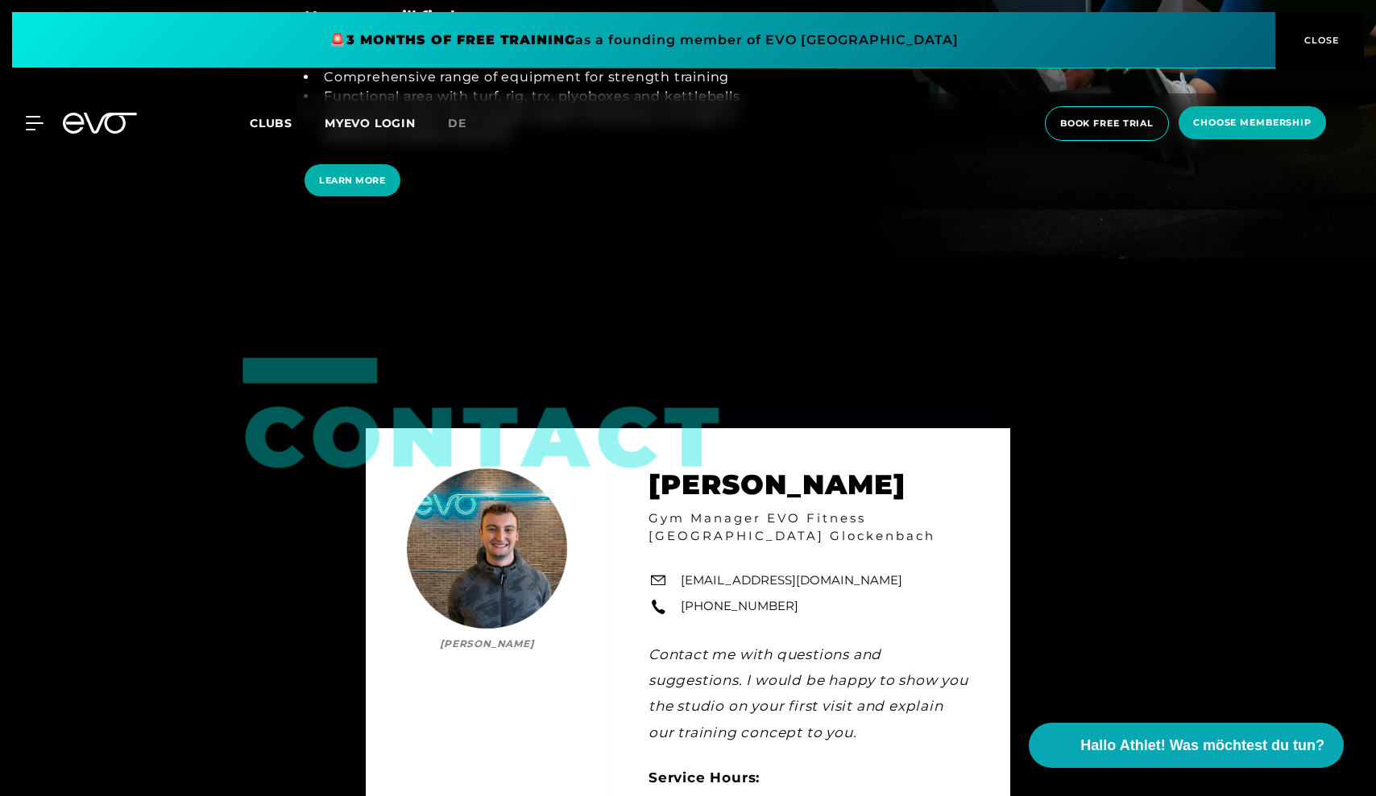
scroll to position [4061, 0]
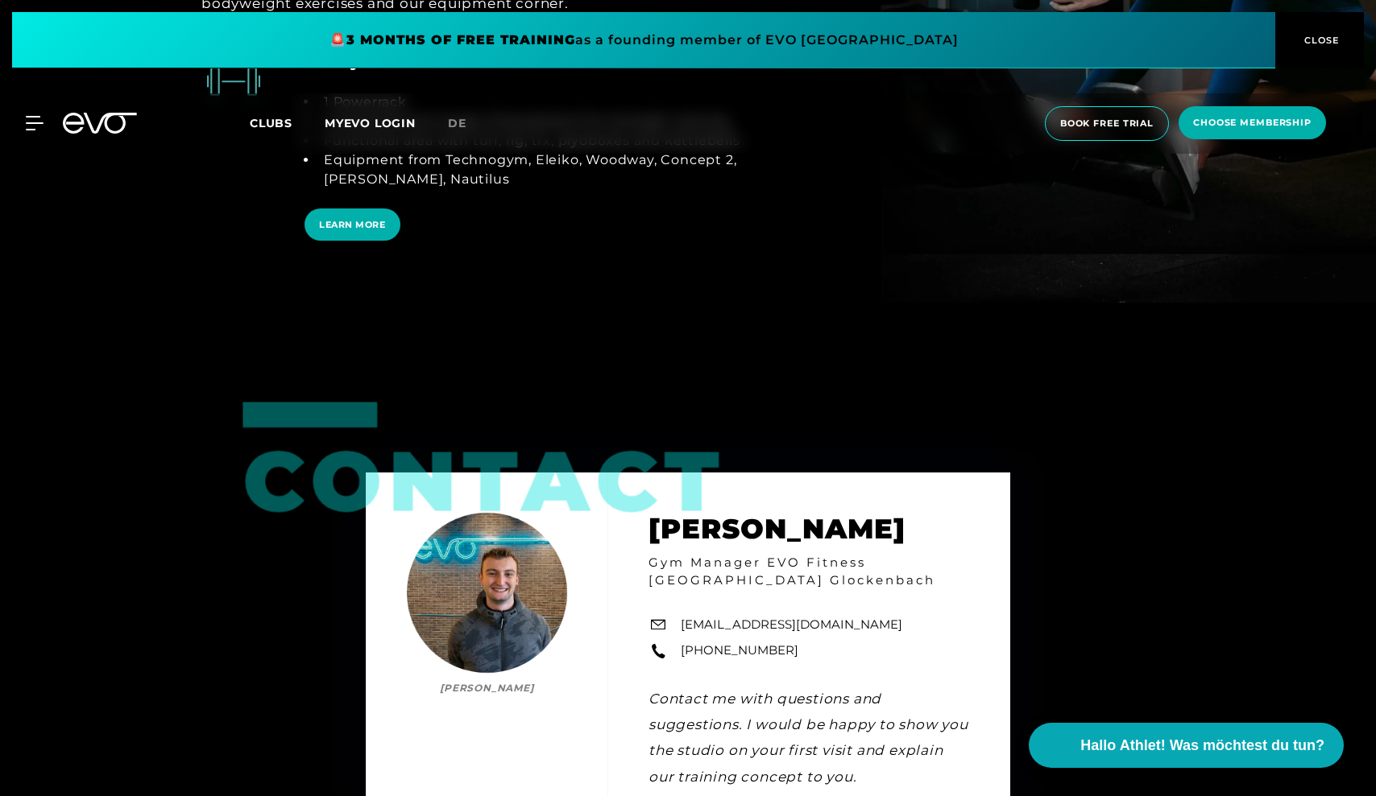
click at [1064, 39] on span "CLOSE" at bounding box center [1319, 40] width 39 height 14
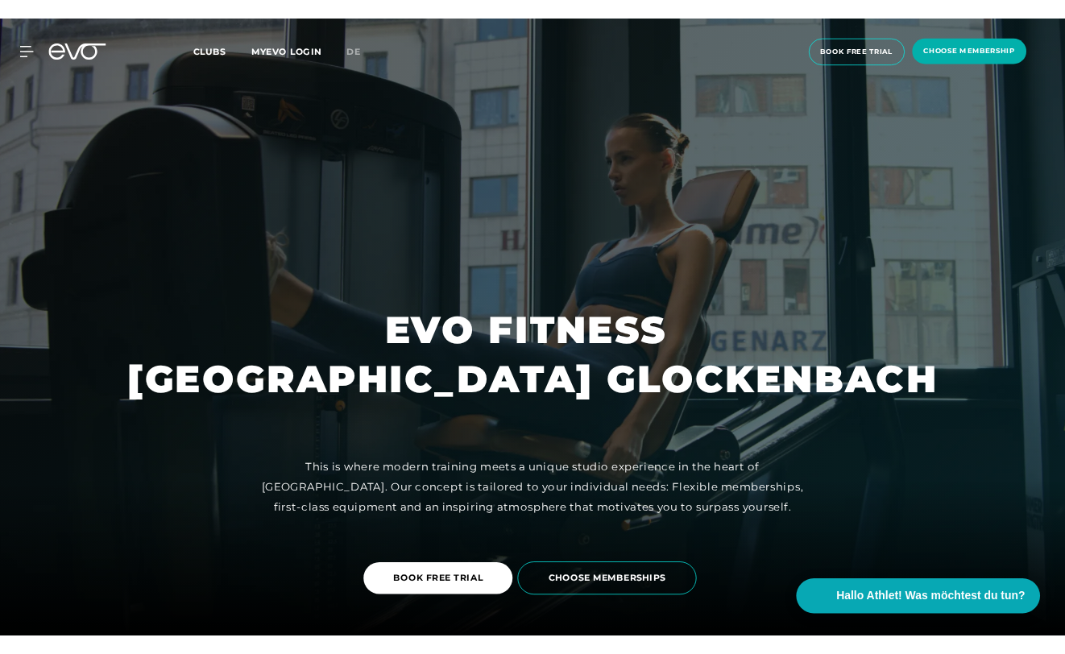
scroll to position [0, 0]
